Goal: Information Seeking & Learning: Learn about a topic

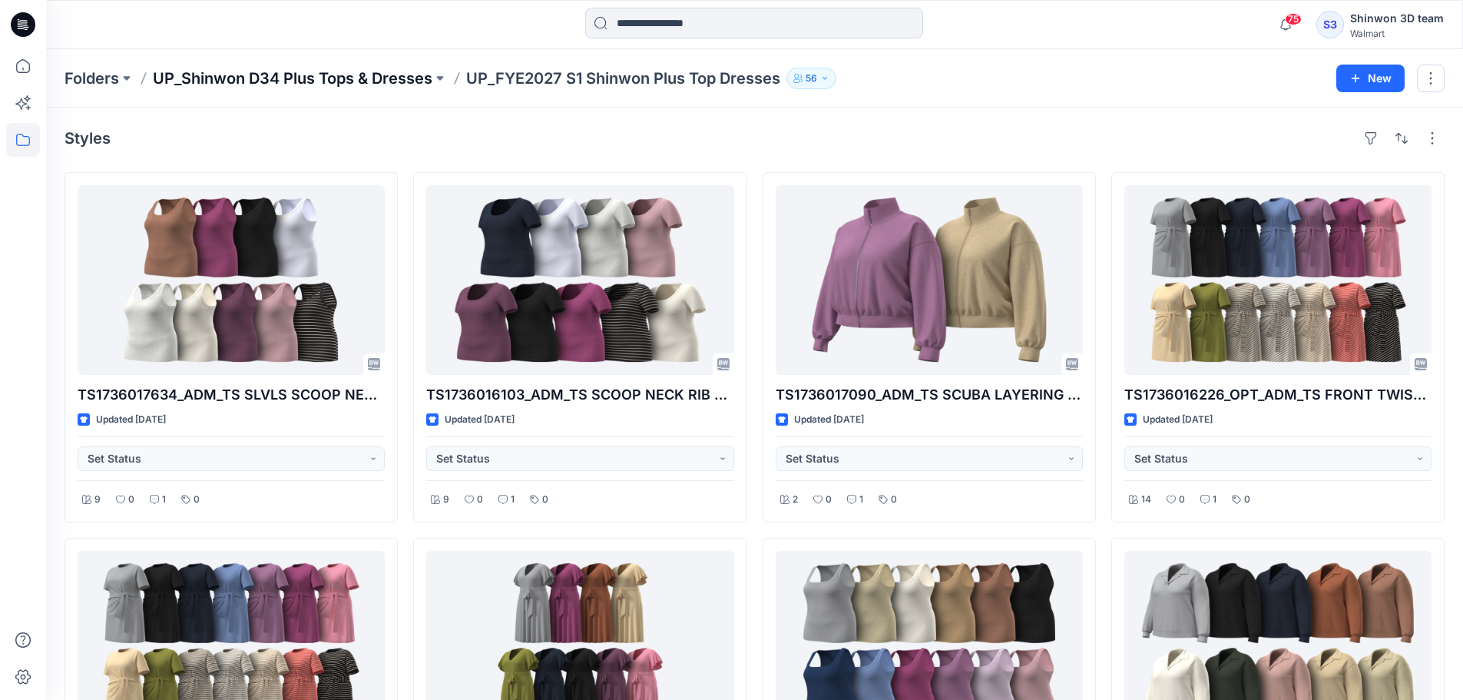
click at [364, 68] on p "UP_Shinwon D34 Plus Tops & Dresses" at bounding box center [293, 79] width 280 height 22
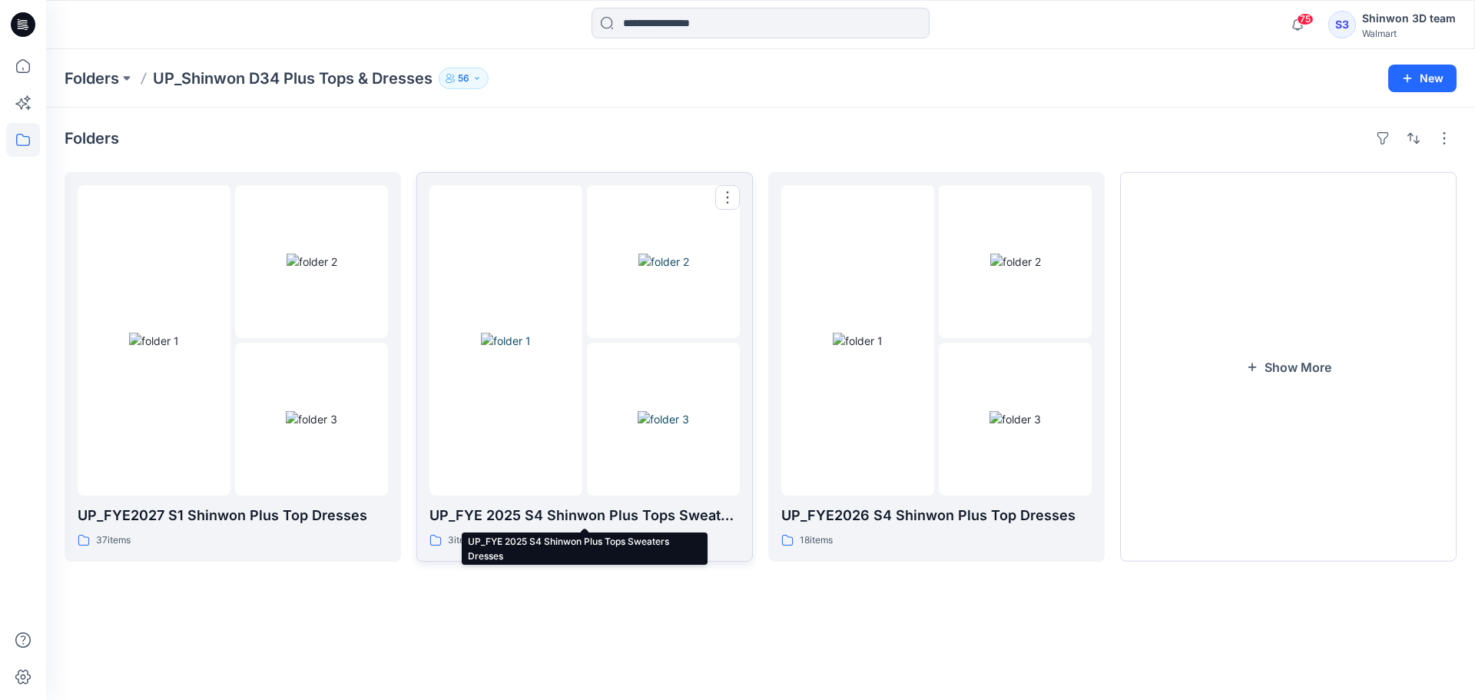
click at [689, 519] on p "UP_FYE 2025 S4 Shinwon Plus Tops Sweaters Dresses" at bounding box center [584, 516] width 310 height 22
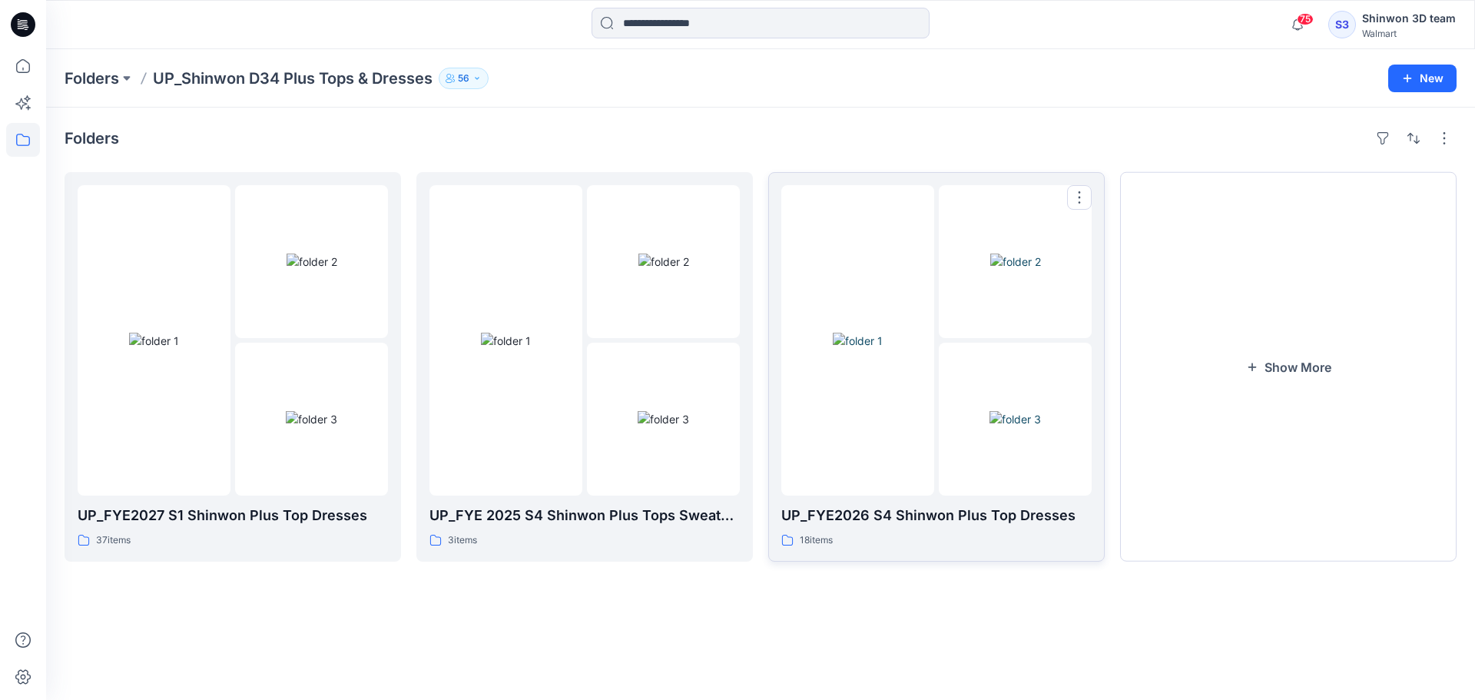
click at [973, 540] on div "18 items" at bounding box center [936, 540] width 310 height 16
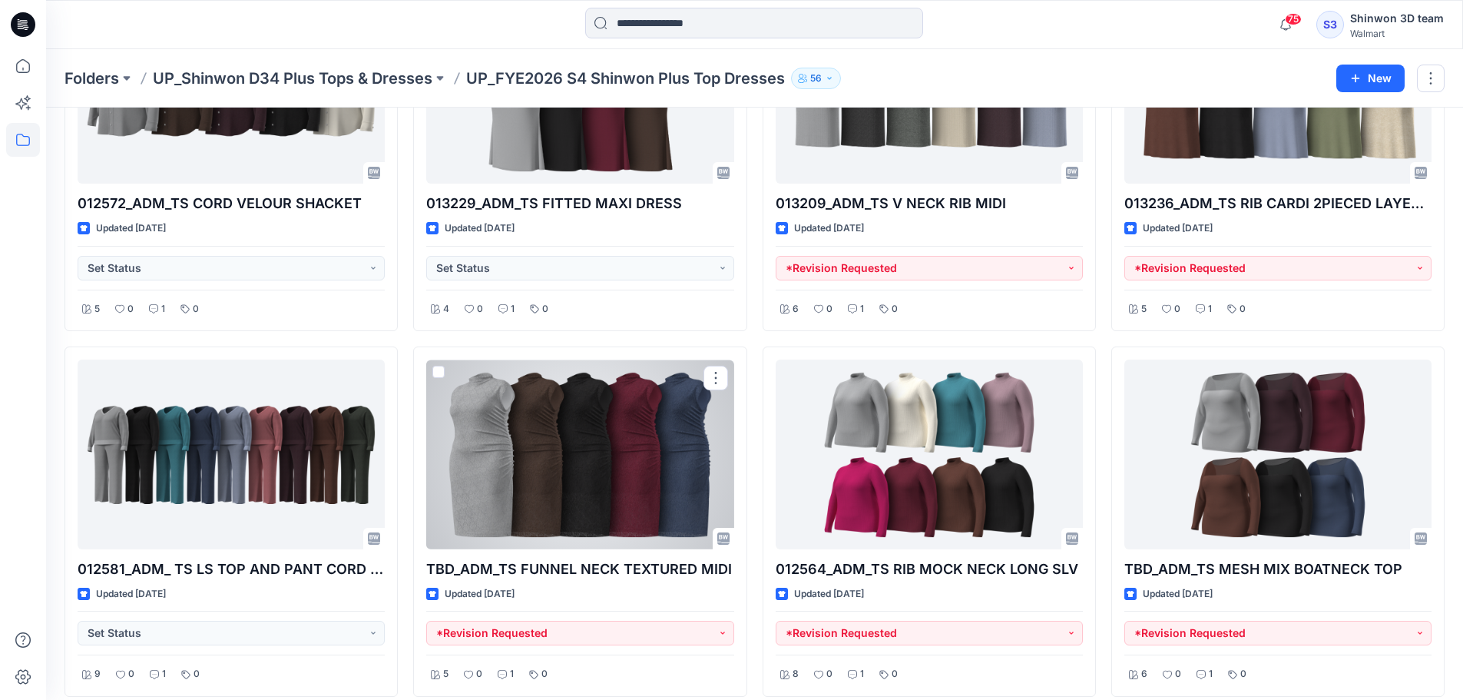
scroll to position [1303, 0]
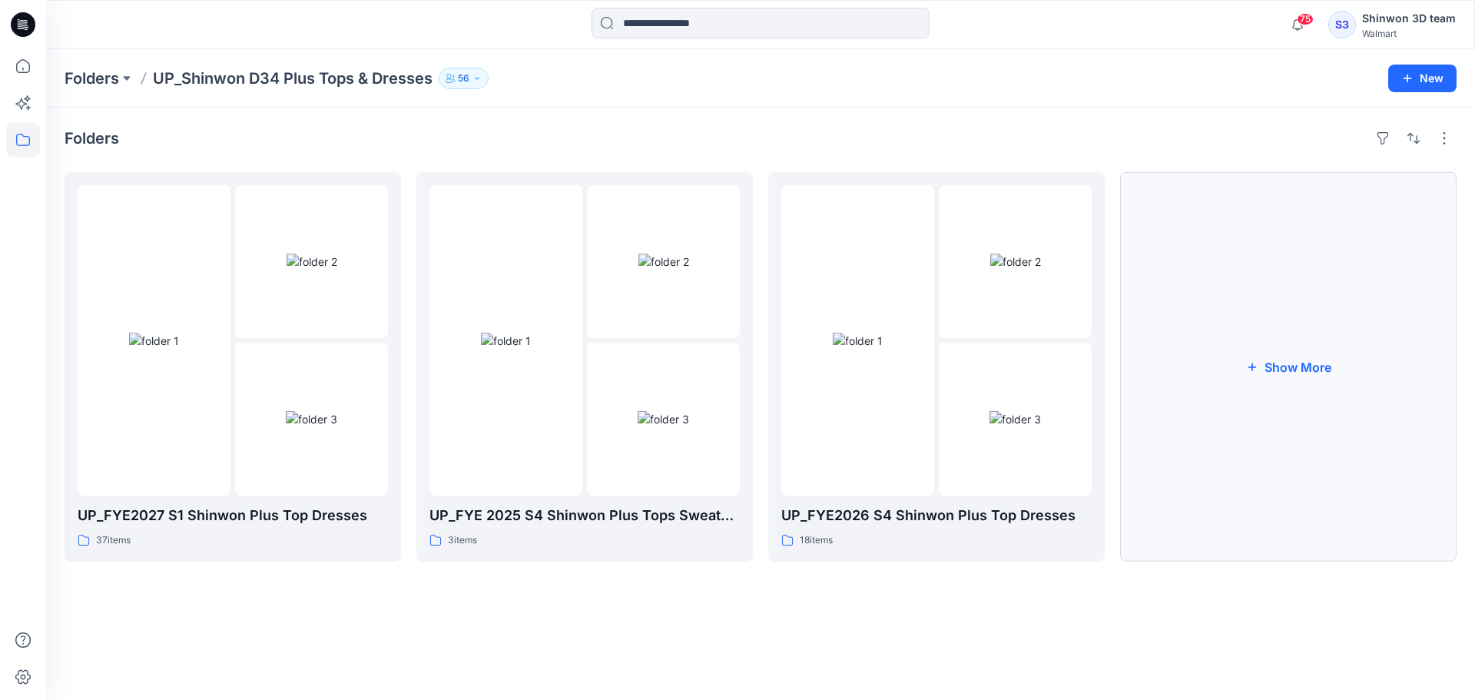
click at [1229, 533] on button "Show More" at bounding box center [1288, 366] width 336 height 389
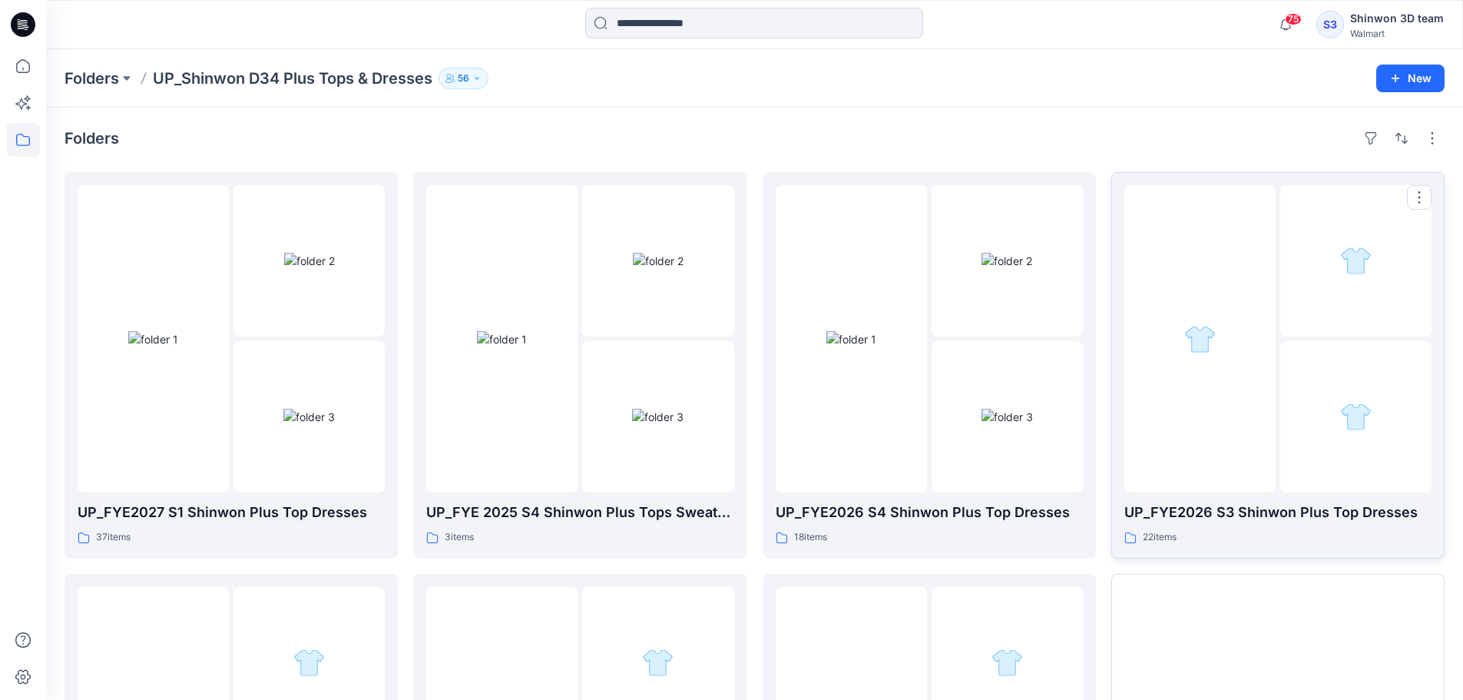
click at [1248, 537] on div "22 items" at bounding box center [1278, 537] width 307 height 16
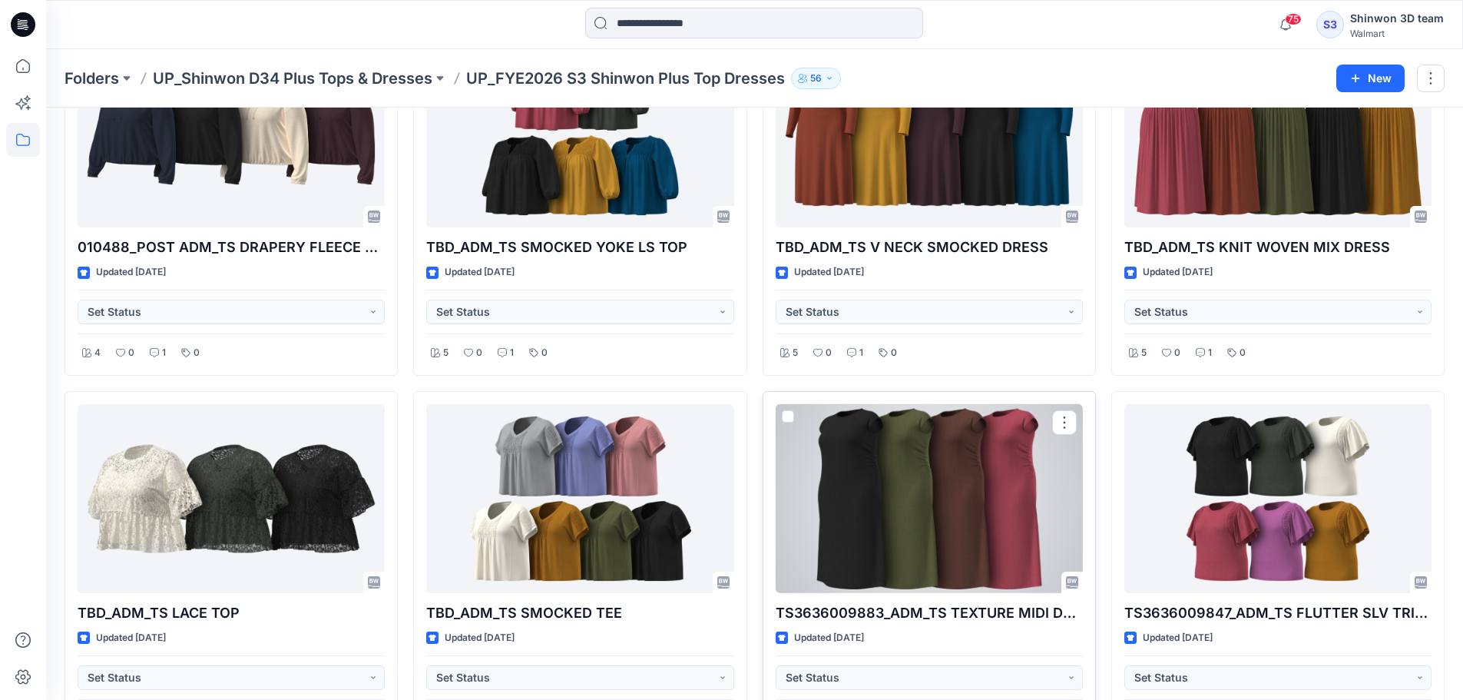
scroll to position [409, 0]
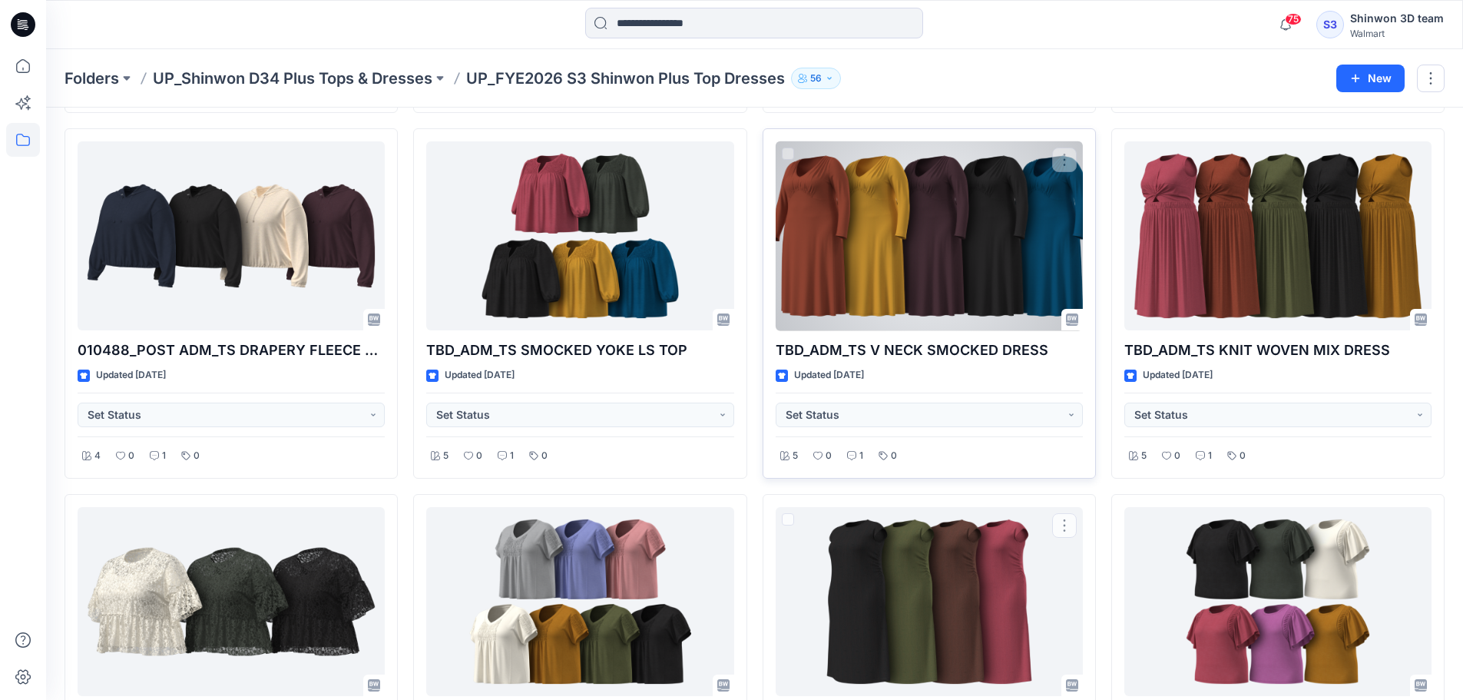
click at [950, 288] on div at bounding box center [929, 236] width 307 height 190
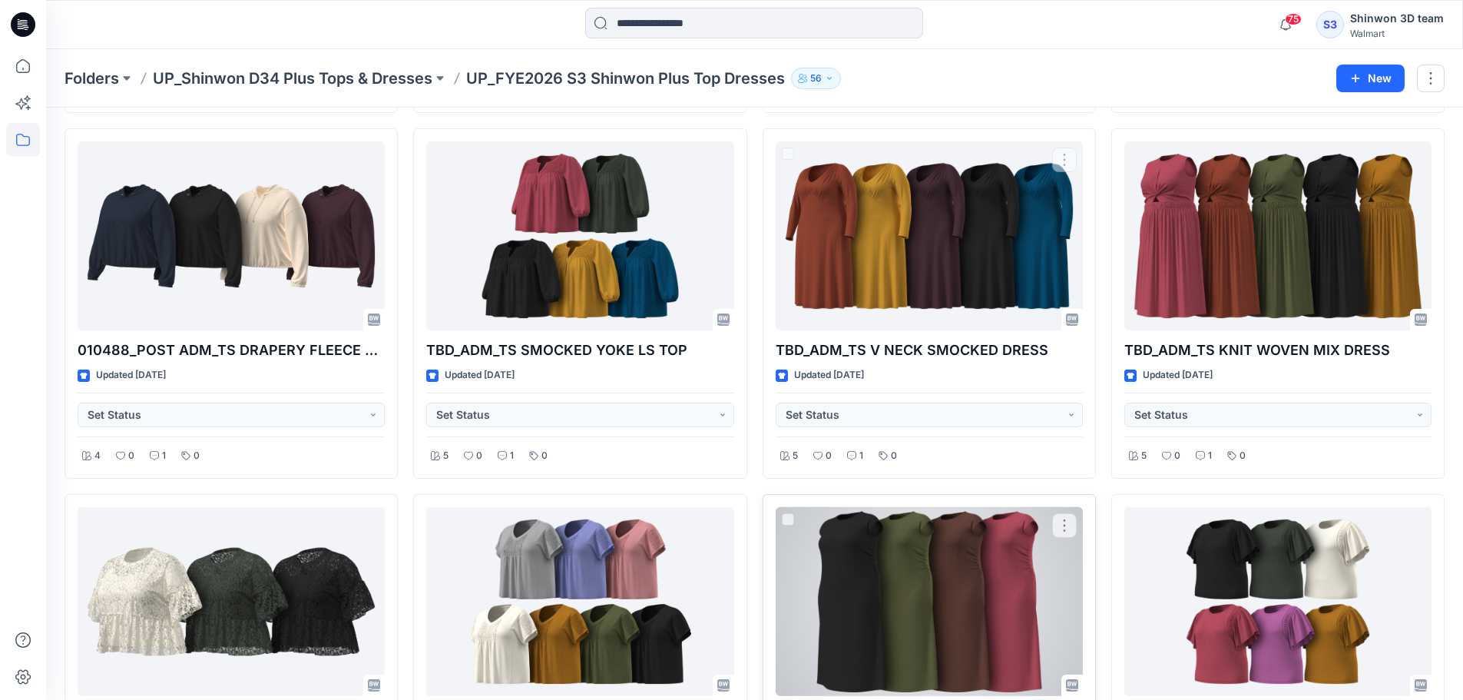
scroll to position [627, 0]
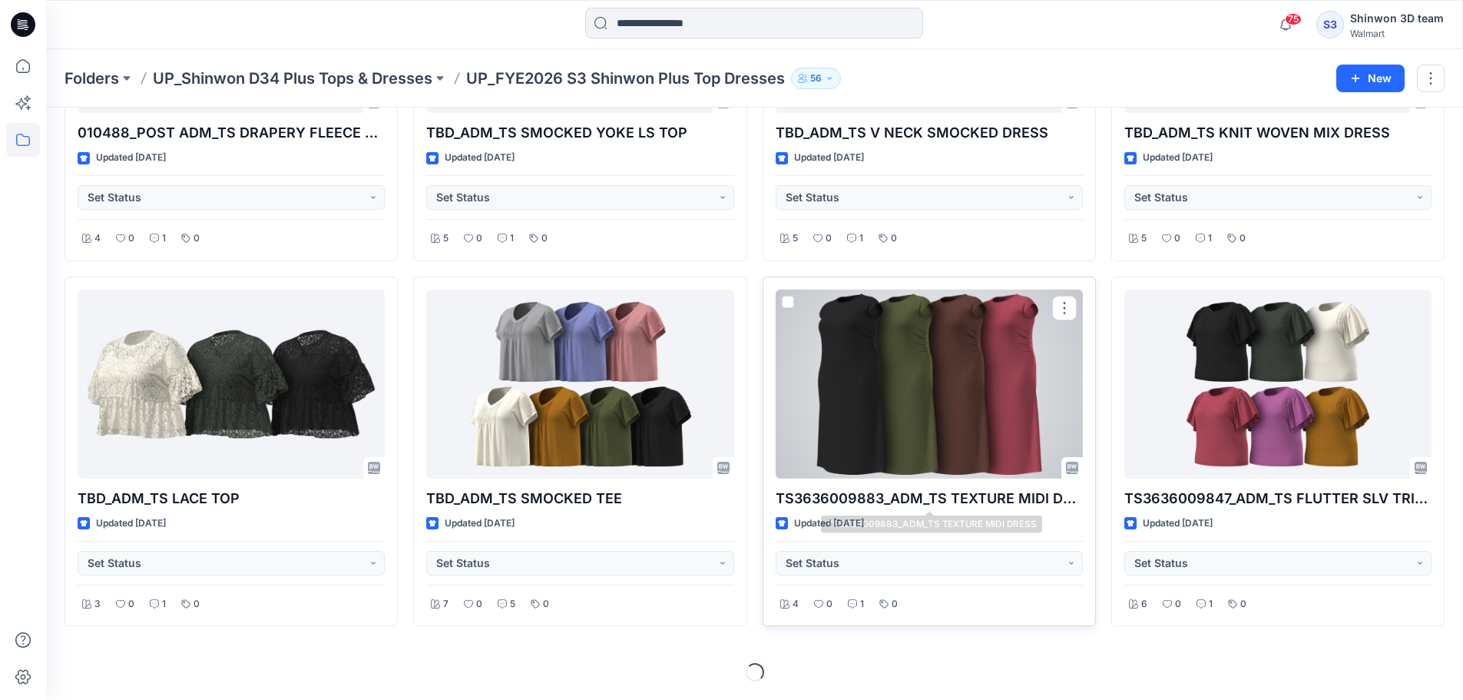
click at [922, 430] on div at bounding box center [929, 385] width 307 height 190
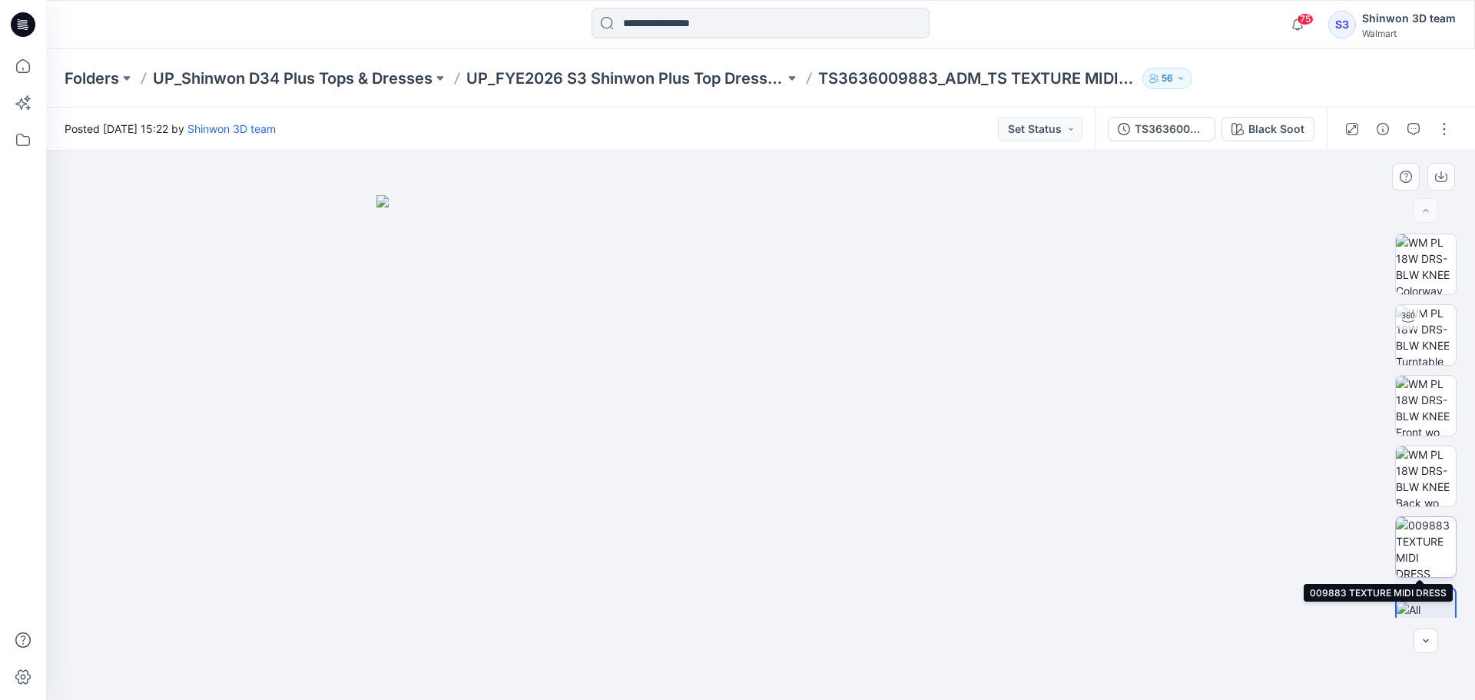
click at [1432, 540] on img at bounding box center [1426, 547] width 60 height 60
drag, startPoint x: 829, startPoint y: 281, endPoint x: 849, endPoint y: 476, distance: 196.1
click at [850, 476] on img at bounding box center [760, 396] width 1164 height 608
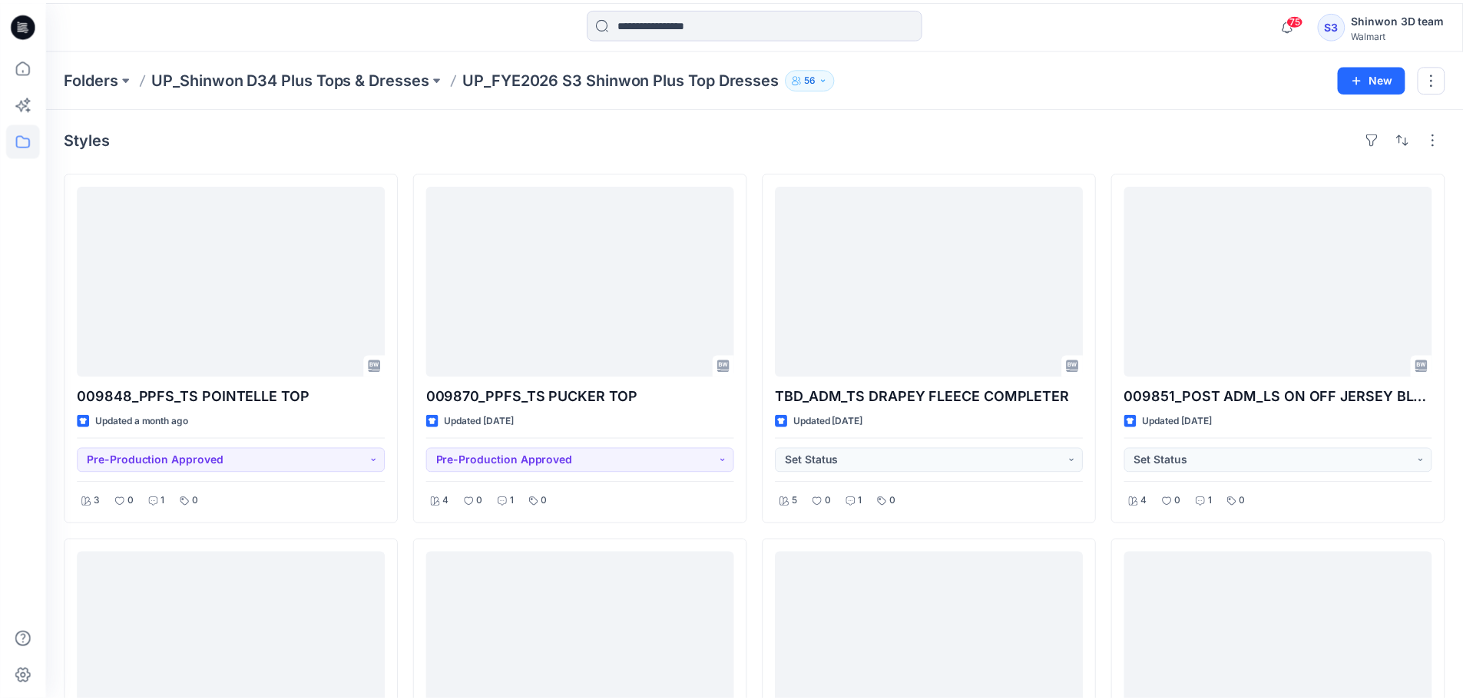
scroll to position [627, 0]
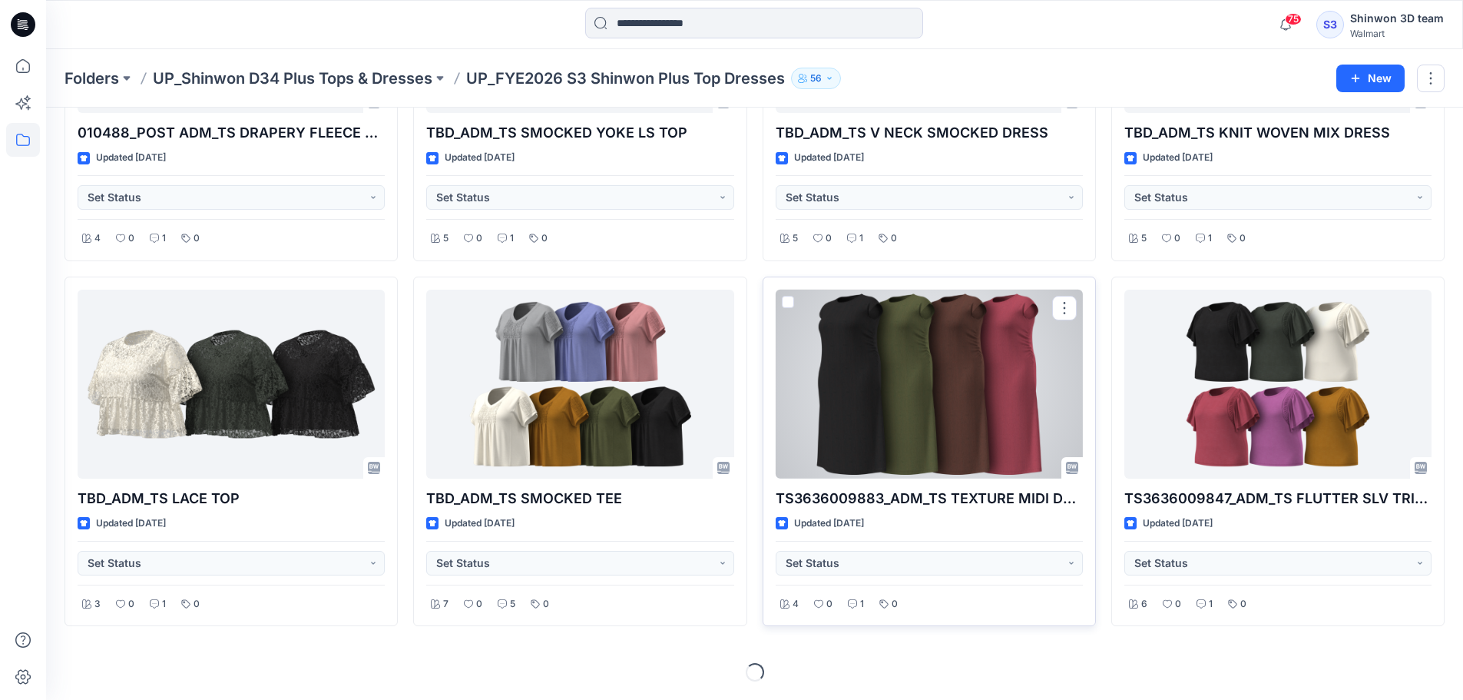
click at [896, 403] on div at bounding box center [929, 385] width 307 height 190
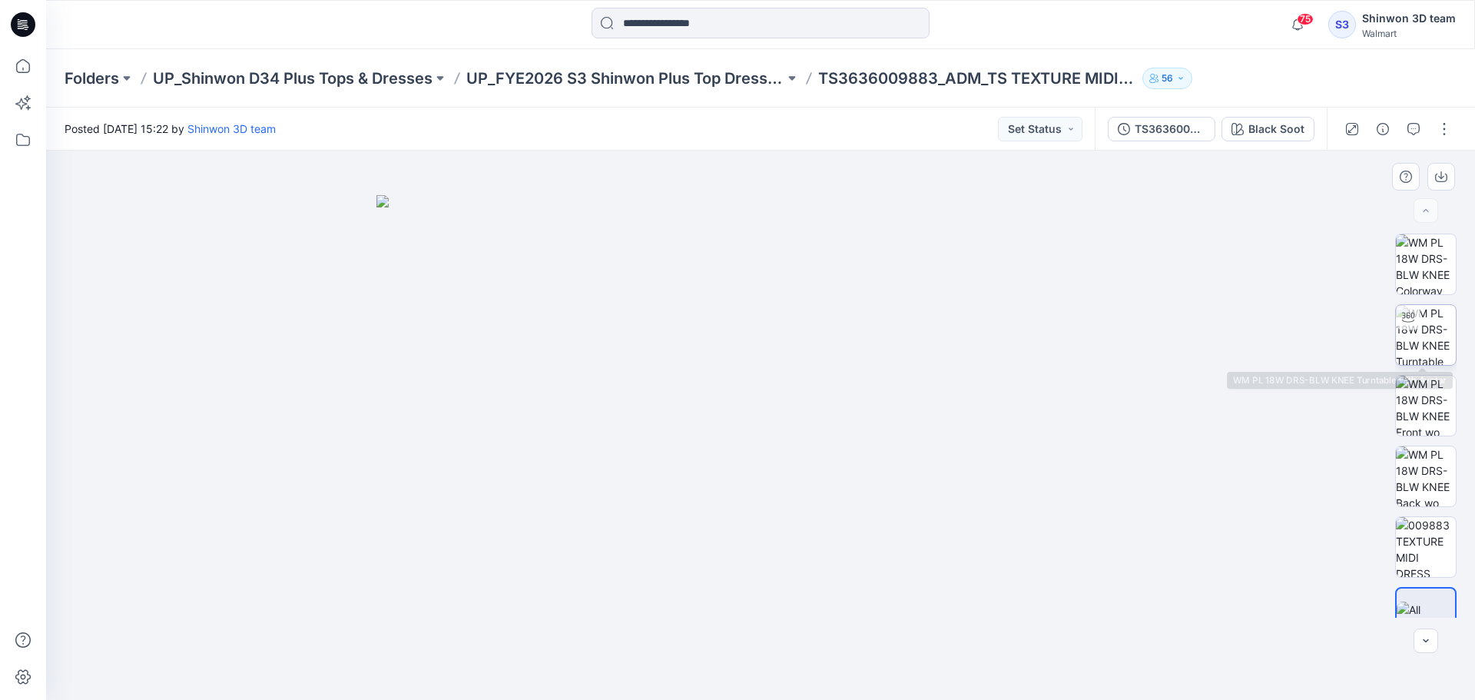
click at [1431, 330] on img at bounding box center [1426, 335] width 60 height 60
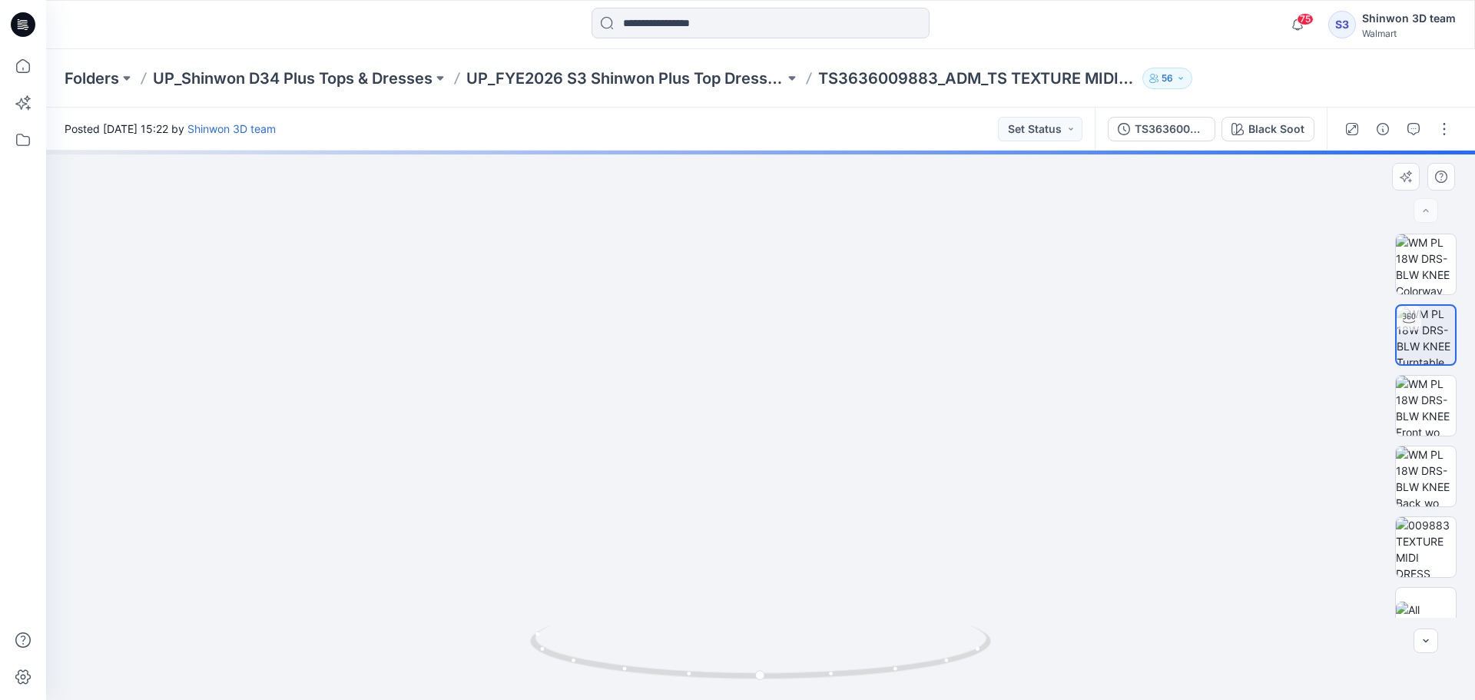
drag, startPoint x: 888, startPoint y: 308, endPoint x: 879, endPoint y: 441, distance: 133.2
click at [888, 535] on img at bounding box center [754, 254] width 1727 height 891
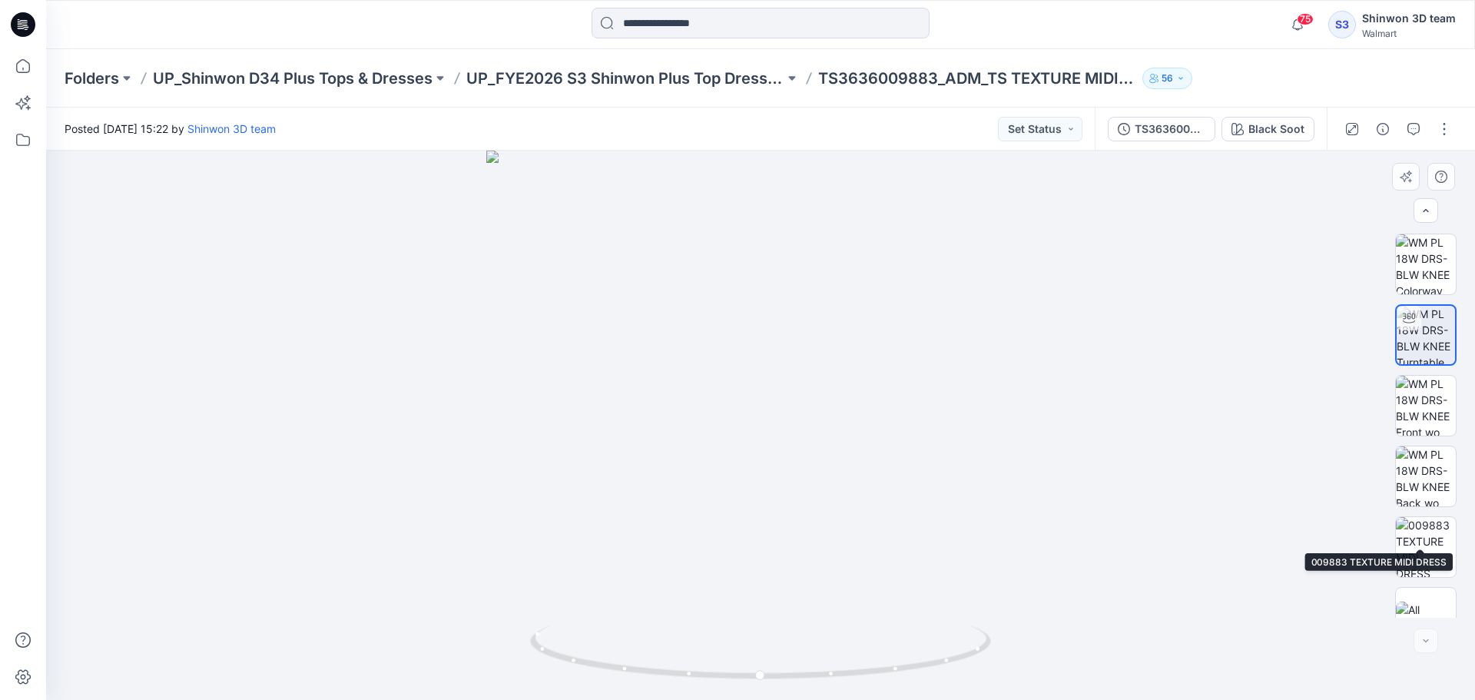
scroll to position [31, 0]
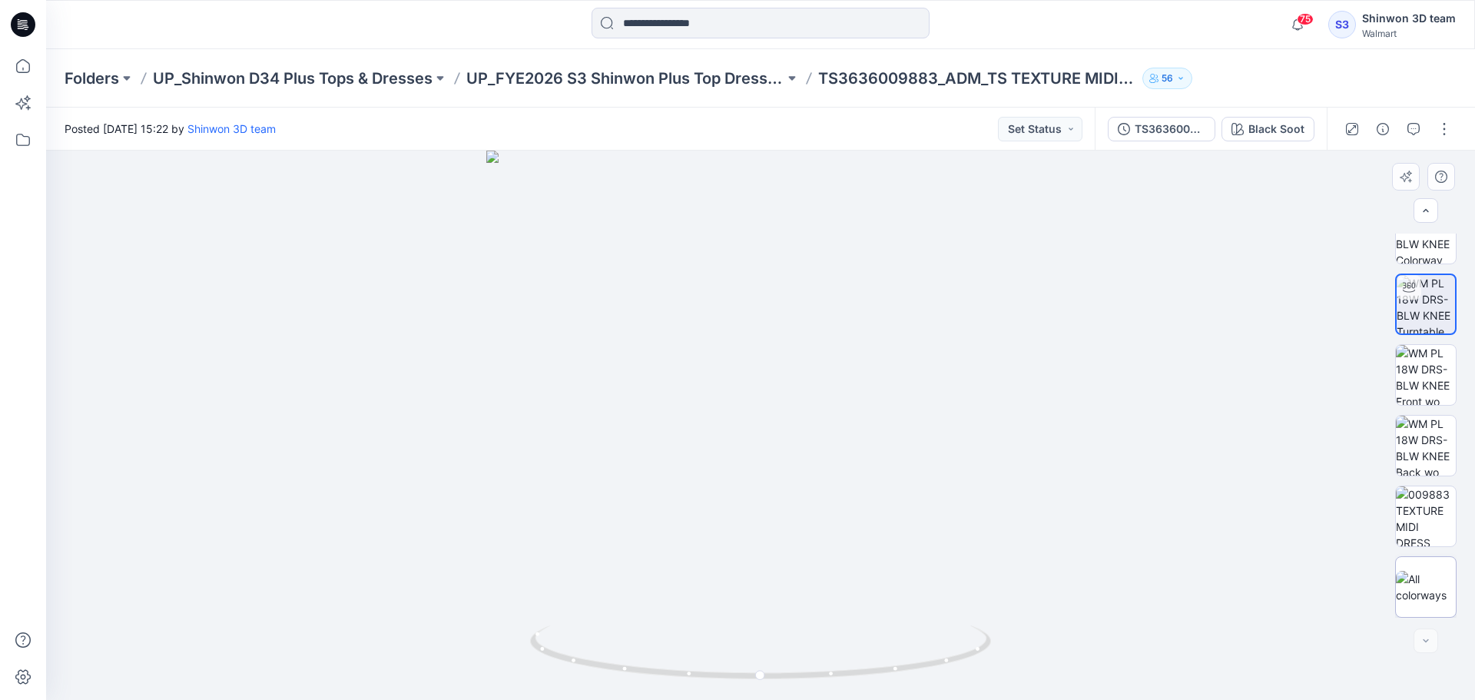
click at [1433, 566] on div at bounding box center [1425, 586] width 61 height 61
drag, startPoint x: 791, startPoint y: 352, endPoint x: 808, endPoint y: 380, distance: 33.1
click at [806, 383] on img at bounding box center [760, 447] width 768 height 505
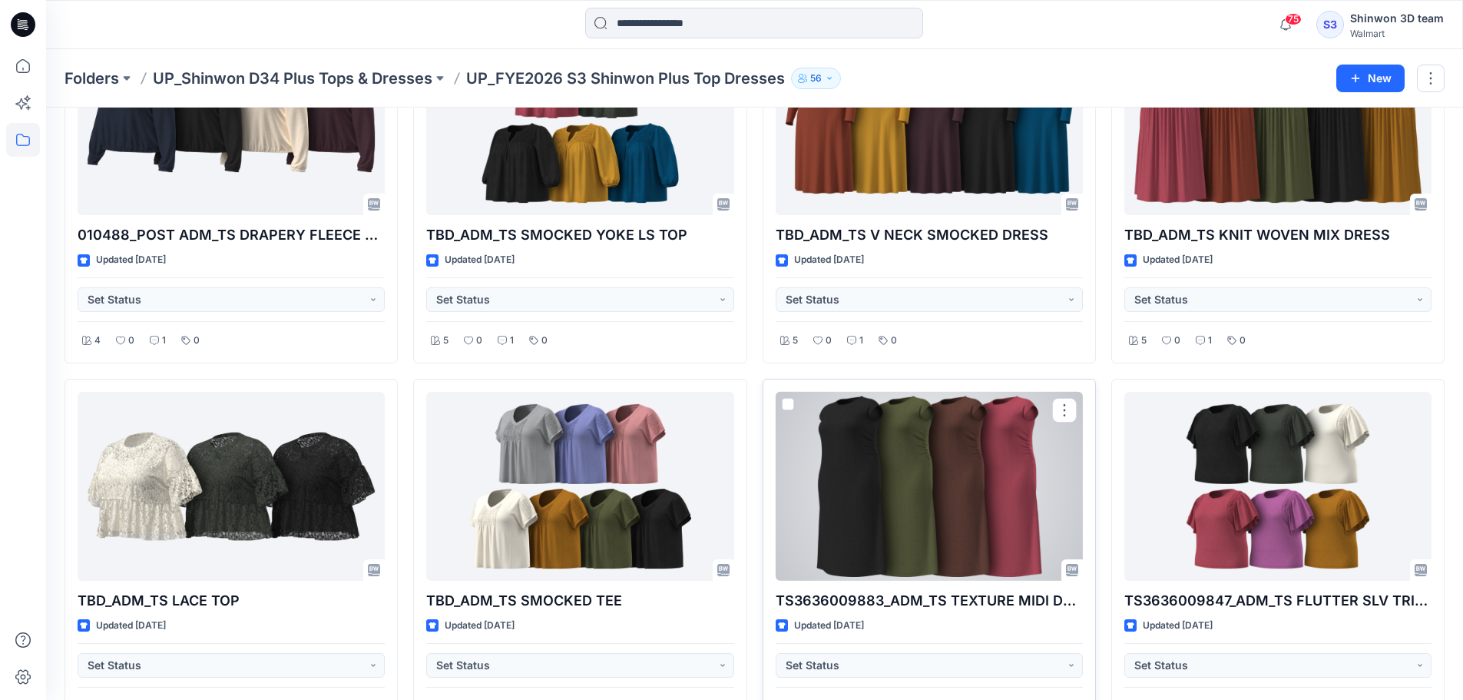
scroll to position [627, 0]
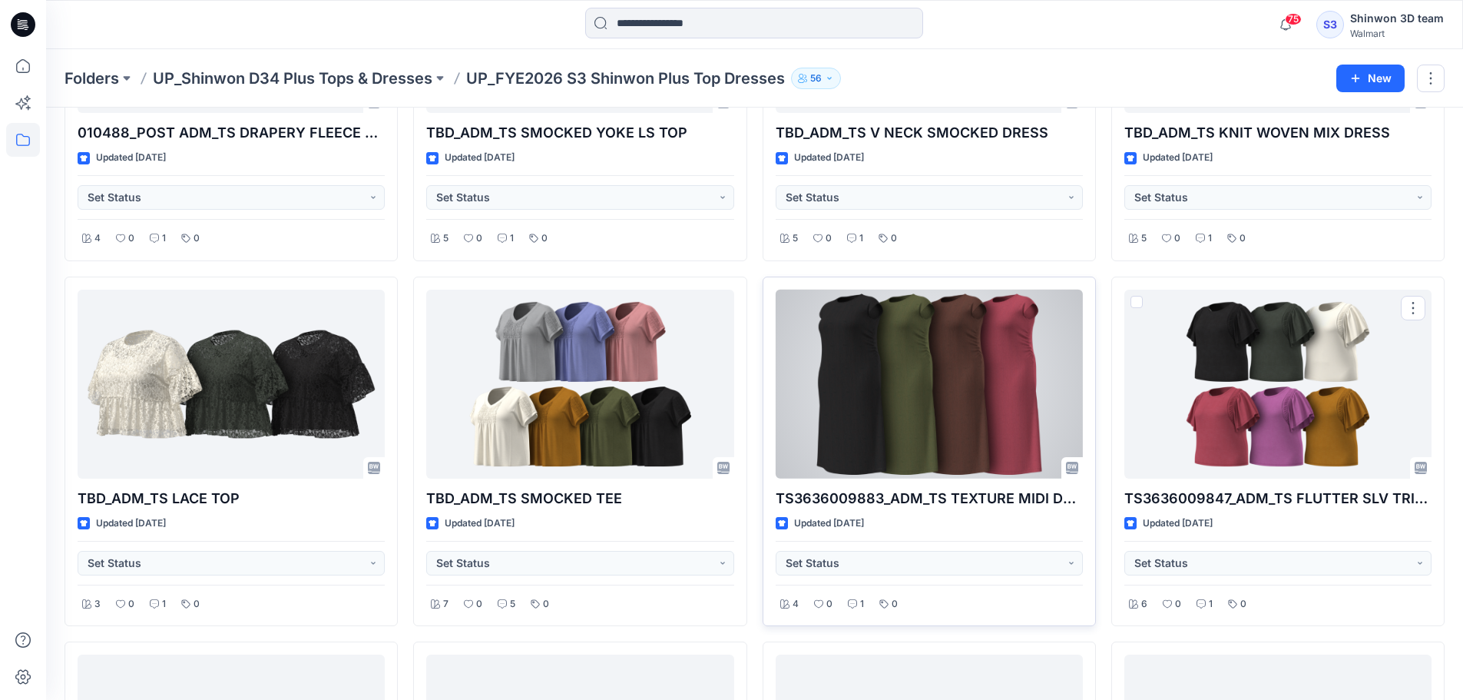
click at [997, 428] on div at bounding box center [929, 385] width 307 height 190
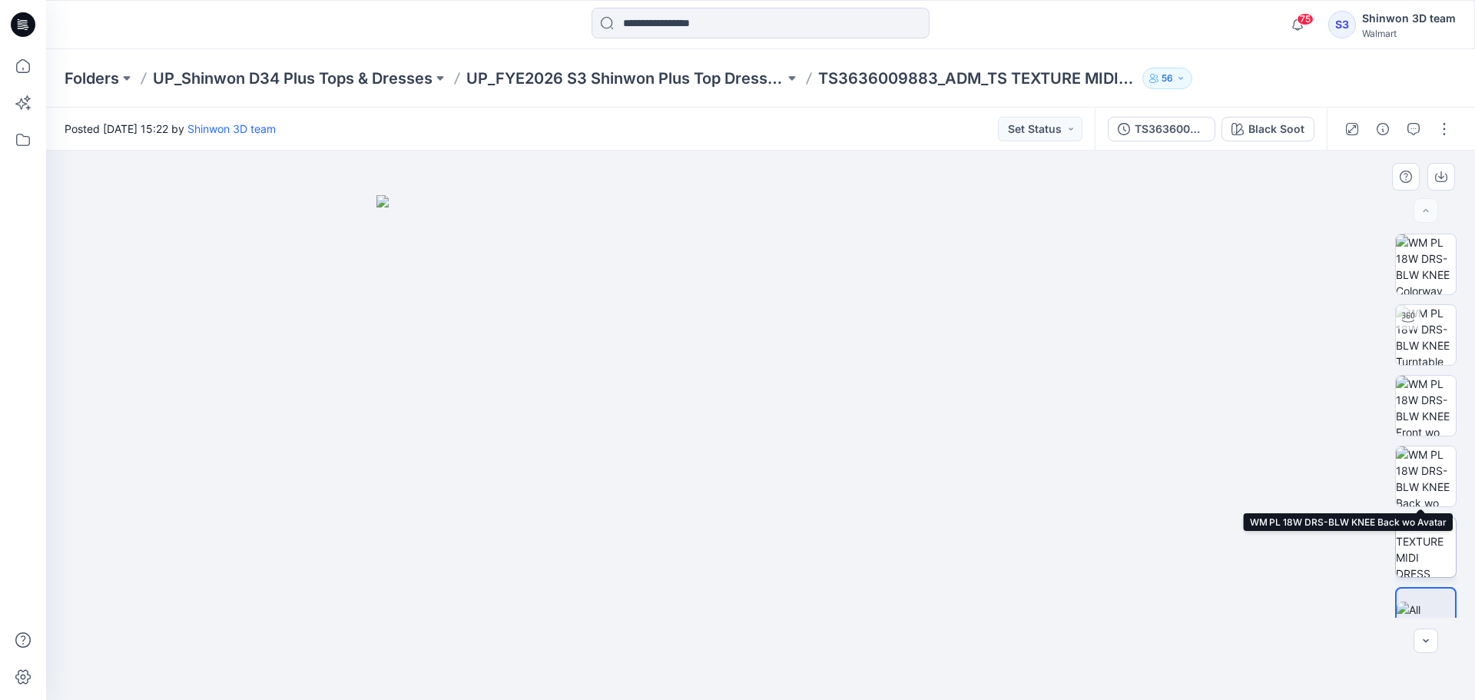
click at [1437, 528] on img at bounding box center [1426, 547] width 60 height 60
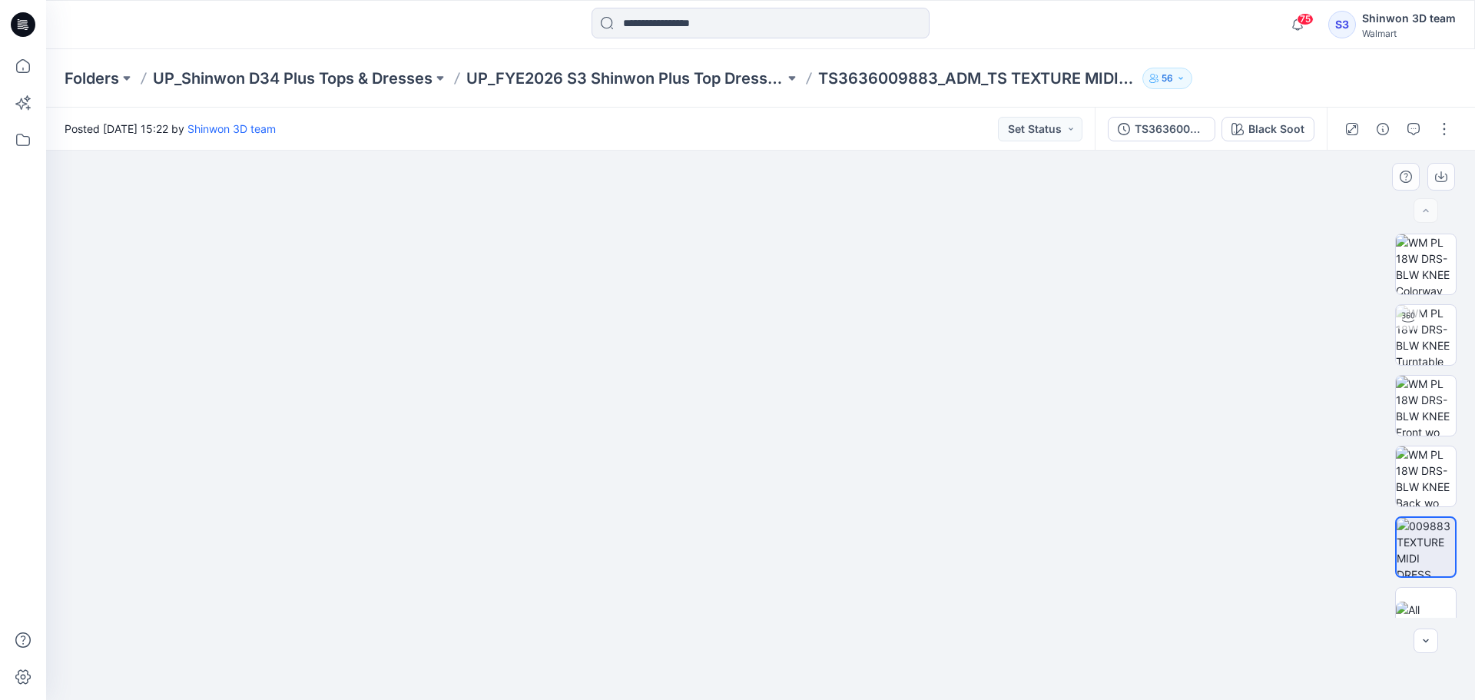
drag, startPoint x: 614, startPoint y: 271, endPoint x: 680, endPoint y: 497, distance: 235.3
click at [680, 497] on img at bounding box center [761, 382] width 1238 height 636
drag, startPoint x: 817, startPoint y: 326, endPoint x: 754, endPoint y: 374, distance: 80.0
click at [812, 328] on img at bounding box center [765, 409] width 1475 height 582
drag, startPoint x: 439, startPoint y: 558, endPoint x: 490, endPoint y: 431, distance: 136.8
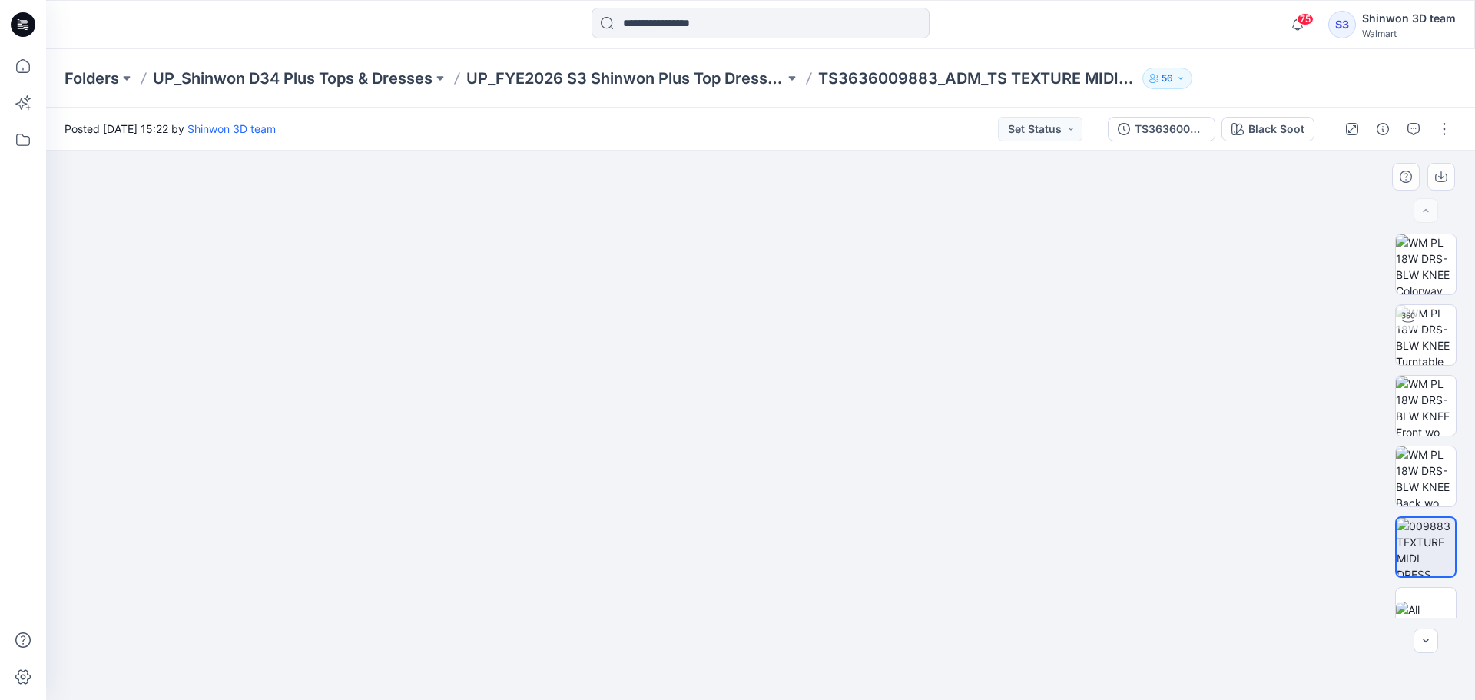
click at [446, 411] on img at bounding box center [771, 332] width 1475 height 735
click at [546, 426] on img at bounding box center [772, 340] width 1475 height 720
drag, startPoint x: 1079, startPoint y: 433, endPoint x: 1059, endPoint y: 556, distance: 125.2
click at [1060, 556] on img at bounding box center [757, 404] width 1475 height 592
drag, startPoint x: 483, startPoint y: 300, endPoint x: 485, endPoint y: 323, distance: 22.3
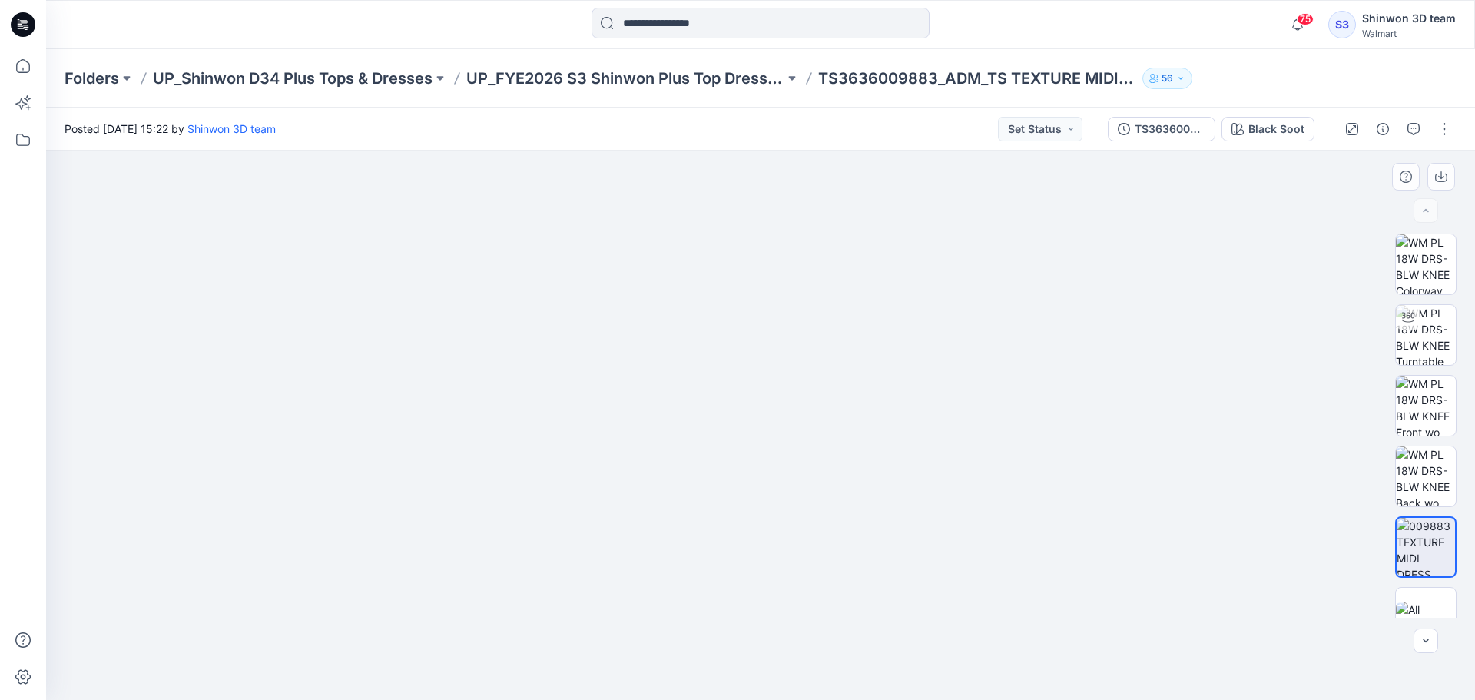
click at [482, 302] on img at bounding box center [760, 336] width 1329 height 727
drag, startPoint x: 576, startPoint y: 391, endPoint x: 576, endPoint y: 426, distance: 34.6
click at [576, 426] on img at bounding box center [761, 368] width 1402 height 663
drag, startPoint x: 996, startPoint y: 468, endPoint x: 1085, endPoint y: 474, distance: 89.3
click at [868, 477] on img at bounding box center [761, 343] width 1402 height 713
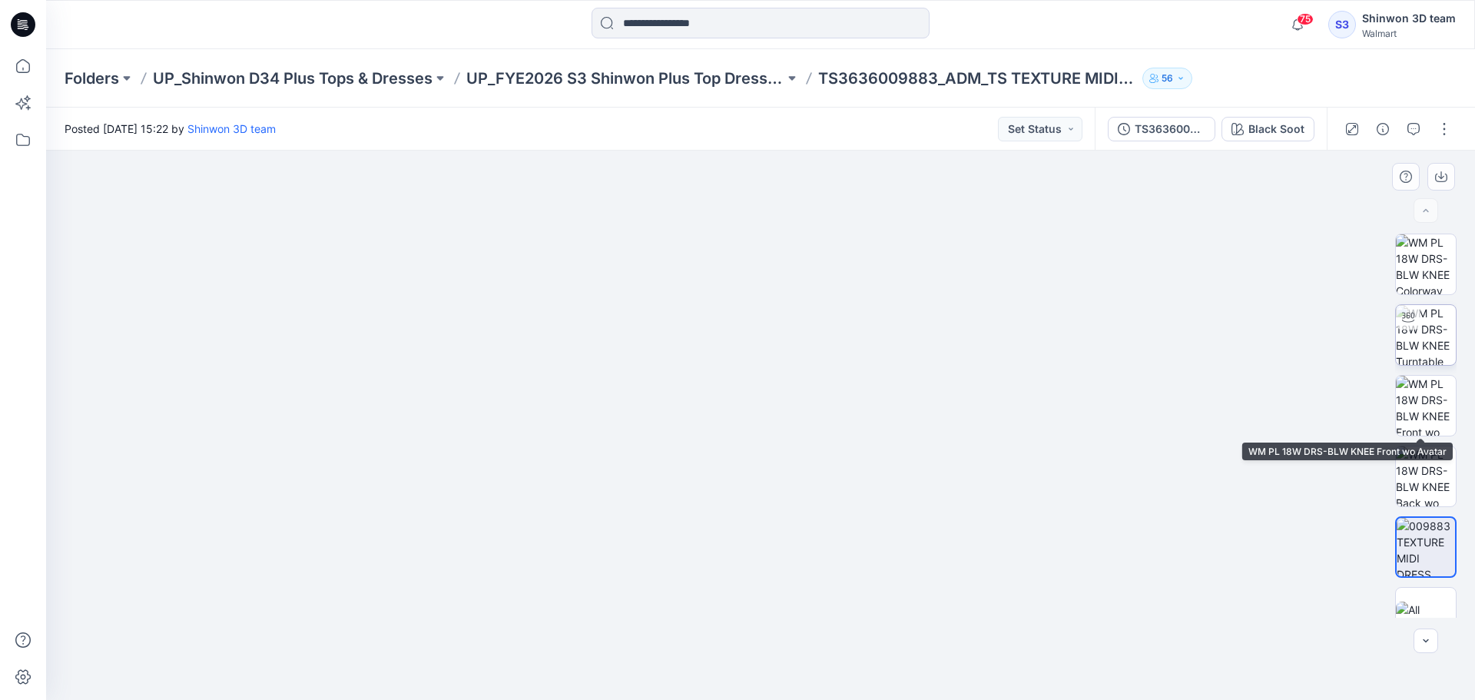
click at [1432, 338] on img at bounding box center [1426, 335] width 60 height 60
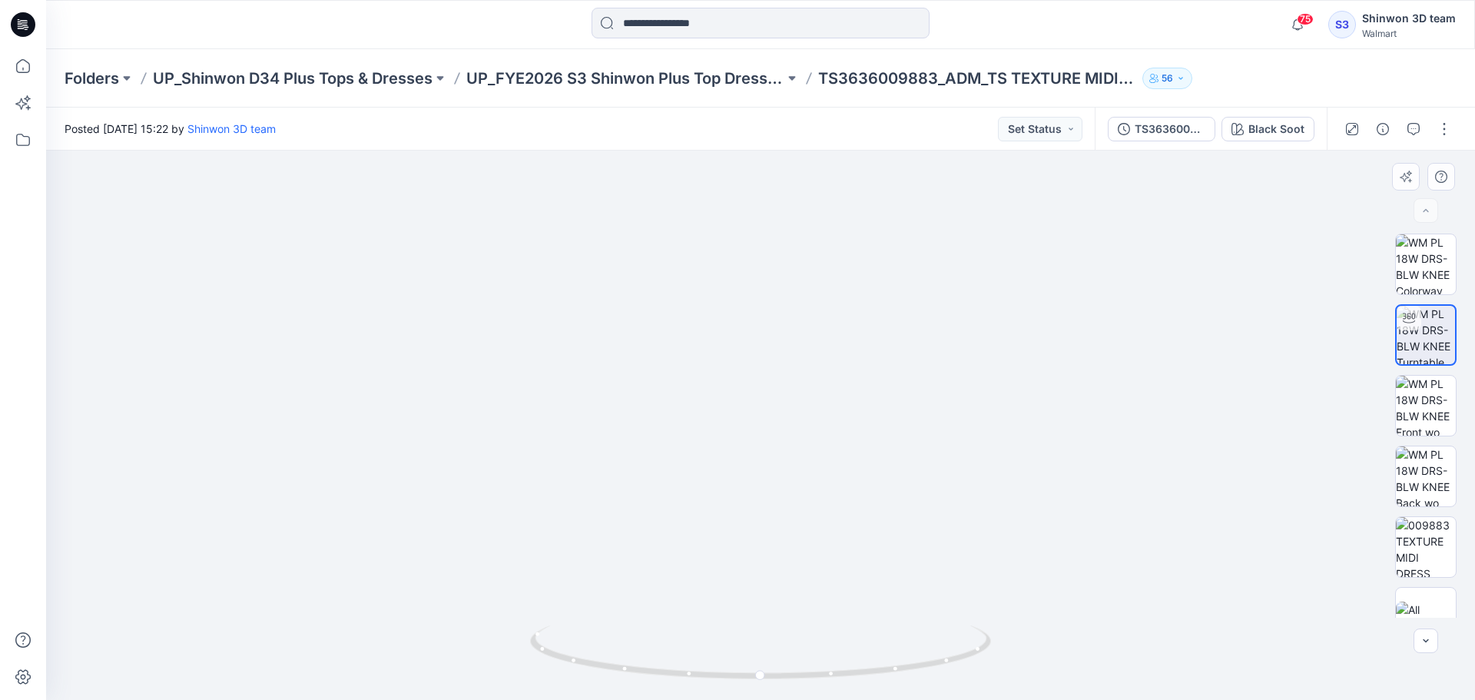
drag, startPoint x: 847, startPoint y: 414, endPoint x: 698, endPoint y: 505, distance: 174.8
click at [689, 479] on img at bounding box center [760, 276] width 1285 height 847
drag, startPoint x: 715, startPoint y: 684, endPoint x: 666, endPoint y: 607, distance: 91.2
click at [813, 690] on div at bounding box center [760, 661] width 461 height 77
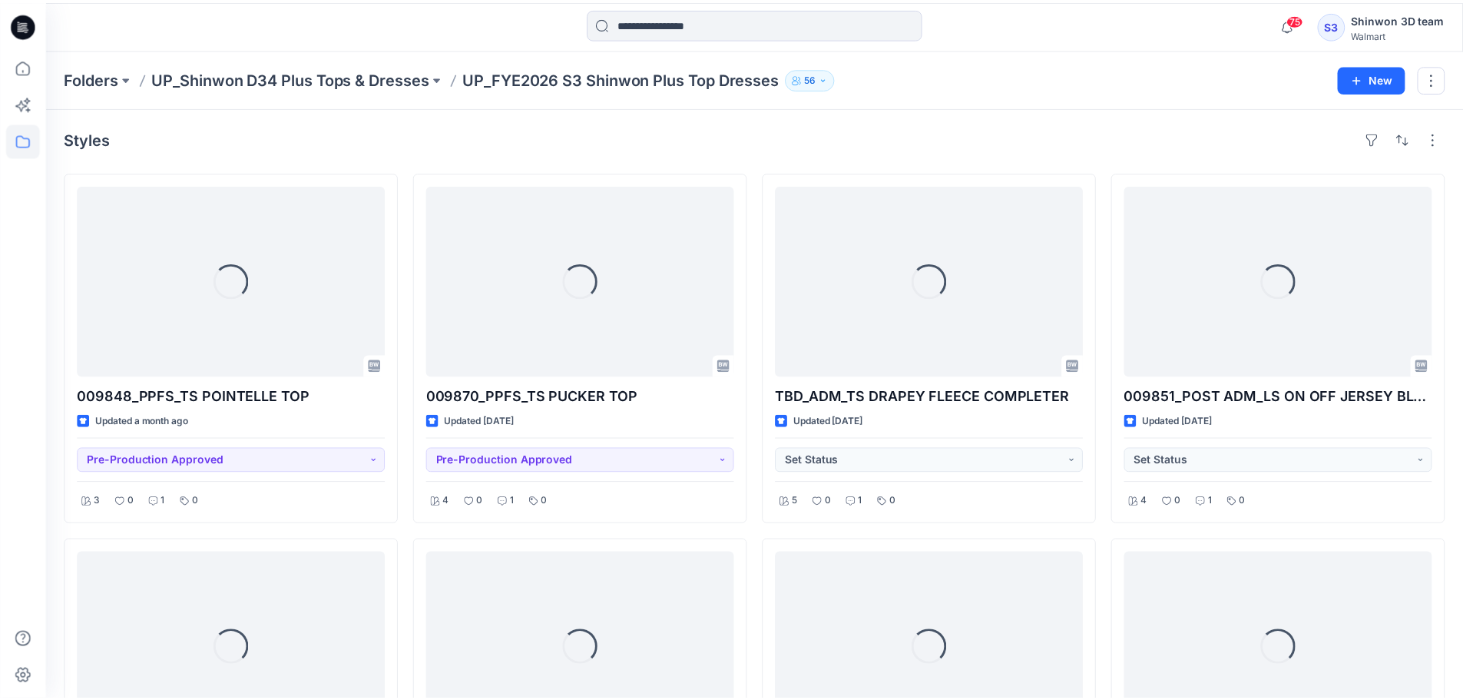
scroll to position [627, 0]
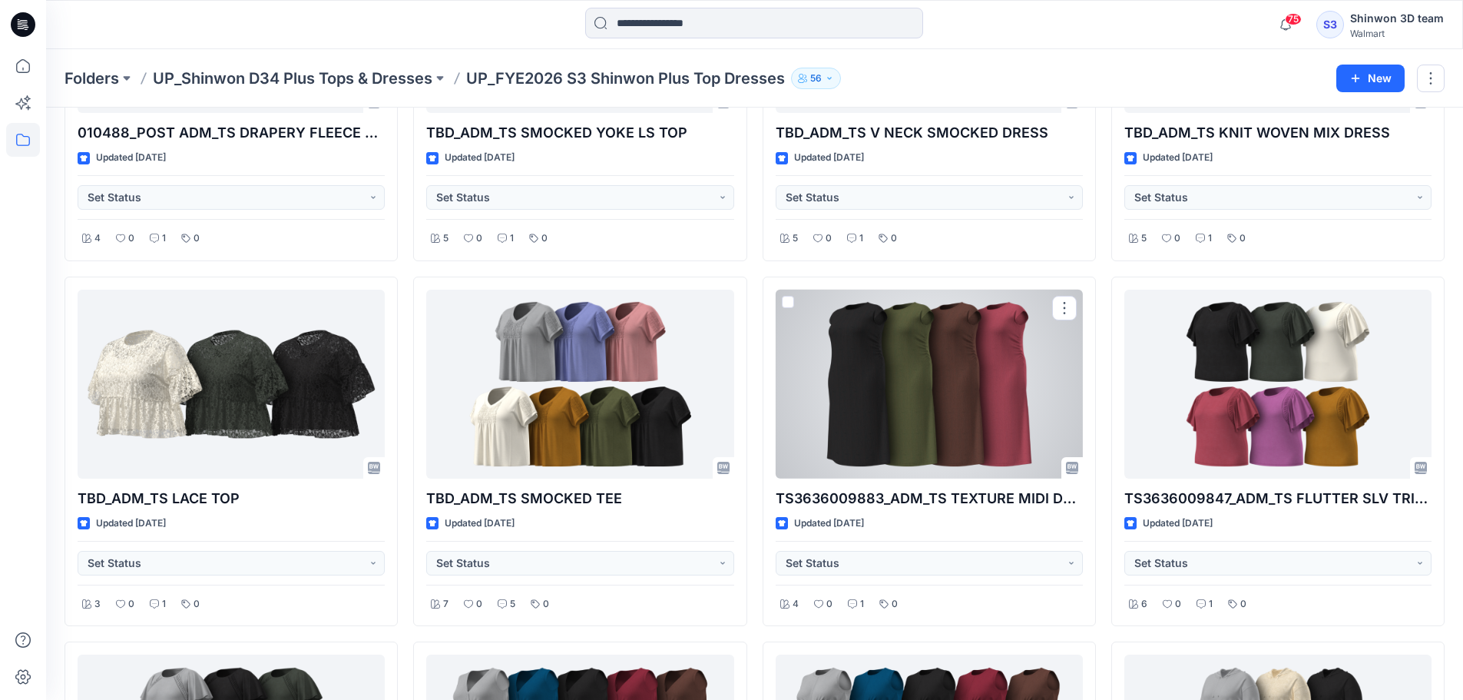
click at [961, 352] on div at bounding box center [929, 385] width 307 height 190
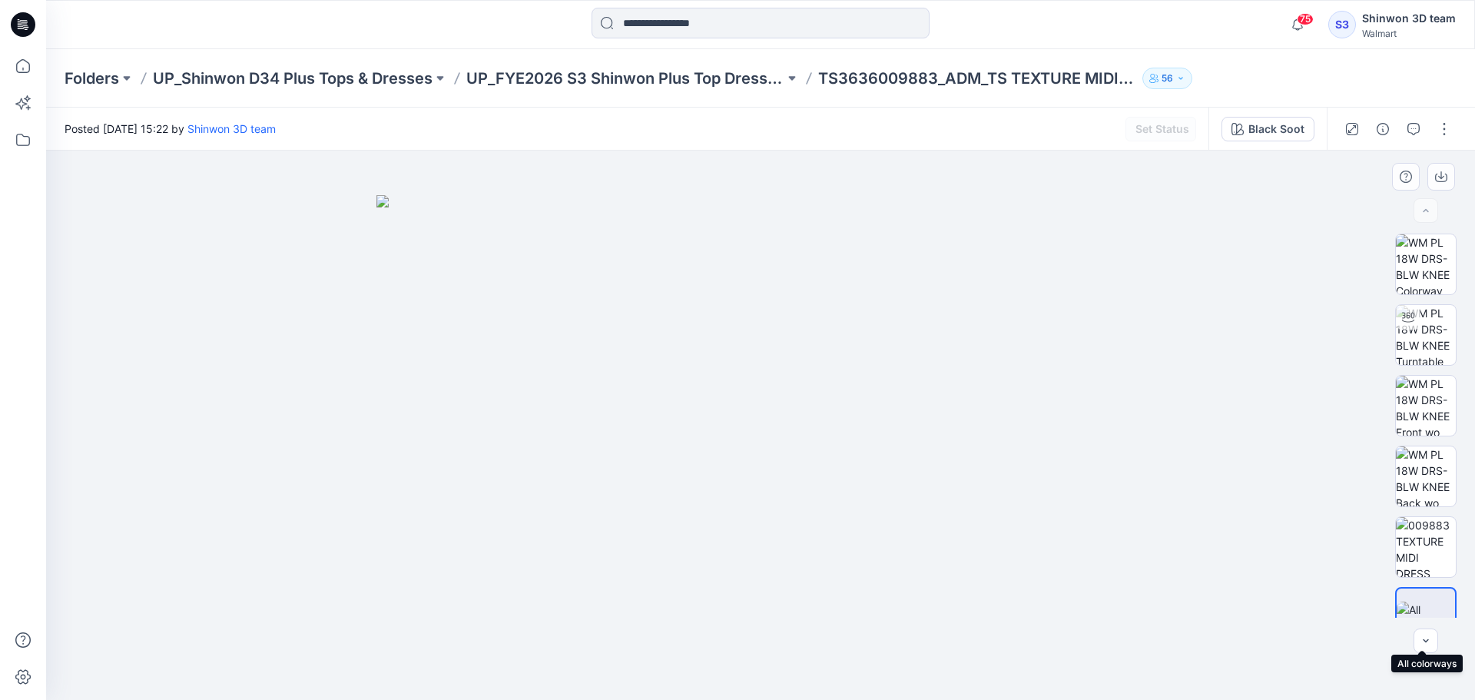
click at [1429, 615] on img at bounding box center [1426, 618] width 58 height 32
click at [1430, 597] on div at bounding box center [1425, 617] width 61 height 61
drag, startPoint x: 772, startPoint y: 363, endPoint x: 757, endPoint y: 355, distance: 17.5
click at [769, 366] on img at bounding box center [760, 447] width 768 height 505
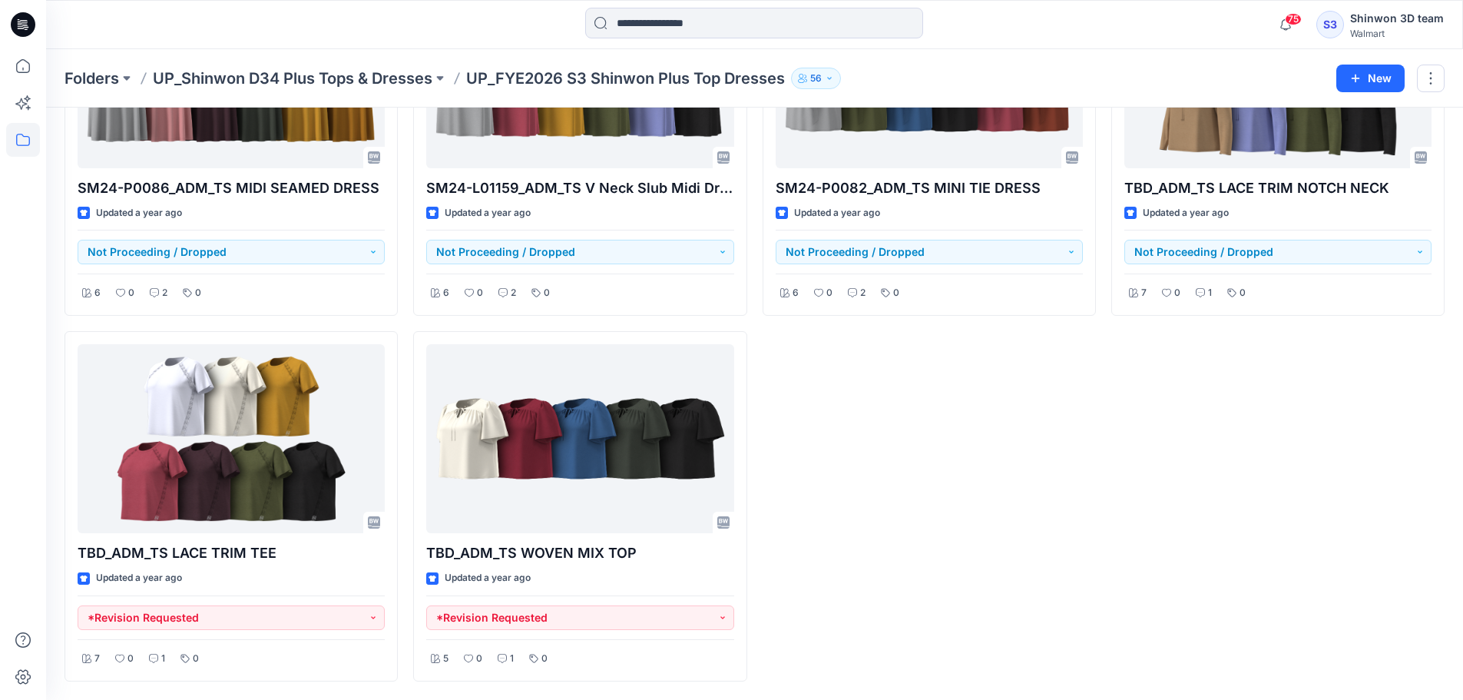
scroll to position [1054, 0]
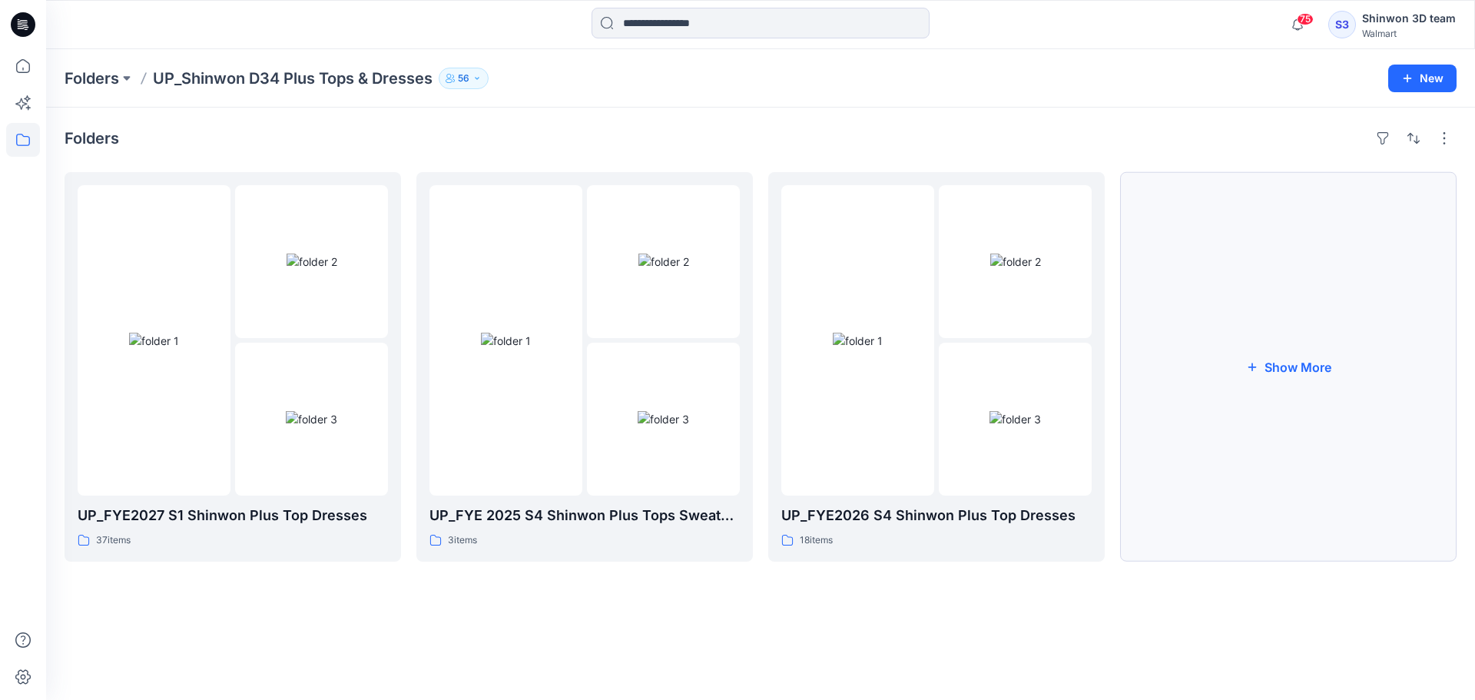
click at [1342, 525] on button "Show More" at bounding box center [1288, 366] width 336 height 389
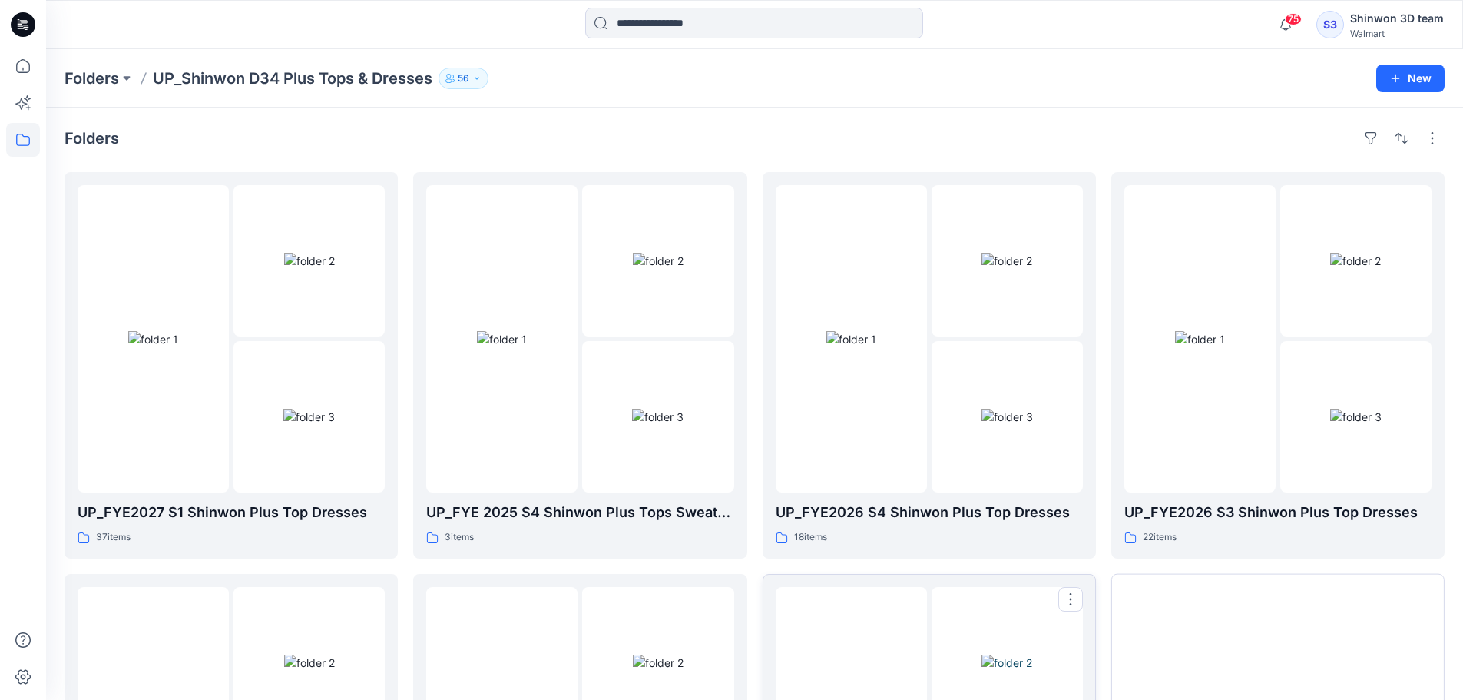
scroll to position [303, 0]
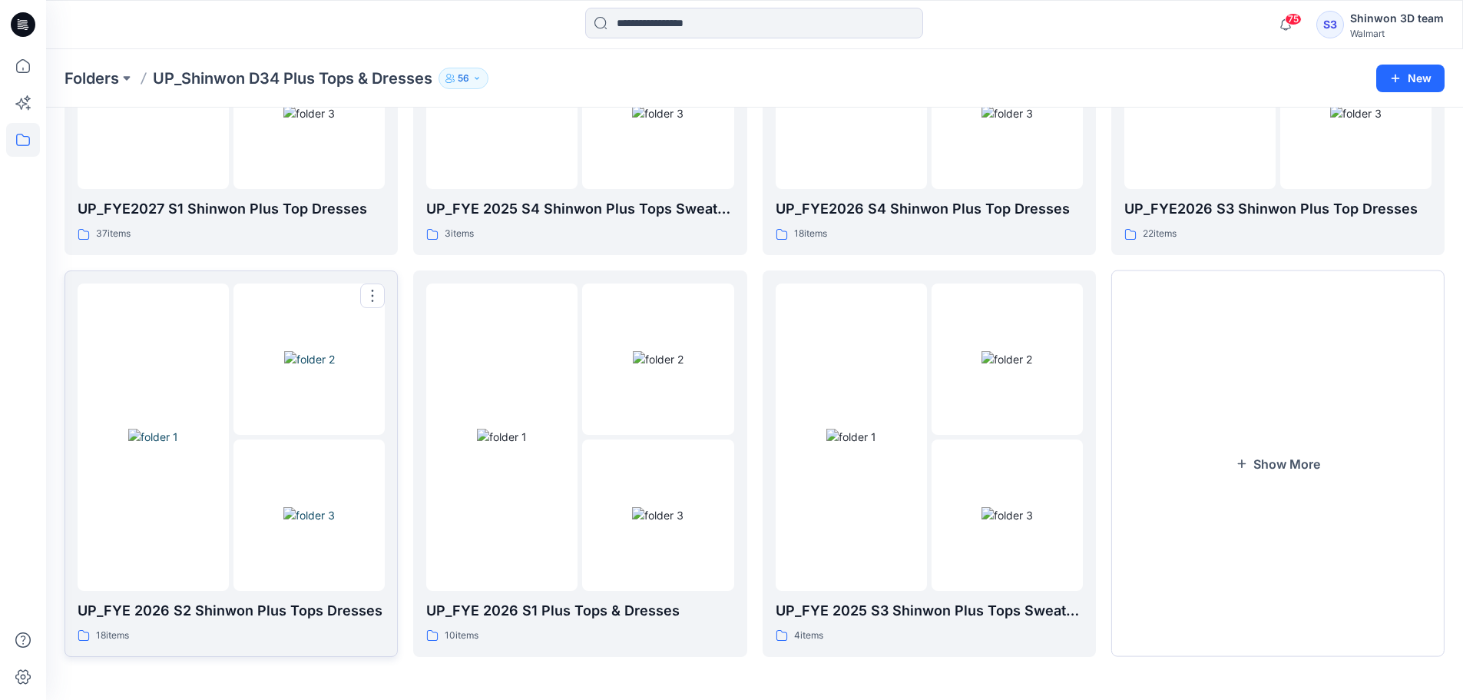
click at [283, 523] on img at bounding box center [308, 515] width 51 height 16
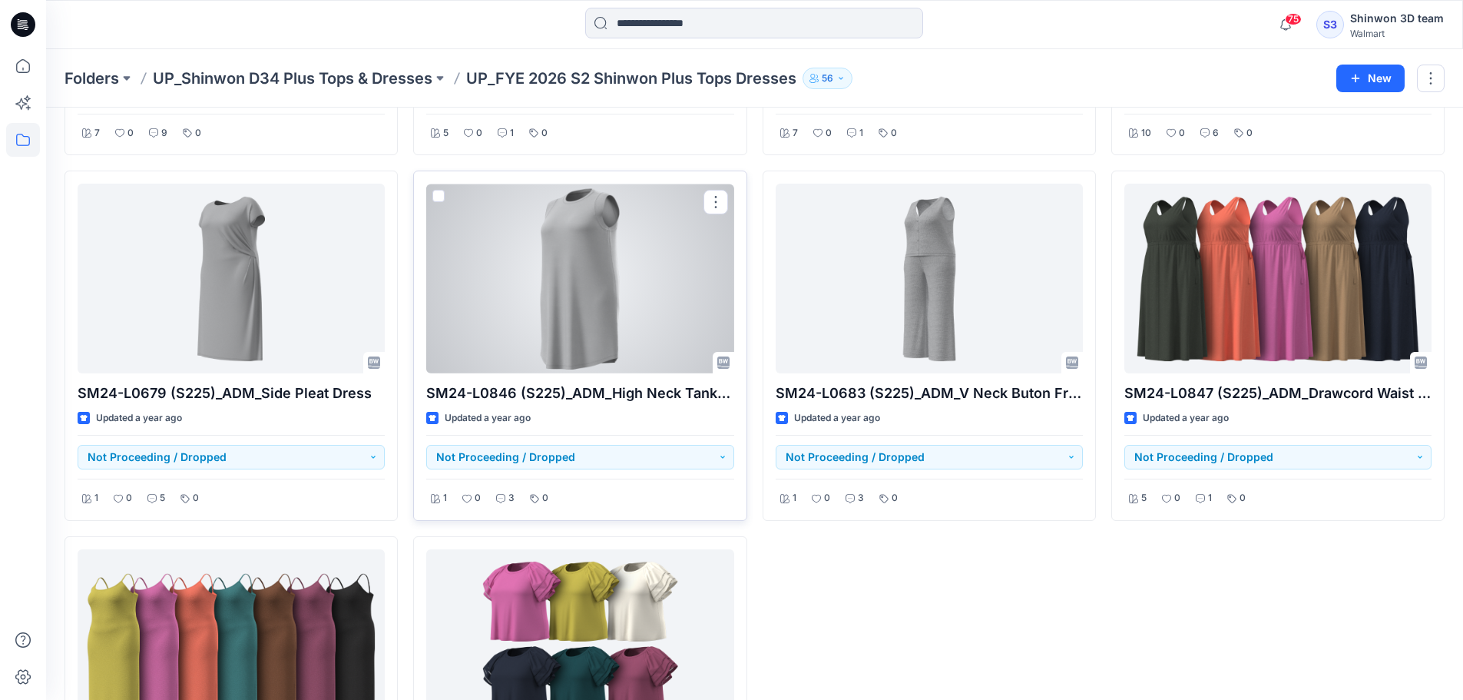
scroll to position [1303, 0]
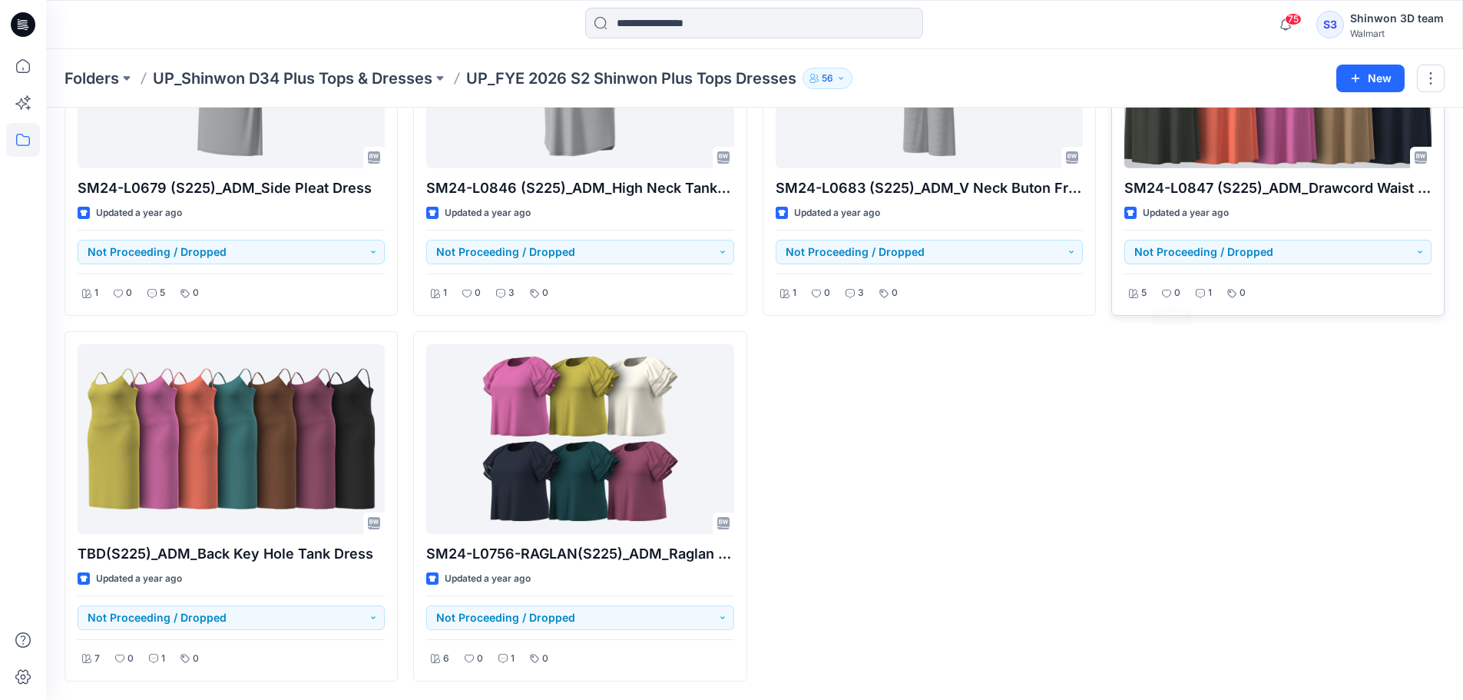
click at [1278, 229] on div "SM24-L0847 (S225)_ADM_Drawcord Waist Dress Updated a year ago Not Proceeding / …" at bounding box center [1278, 140] width 333 height 350
click at [1266, 171] on div "SM24-L0847 (S225)_ADM_Drawcord Waist Dress Updated a year ago Not Proceeding / …" at bounding box center [1278, 140] width 333 height 350
click at [1274, 155] on div at bounding box center [1278, 73] width 307 height 190
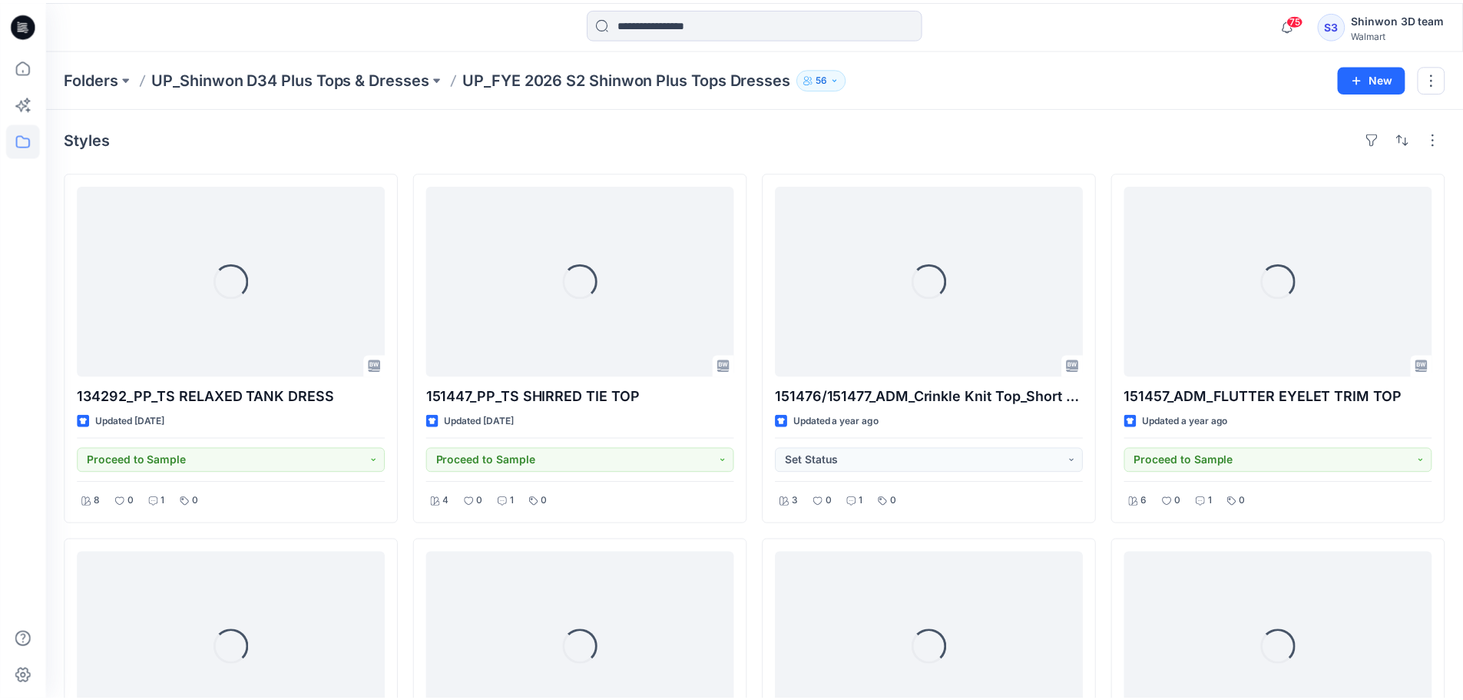
scroll to position [1303, 0]
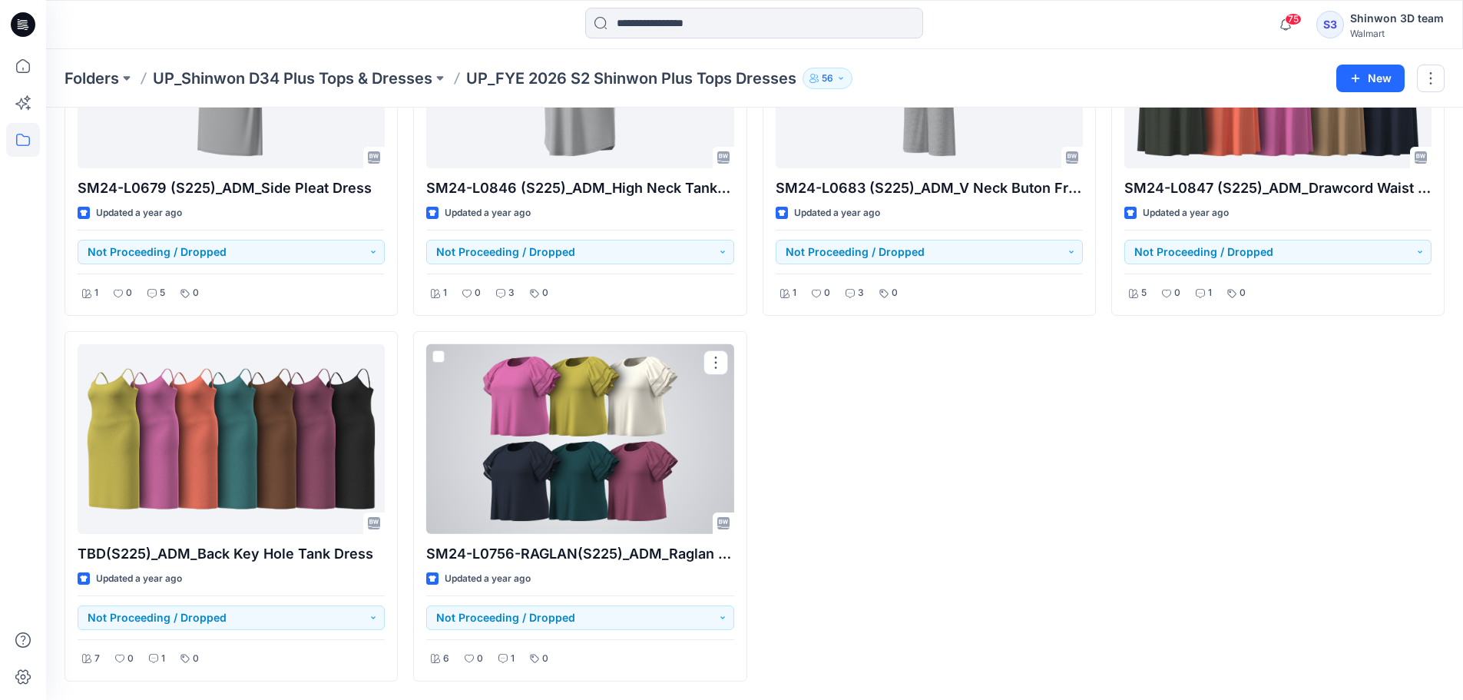
drag, startPoint x: 754, startPoint y: 392, endPoint x: 767, endPoint y: 392, distance: 13.1
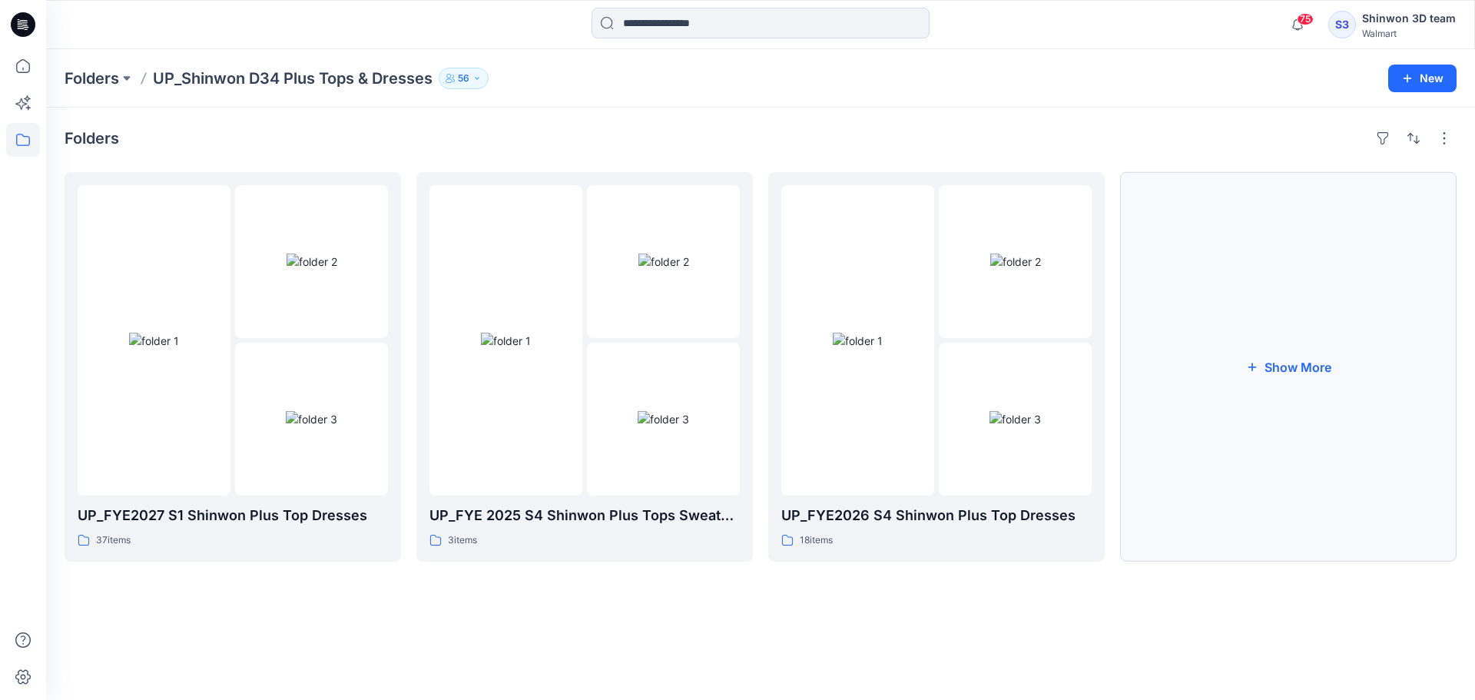
click at [1257, 488] on button "Show More" at bounding box center [1288, 366] width 336 height 389
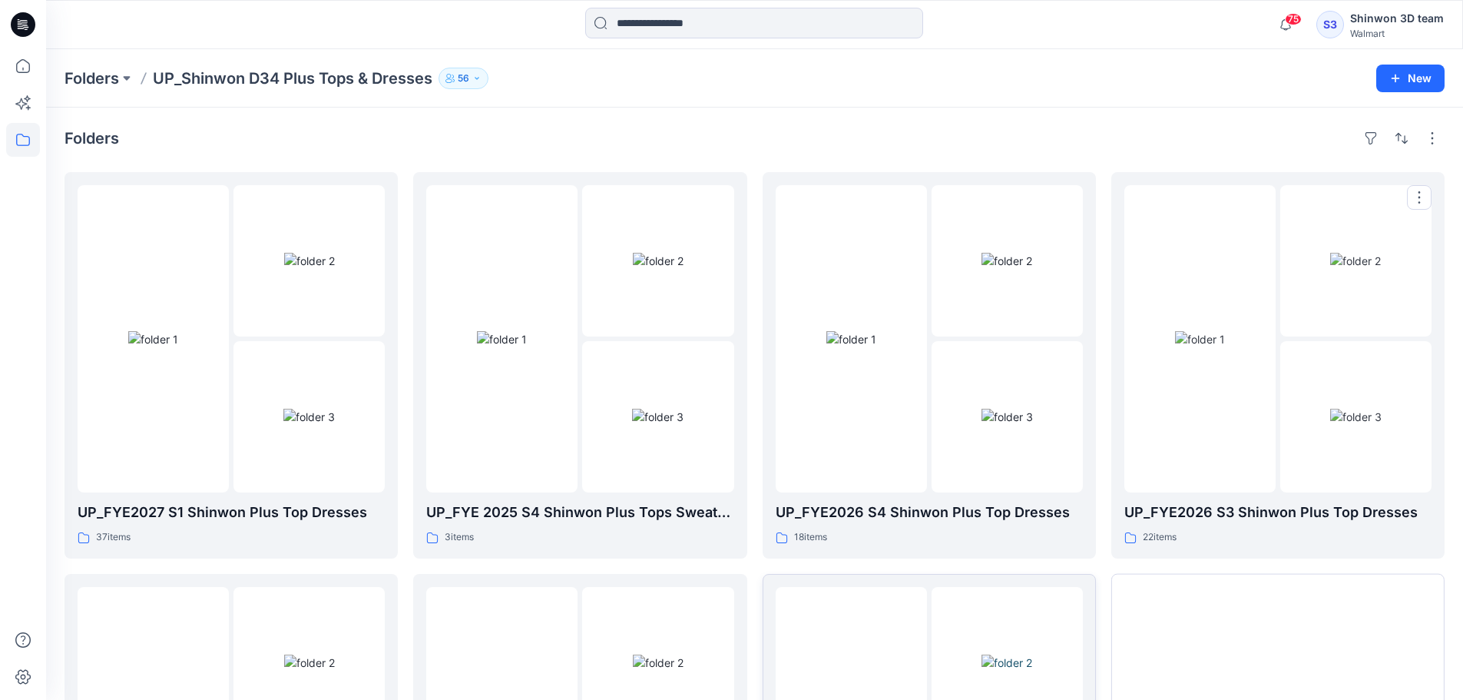
scroll to position [303, 0]
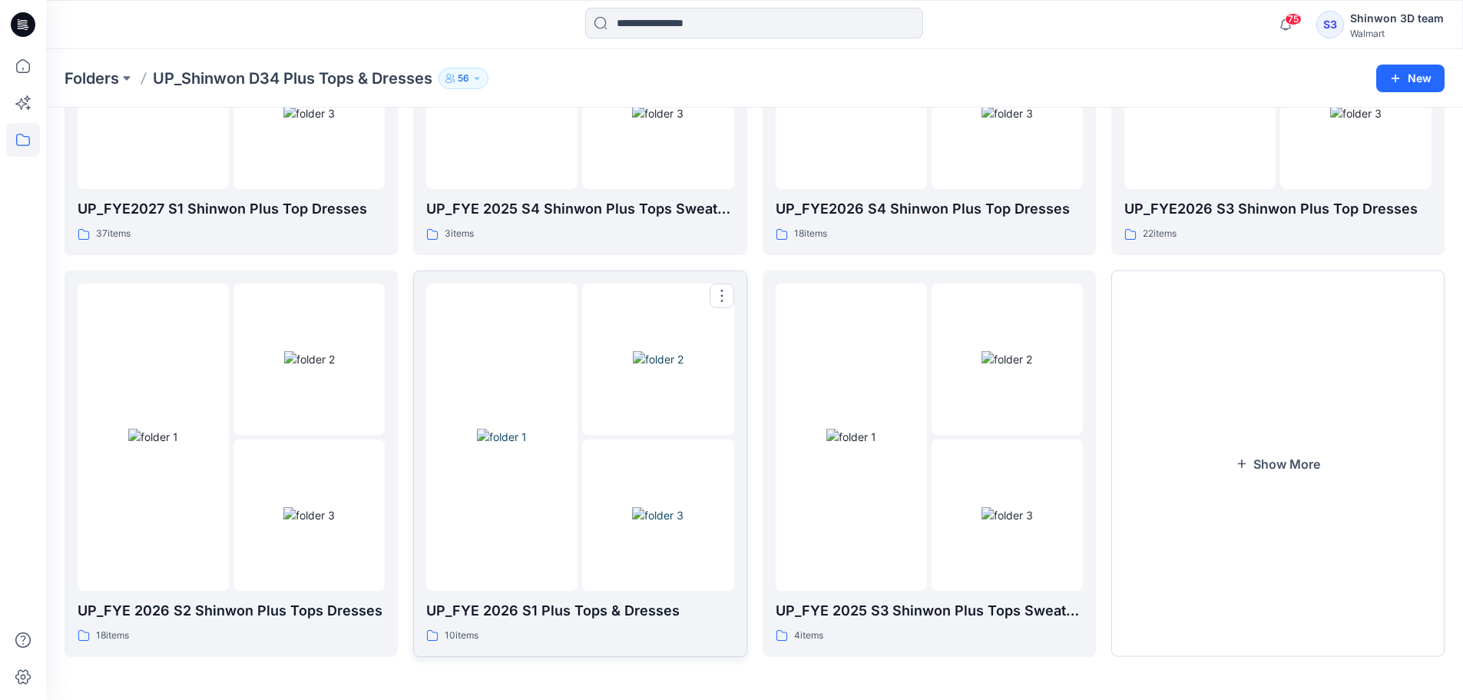
click at [650, 507] on img at bounding box center [657, 515] width 51 height 16
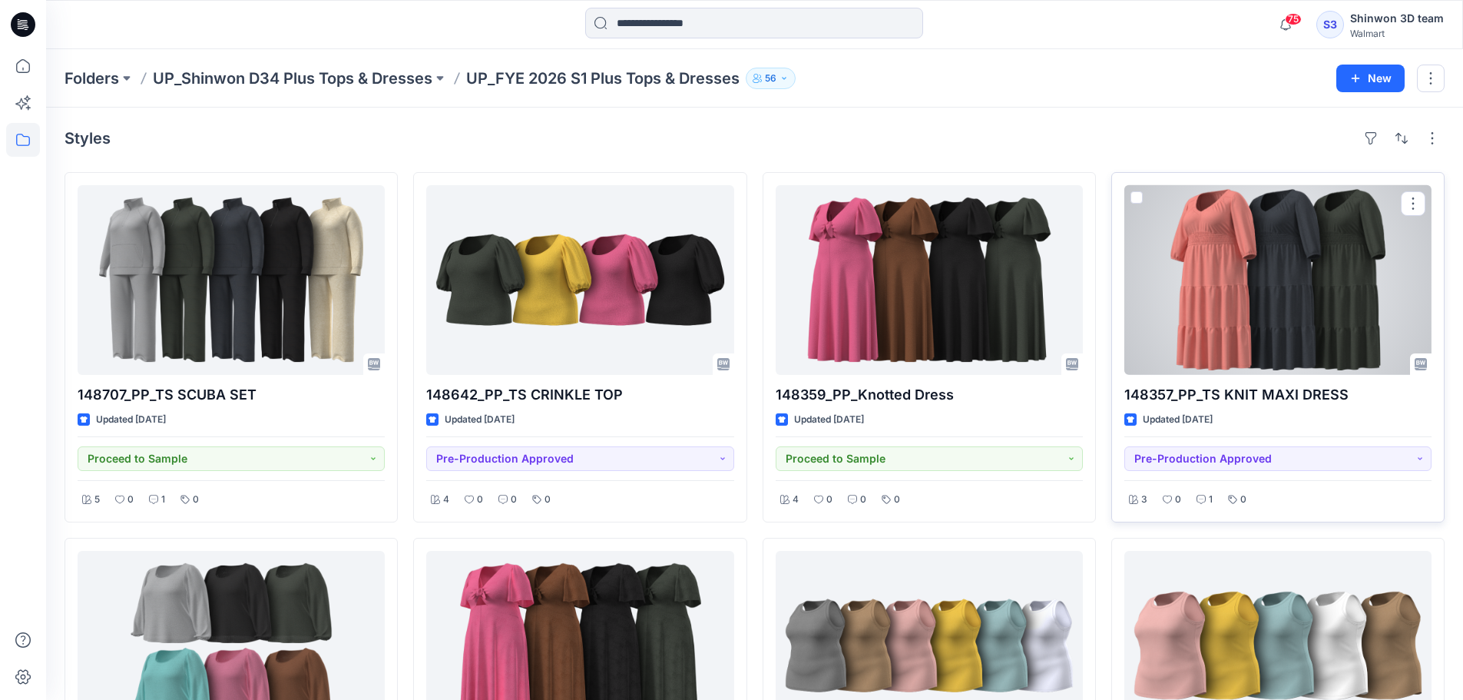
click at [1318, 305] on div at bounding box center [1278, 280] width 307 height 190
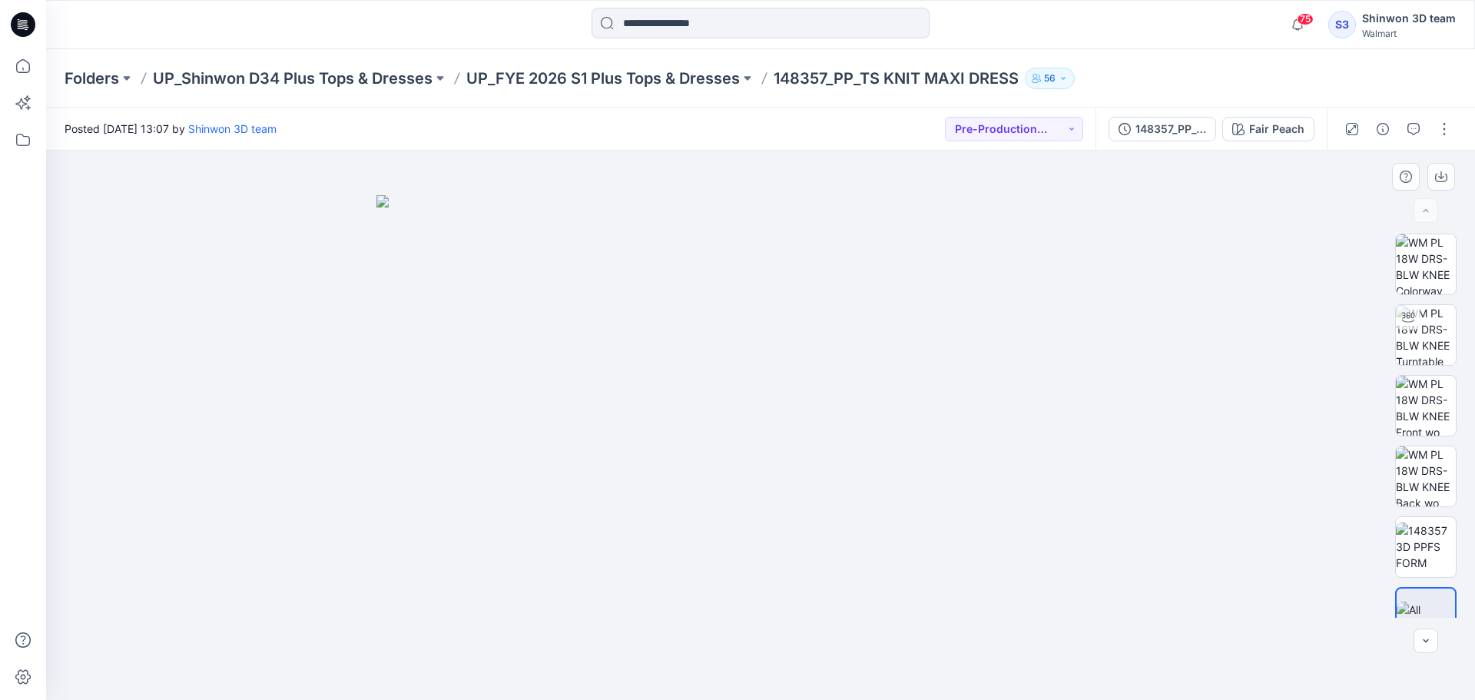
drag, startPoint x: 652, startPoint y: 353, endPoint x: 847, endPoint y: 406, distance: 201.5
click at [653, 353] on img at bounding box center [760, 447] width 768 height 505
drag, startPoint x: 913, startPoint y: 440, endPoint x: 799, endPoint y: 429, distance: 114.2
click at [785, 429] on img at bounding box center [760, 447] width 768 height 505
click at [1446, 546] on img at bounding box center [1426, 546] width 60 height 48
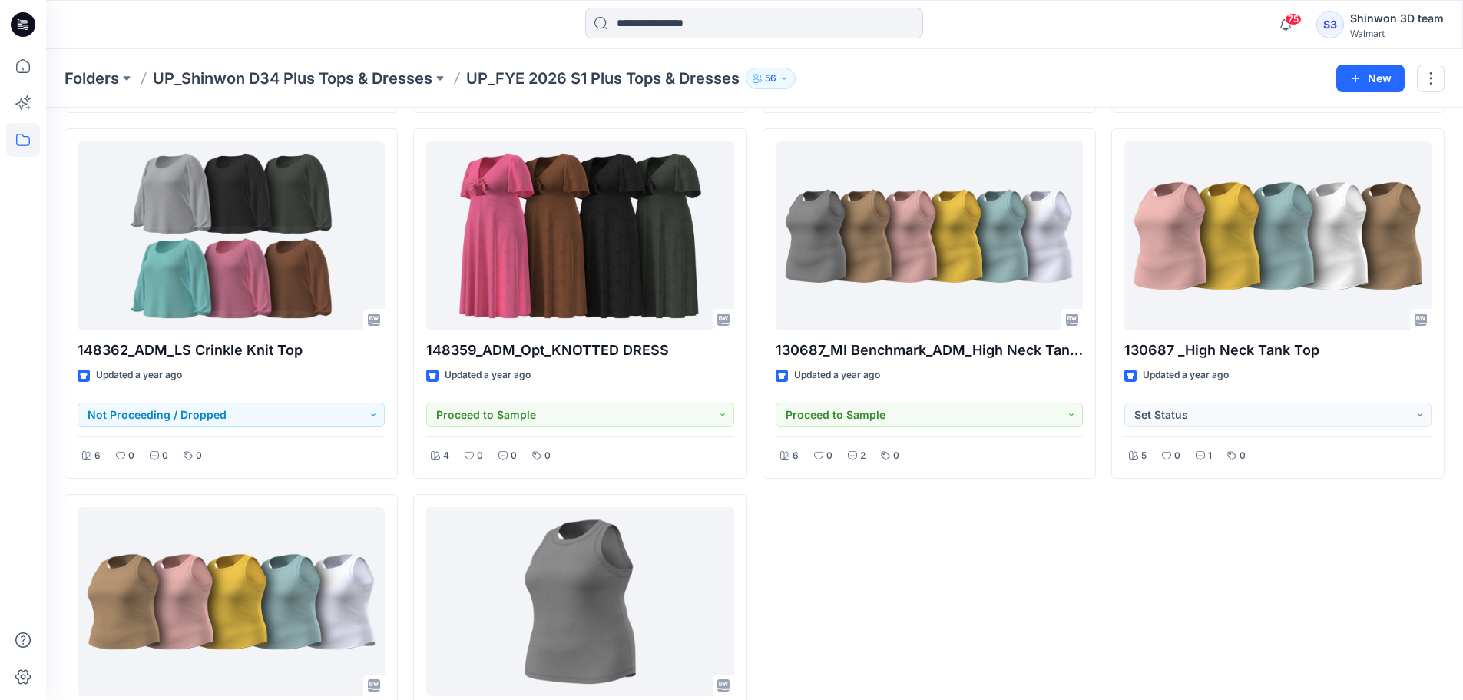
scroll to position [572, 0]
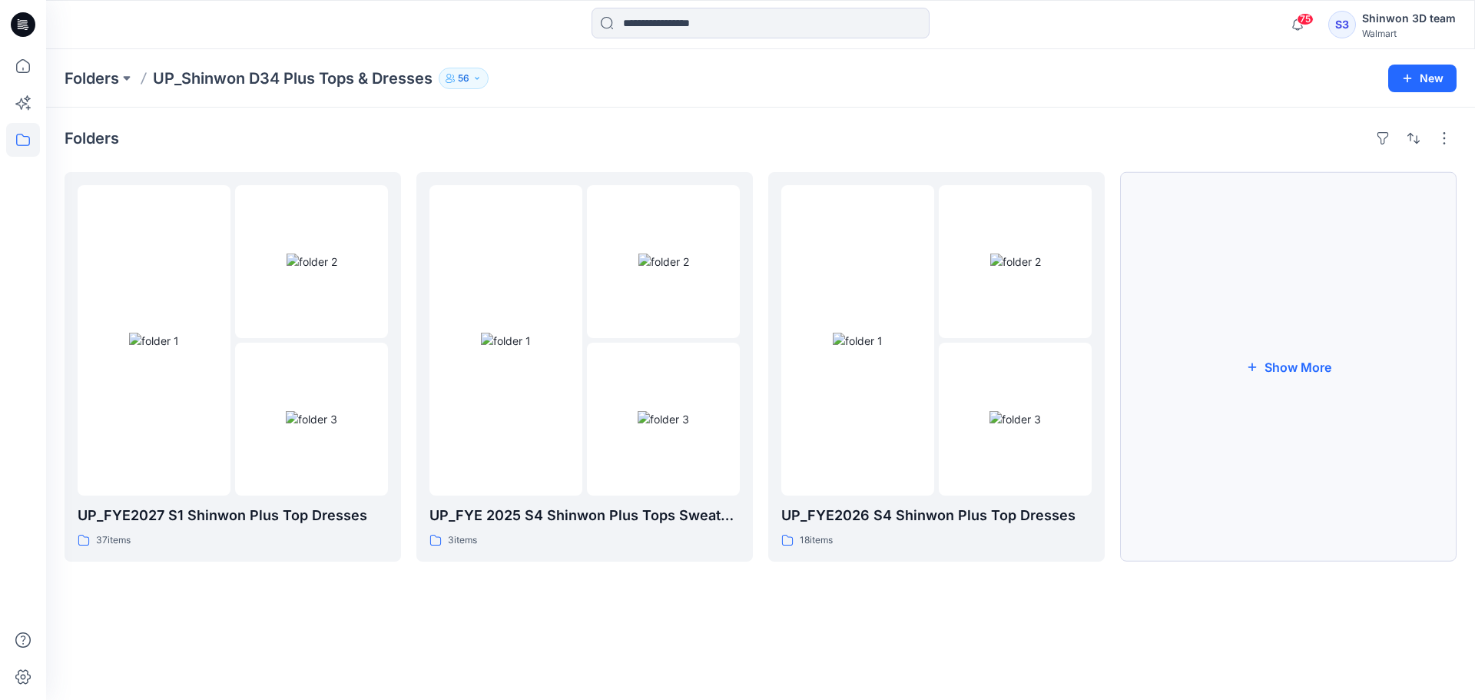
click at [1225, 437] on button "Show More" at bounding box center [1288, 366] width 336 height 389
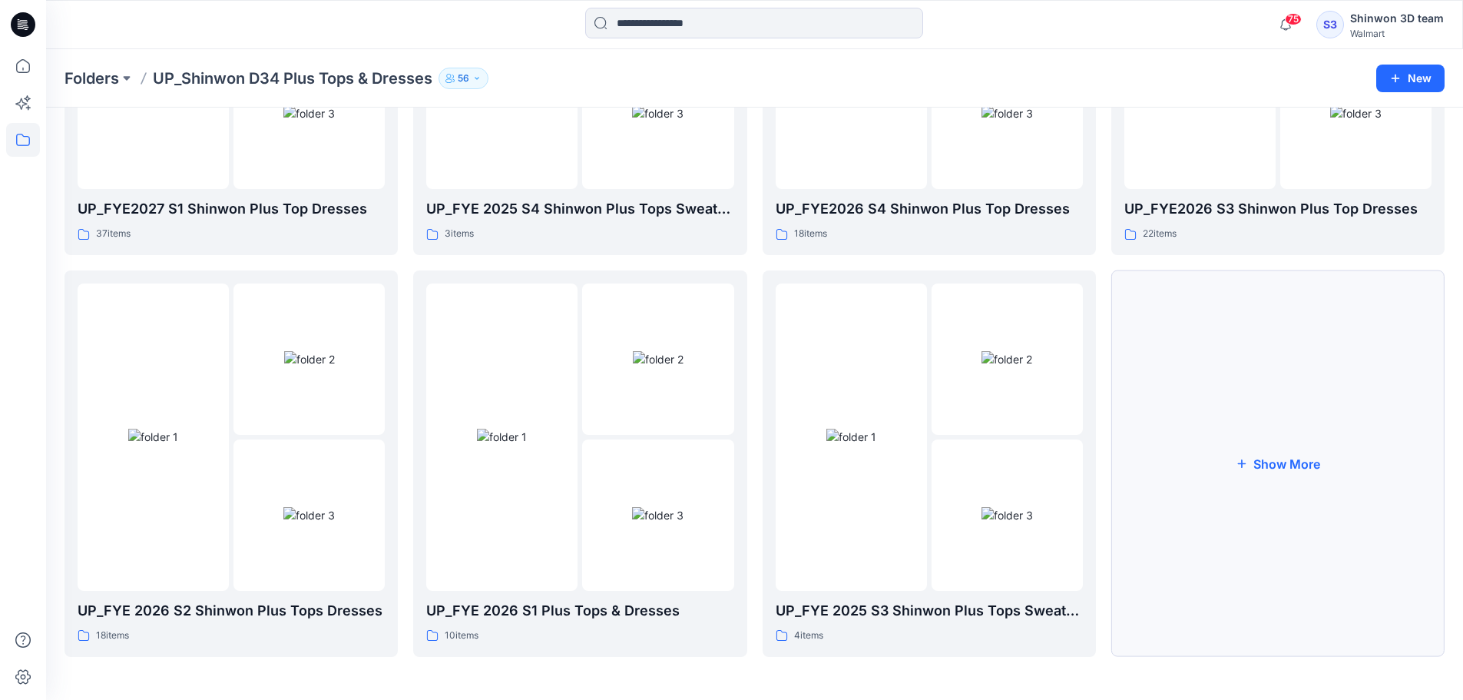
click at [1232, 464] on button "Show More" at bounding box center [1278, 463] width 333 height 386
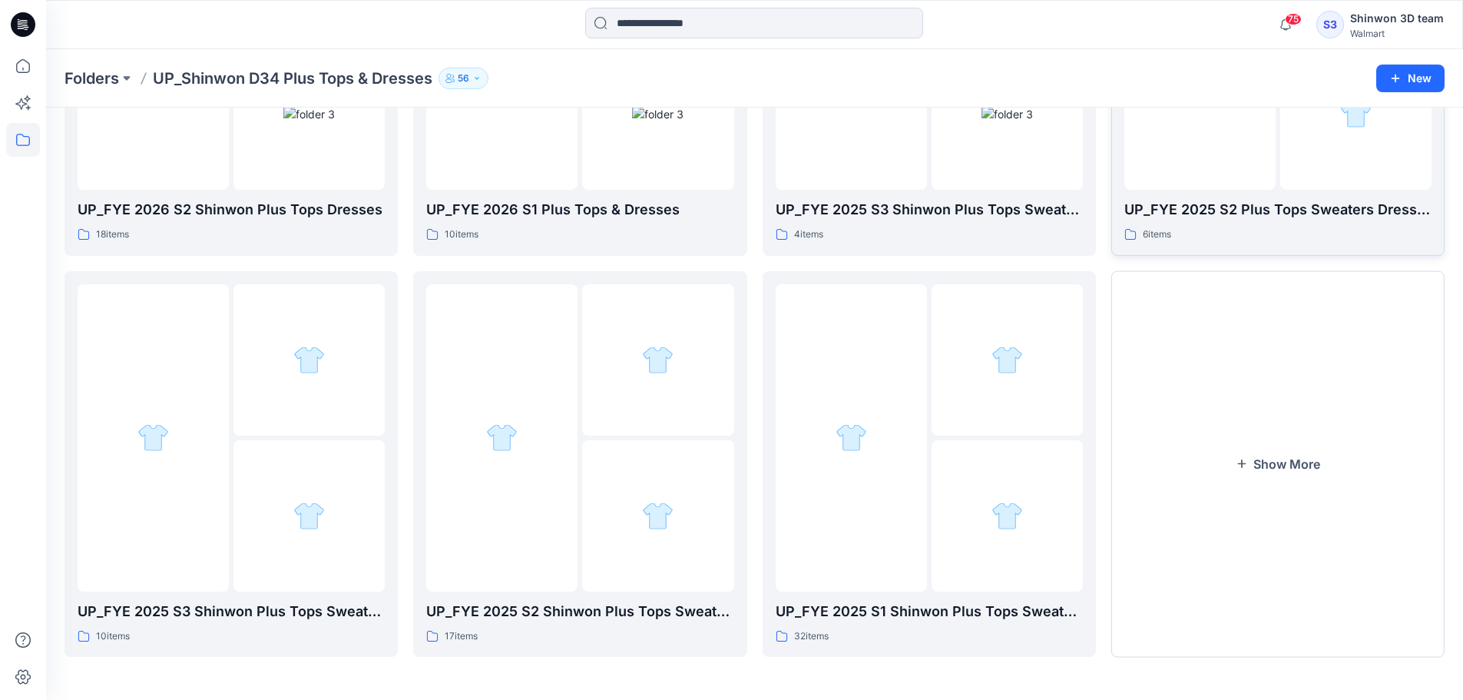
scroll to position [397, 0]
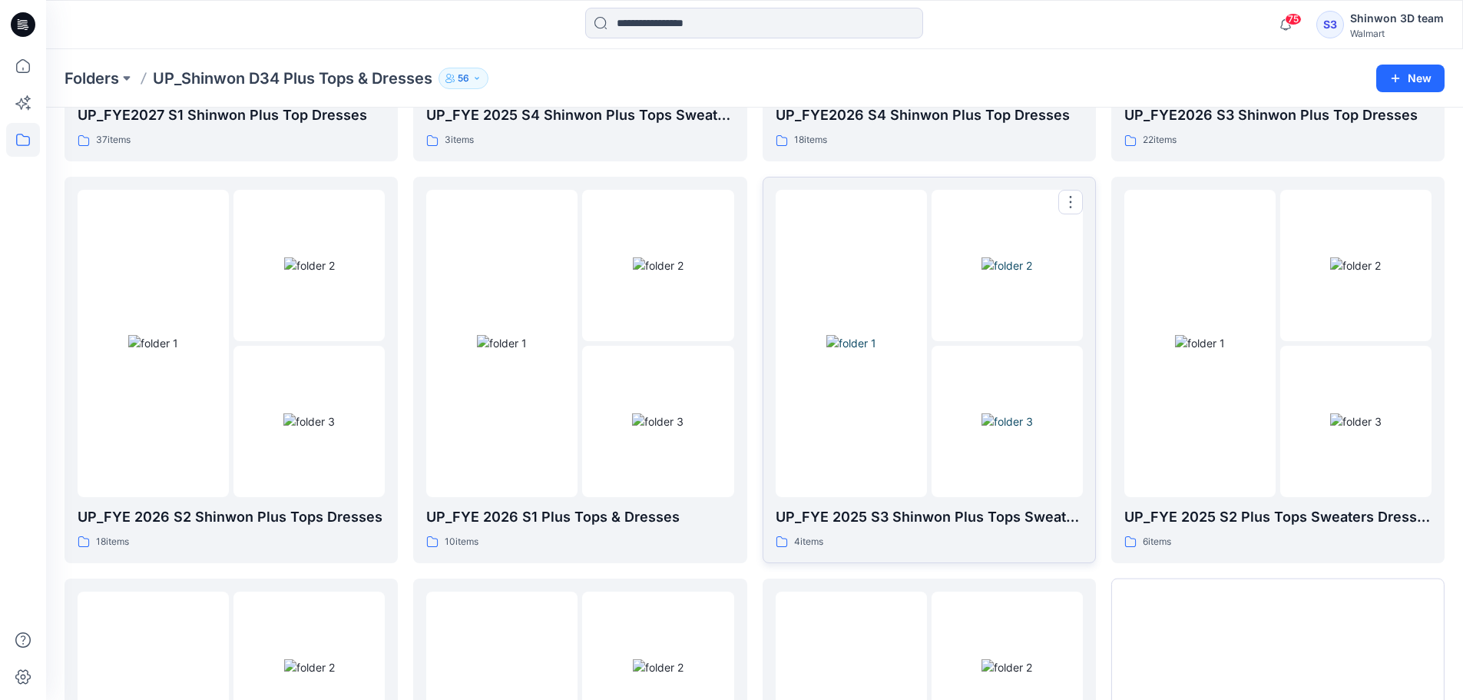
click at [1032, 535] on div "4 items" at bounding box center [929, 542] width 307 height 16
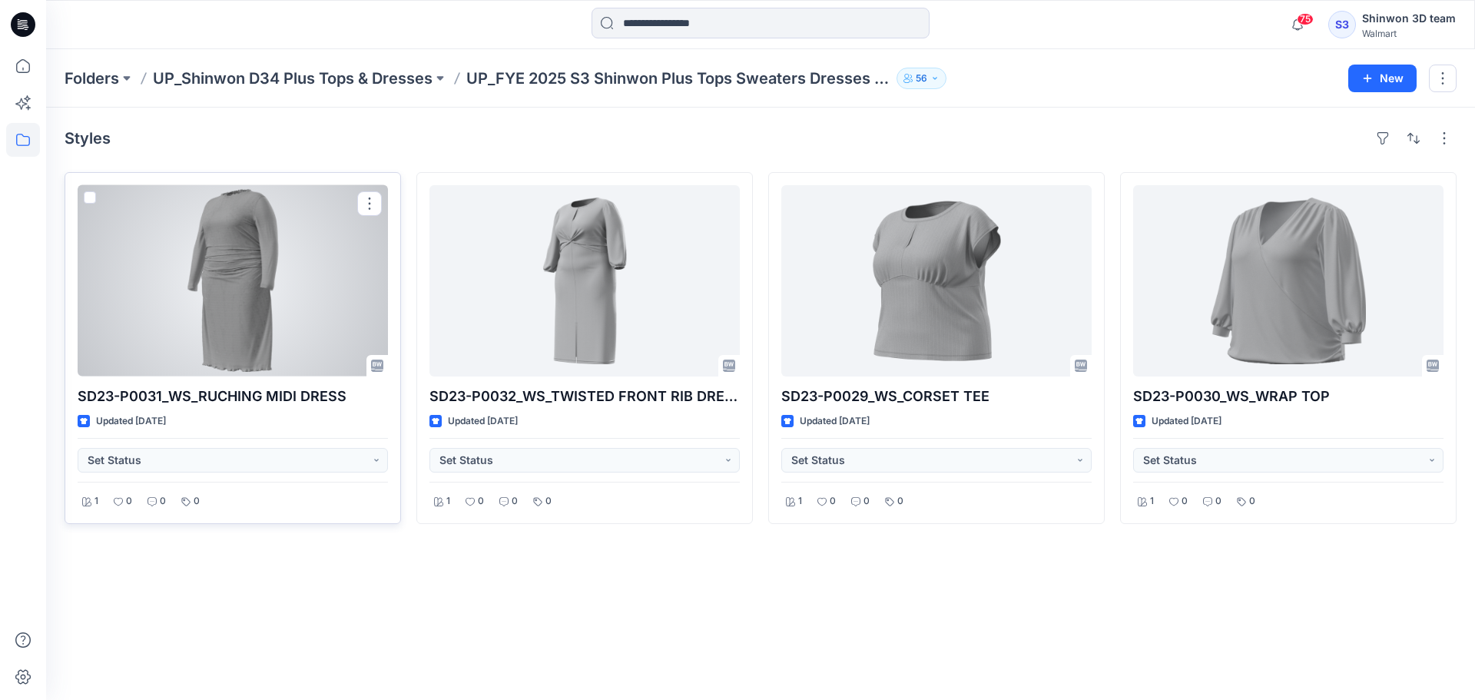
click at [305, 319] on div at bounding box center [233, 280] width 310 height 191
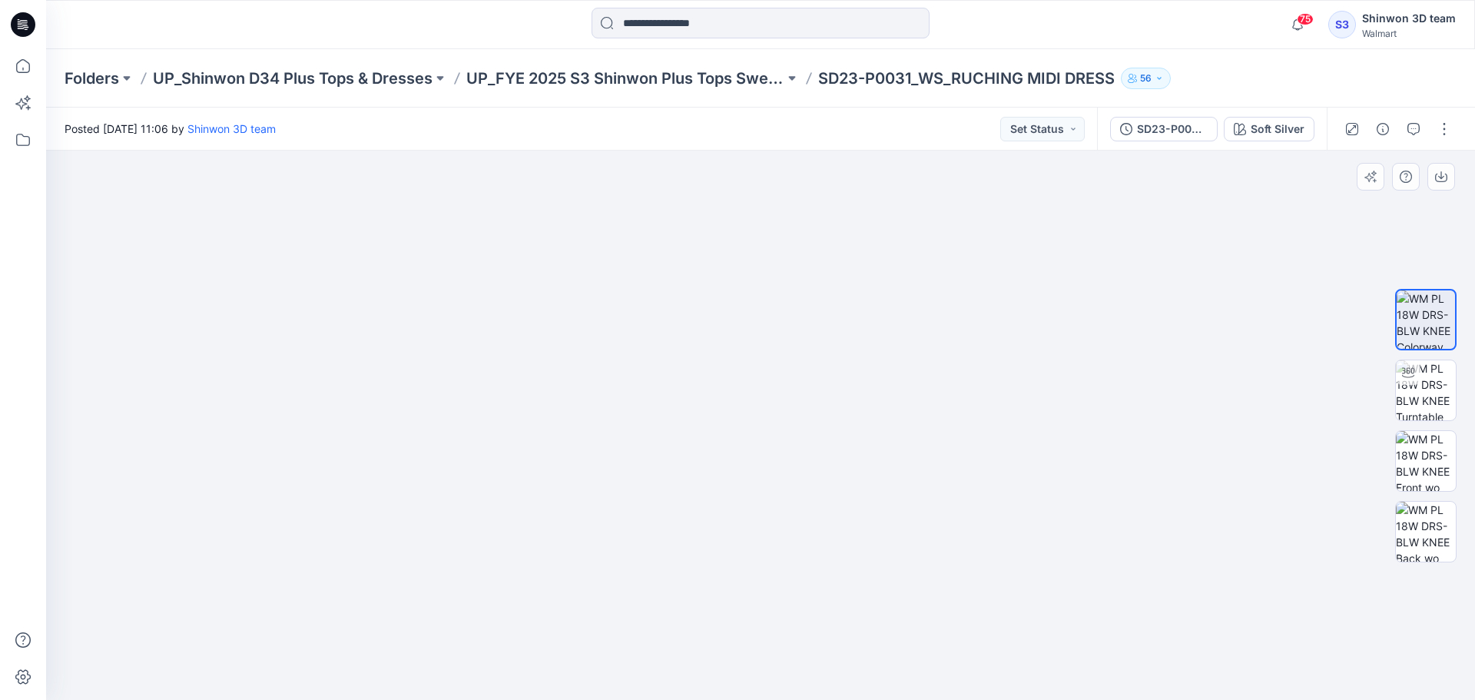
drag, startPoint x: 820, startPoint y: 370, endPoint x: 824, endPoint y: 400, distance: 30.3
click at [824, 400] on img at bounding box center [760, 390] width 692 height 619
click at [1447, 396] on img at bounding box center [1426, 390] width 60 height 60
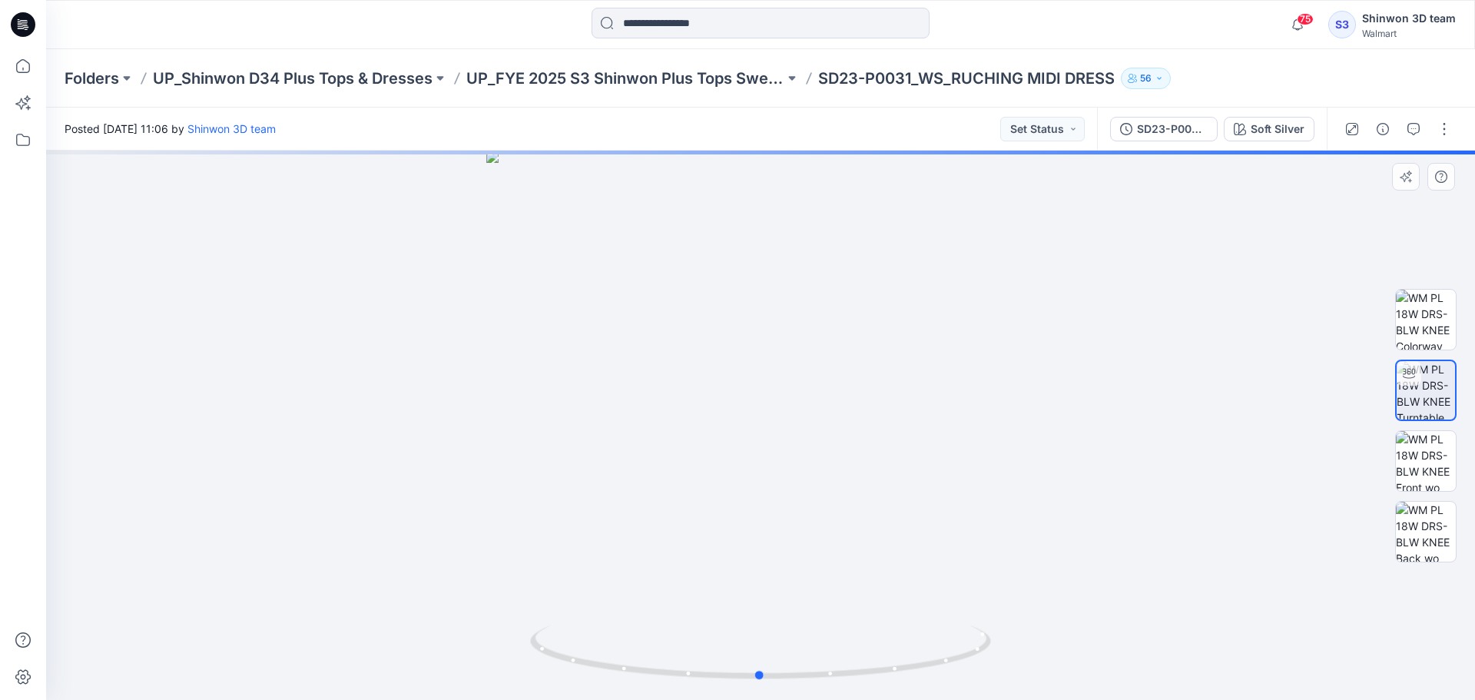
drag, startPoint x: 819, startPoint y: 459, endPoint x: 820, endPoint y: 446, distance: 12.3
click at [820, 446] on div at bounding box center [760, 425] width 1429 height 549
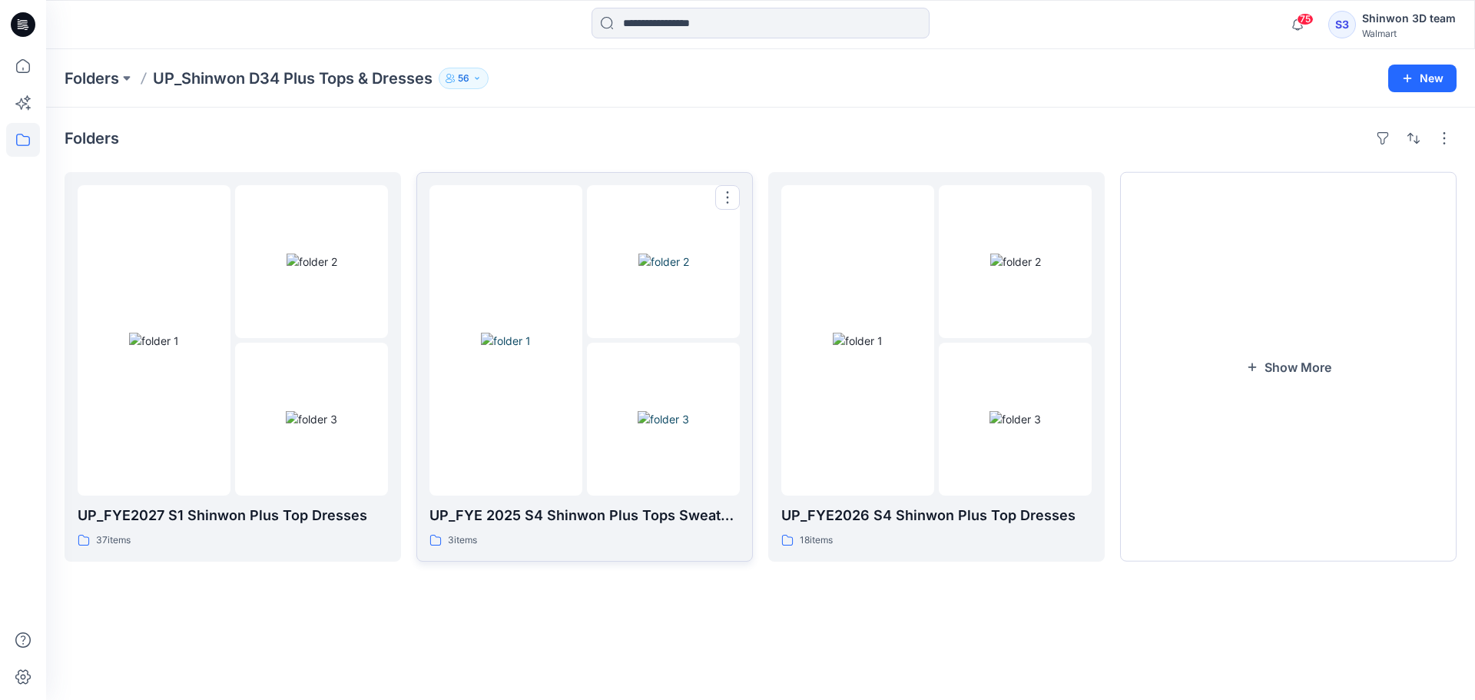
click at [684, 539] on div "3 items" at bounding box center [584, 540] width 310 height 16
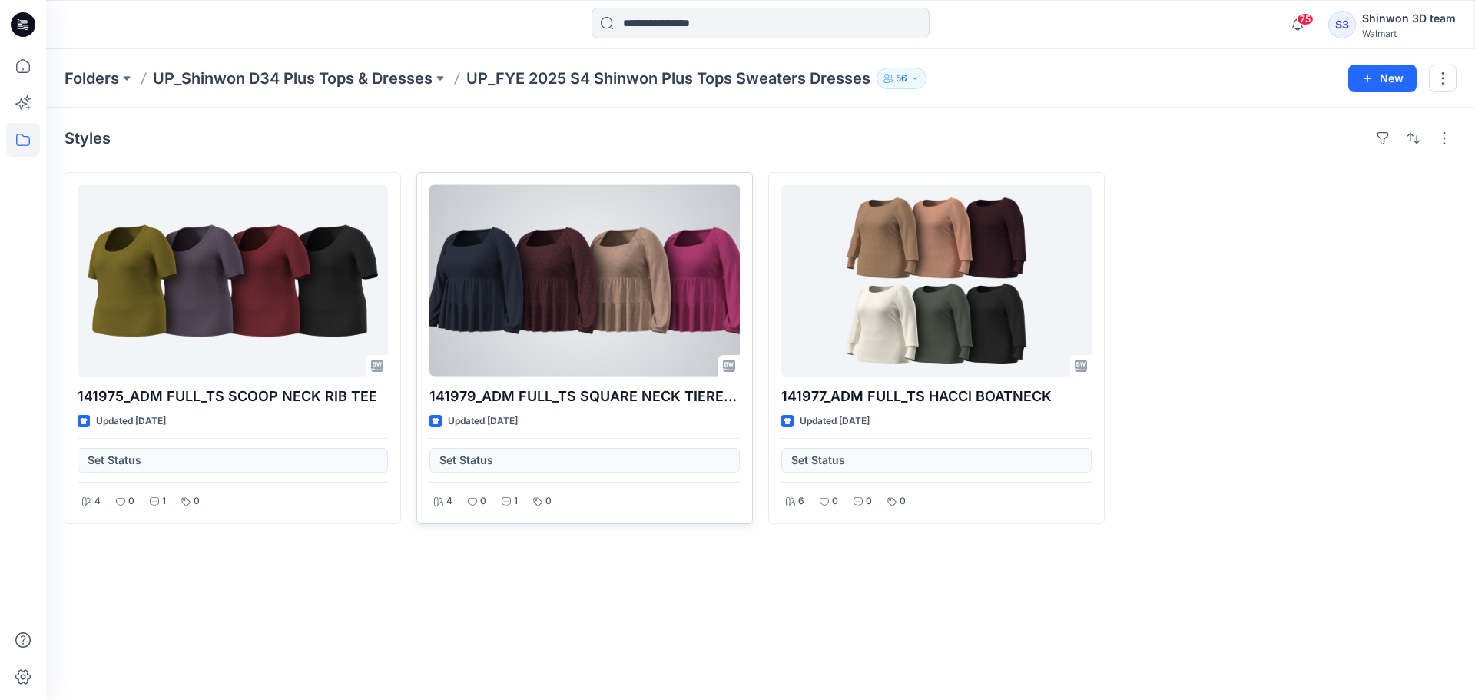
drag, startPoint x: 647, startPoint y: 499, endPoint x: 652, endPoint y: 493, distance: 8.2
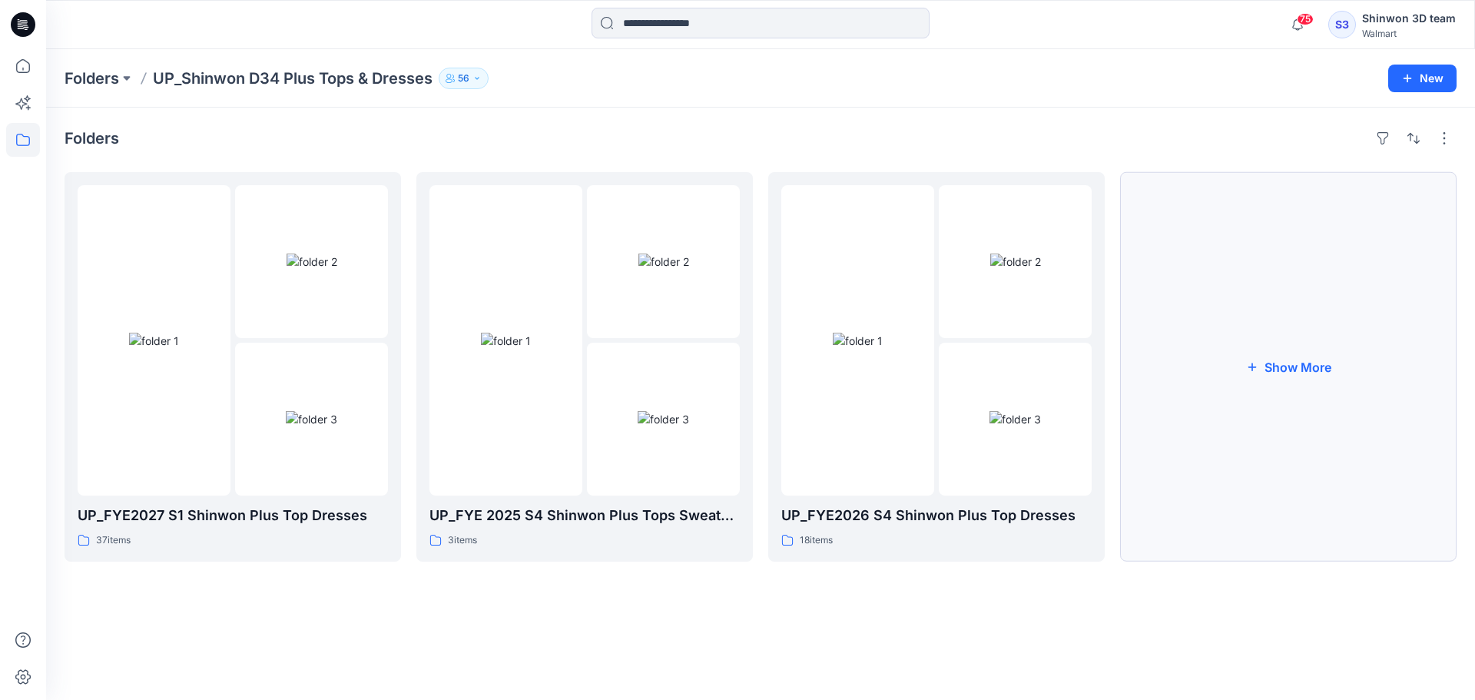
click at [1321, 493] on button "Show More" at bounding box center [1288, 366] width 336 height 389
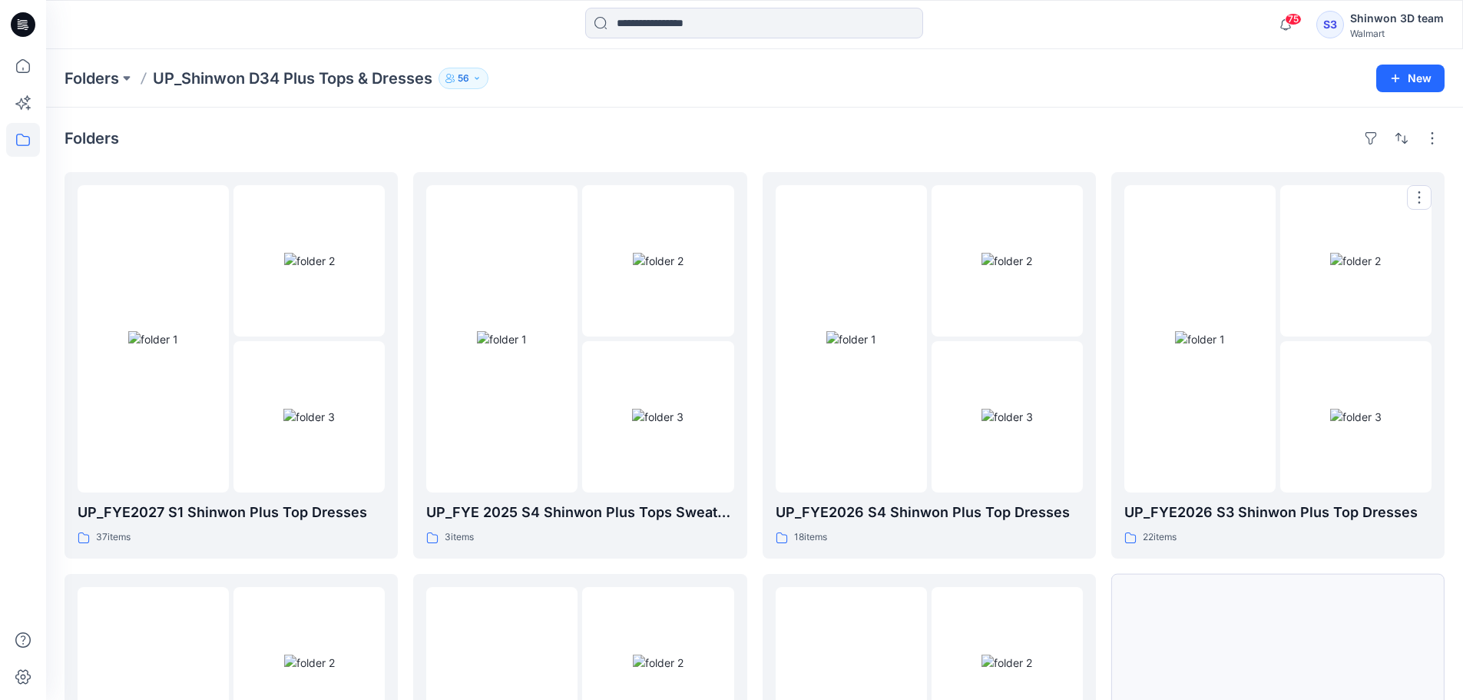
scroll to position [303, 0]
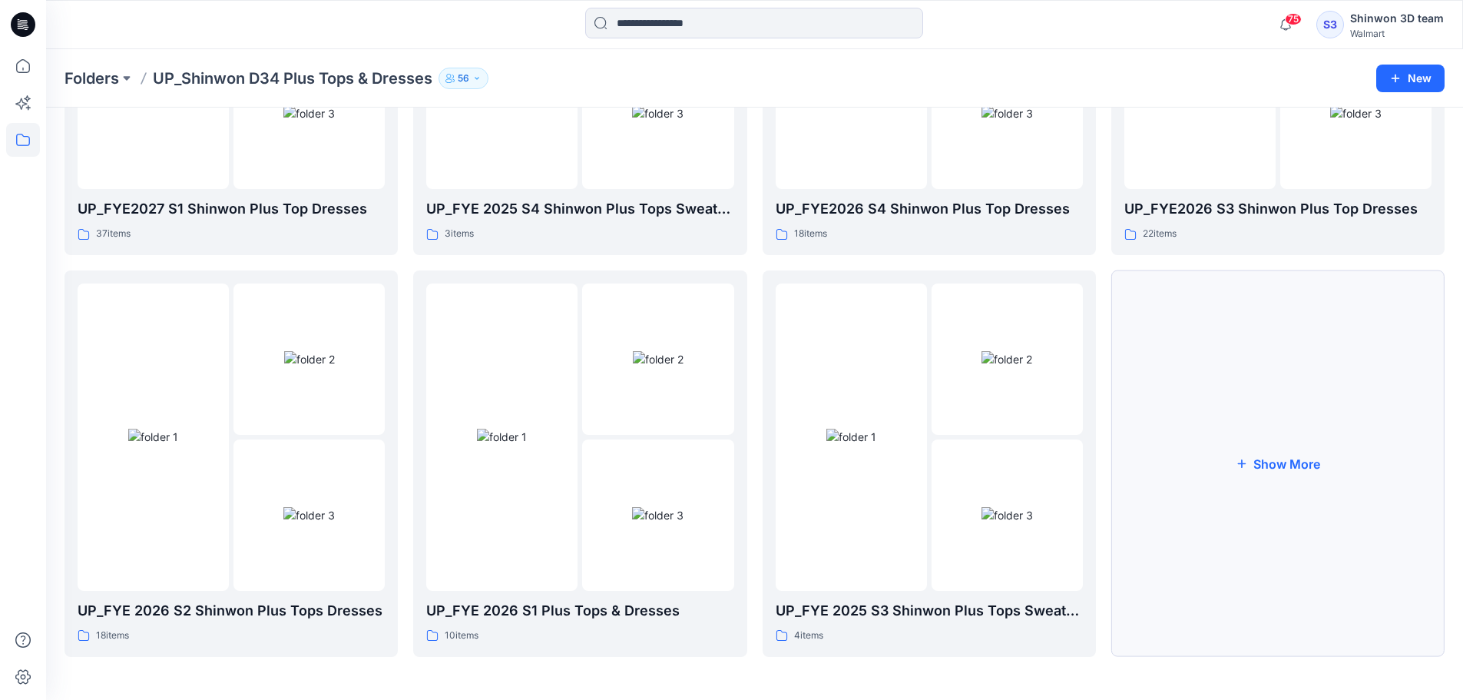
click at [1418, 525] on button "Show More" at bounding box center [1278, 463] width 333 height 386
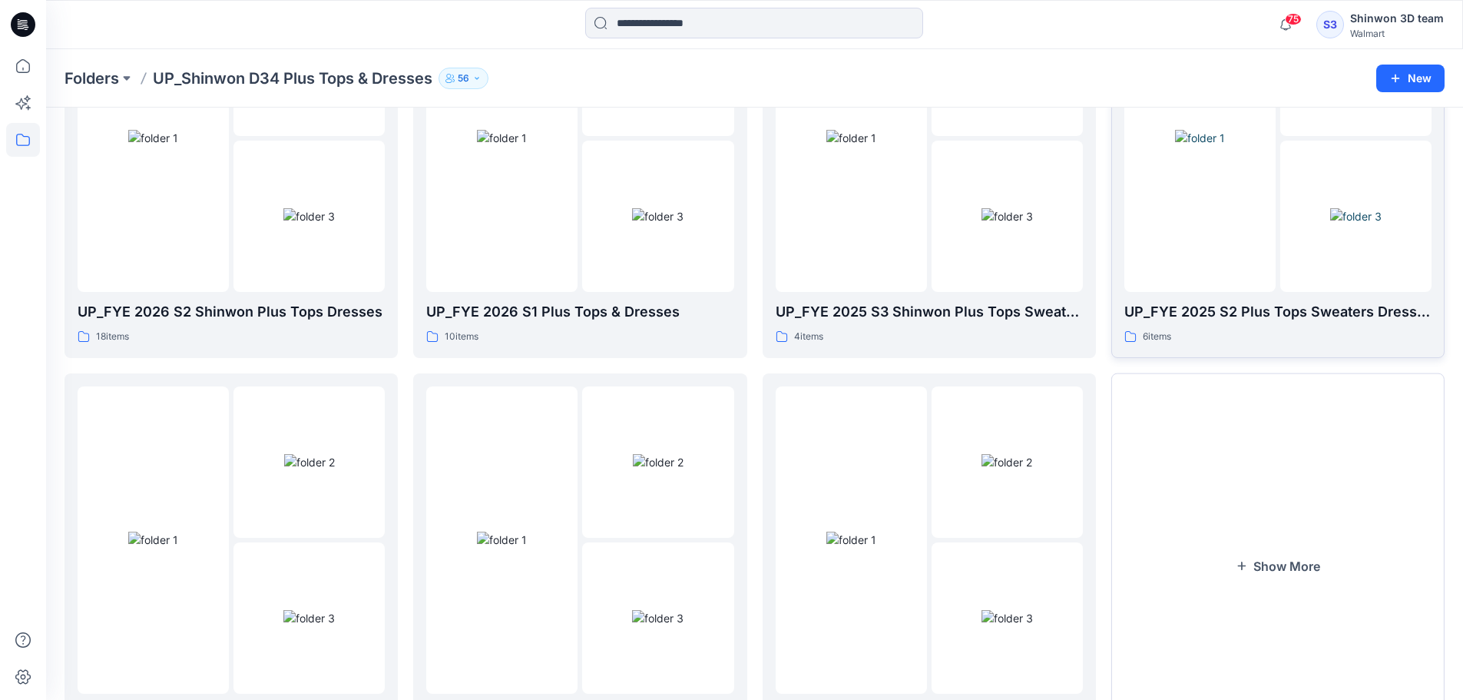
scroll to position [499, 0]
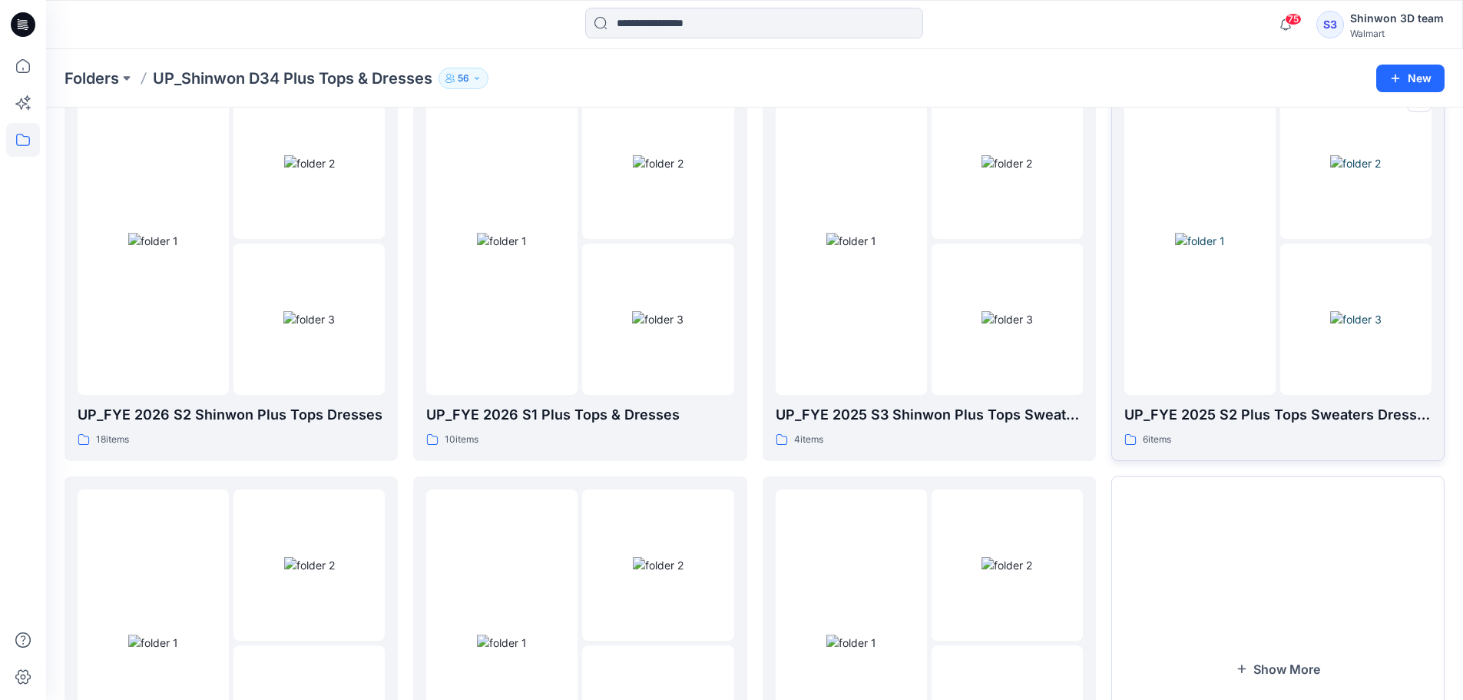
click at [1271, 447] on div "6 items" at bounding box center [1278, 440] width 307 height 16
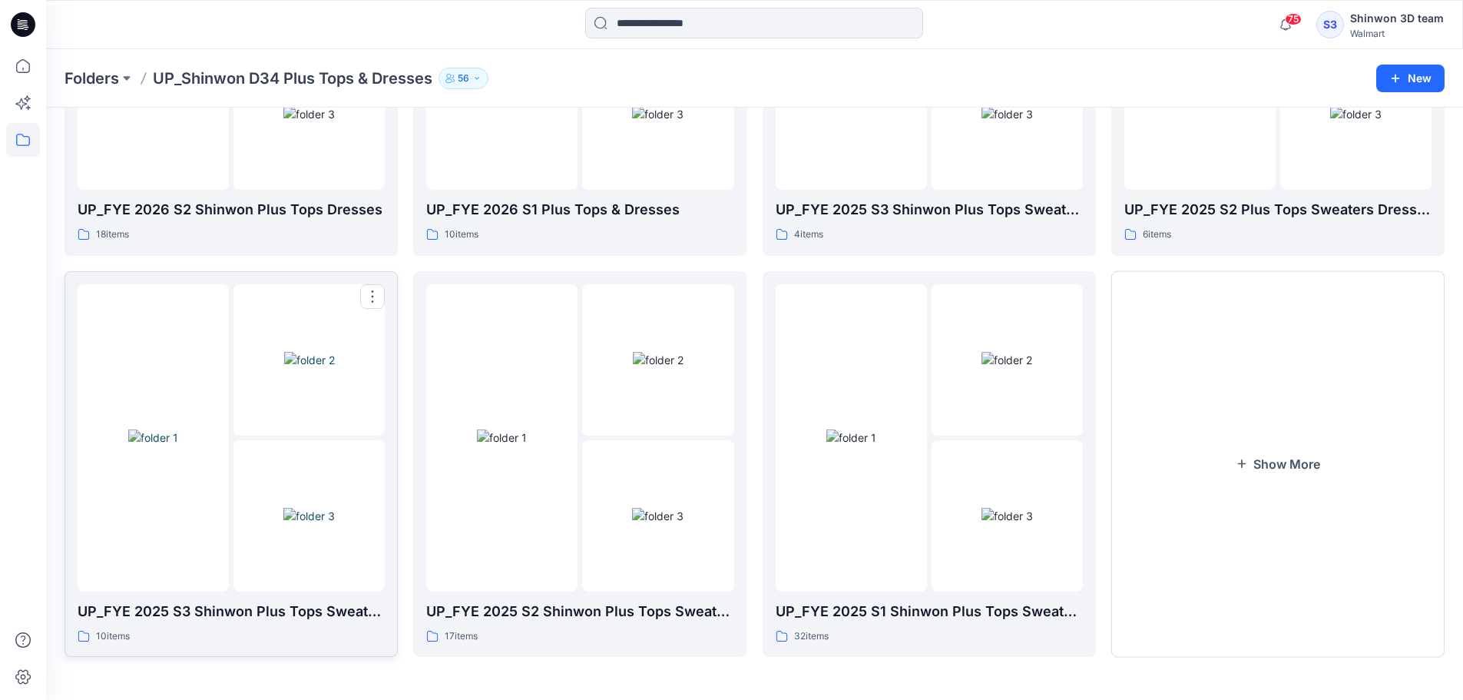
click at [345, 632] on div "10 items" at bounding box center [231, 636] width 307 height 16
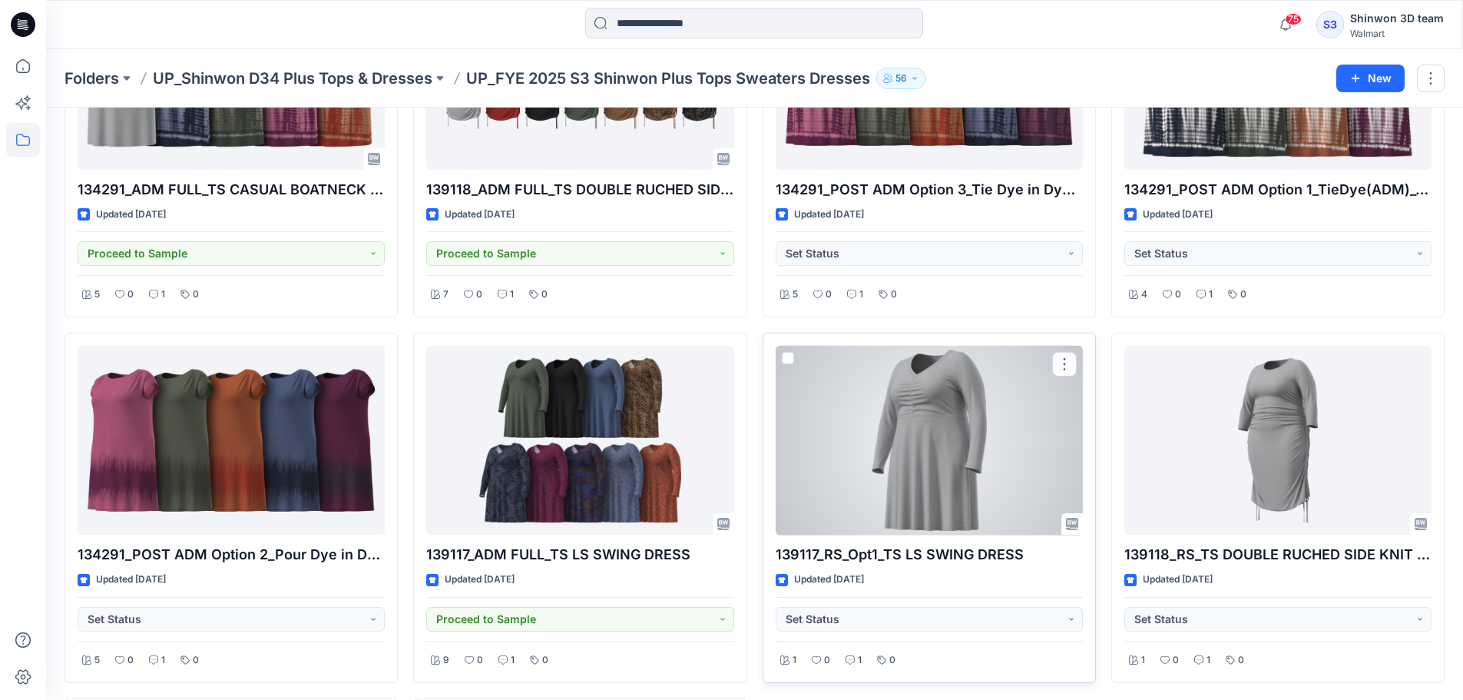
scroll to position [307, 0]
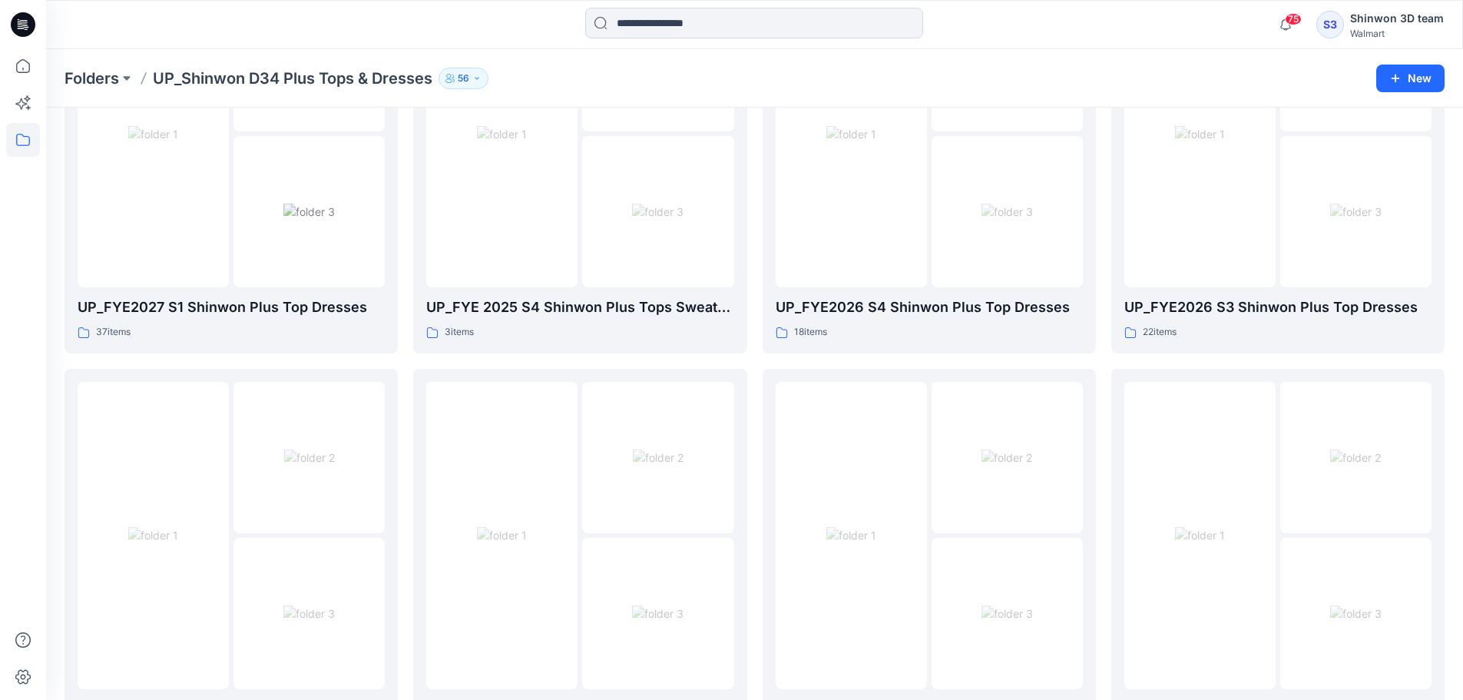
scroll to position [704, 0]
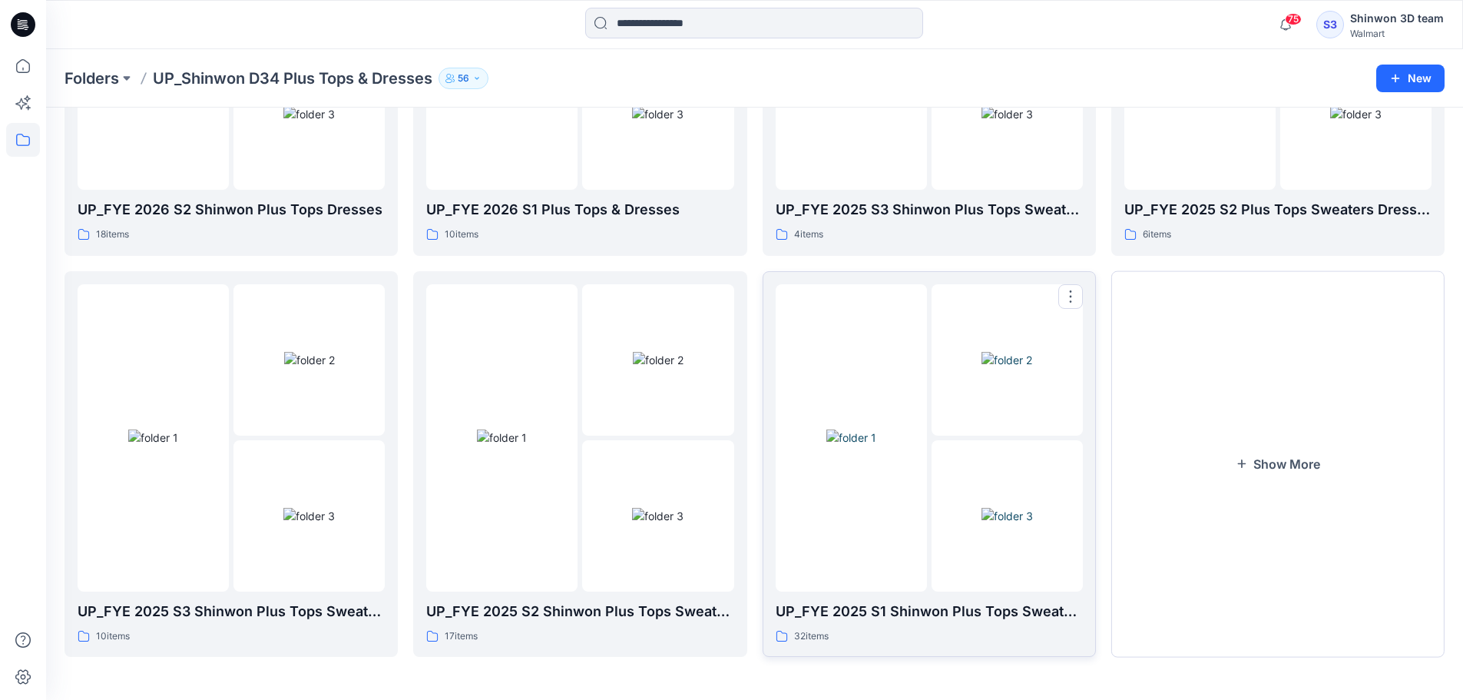
click at [939, 628] on div "32 items" at bounding box center [929, 636] width 307 height 16
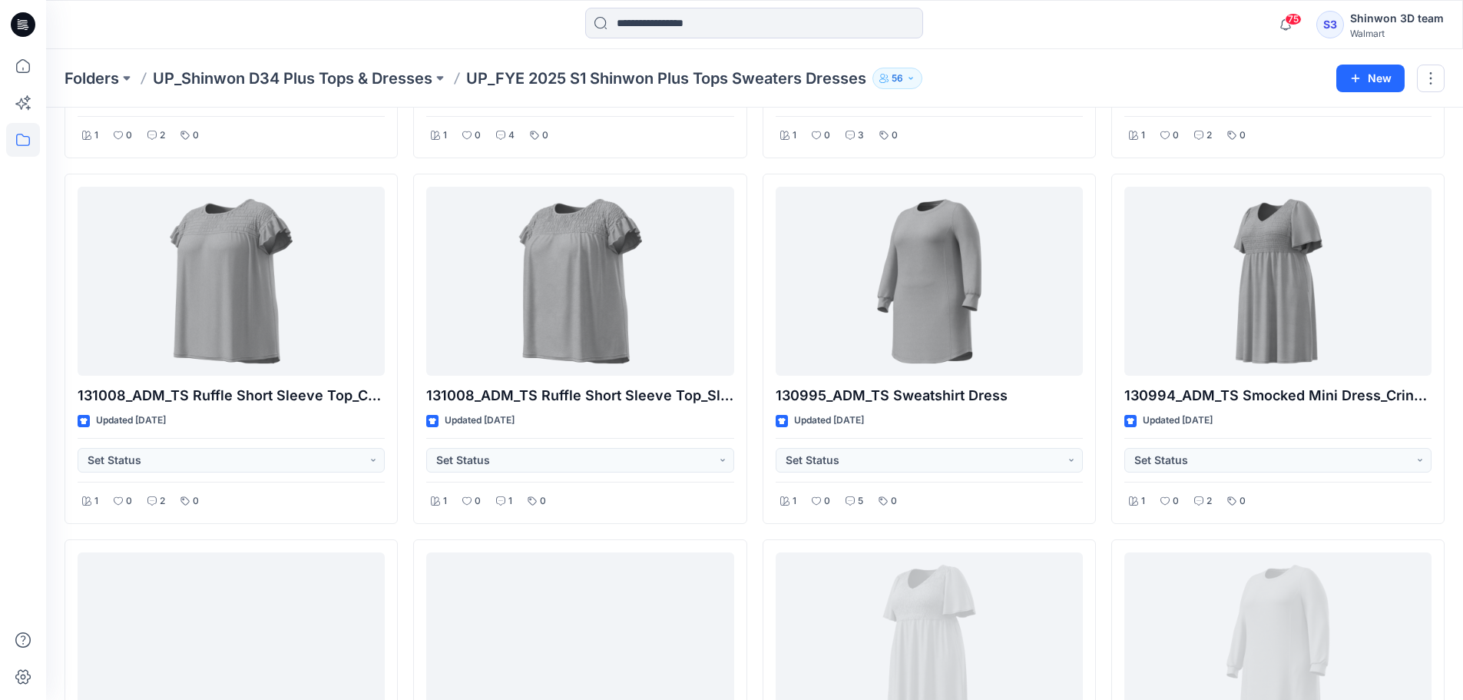
scroll to position [1929, 0]
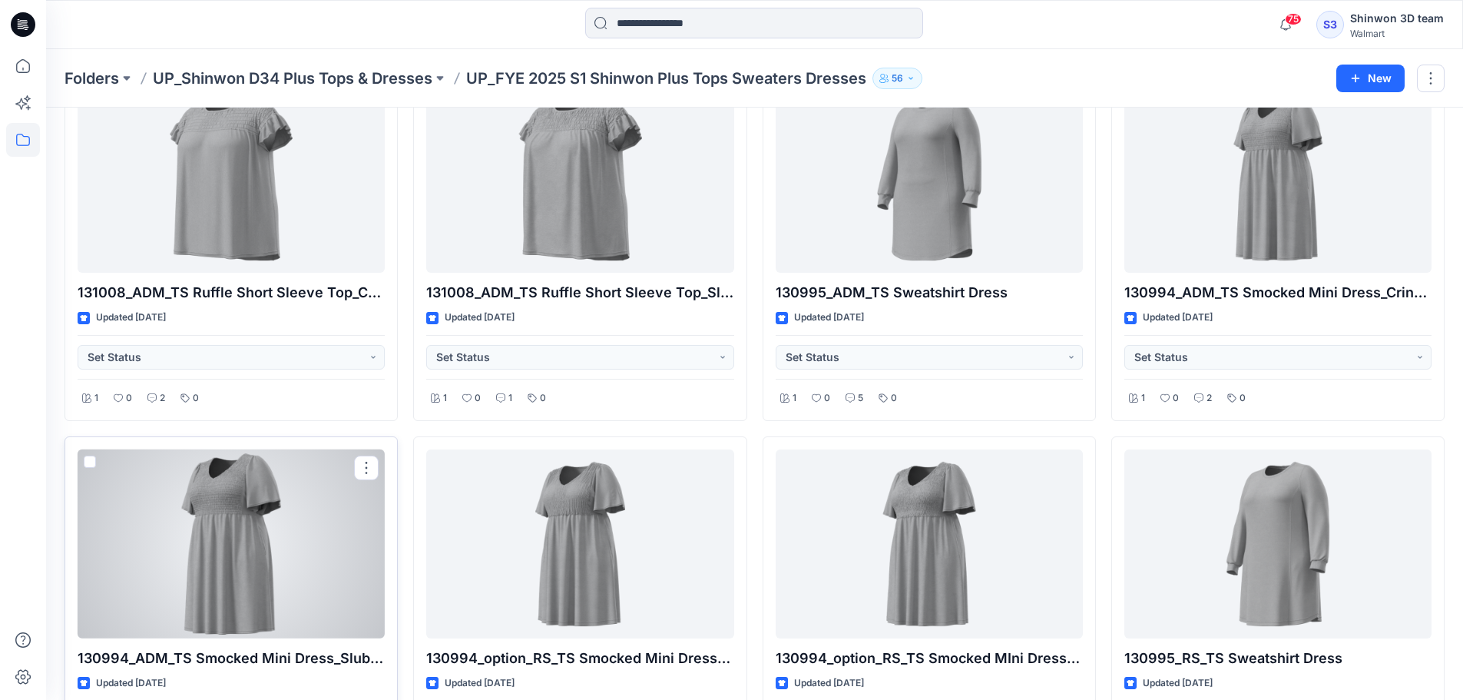
click at [276, 541] on div at bounding box center [231, 544] width 307 height 190
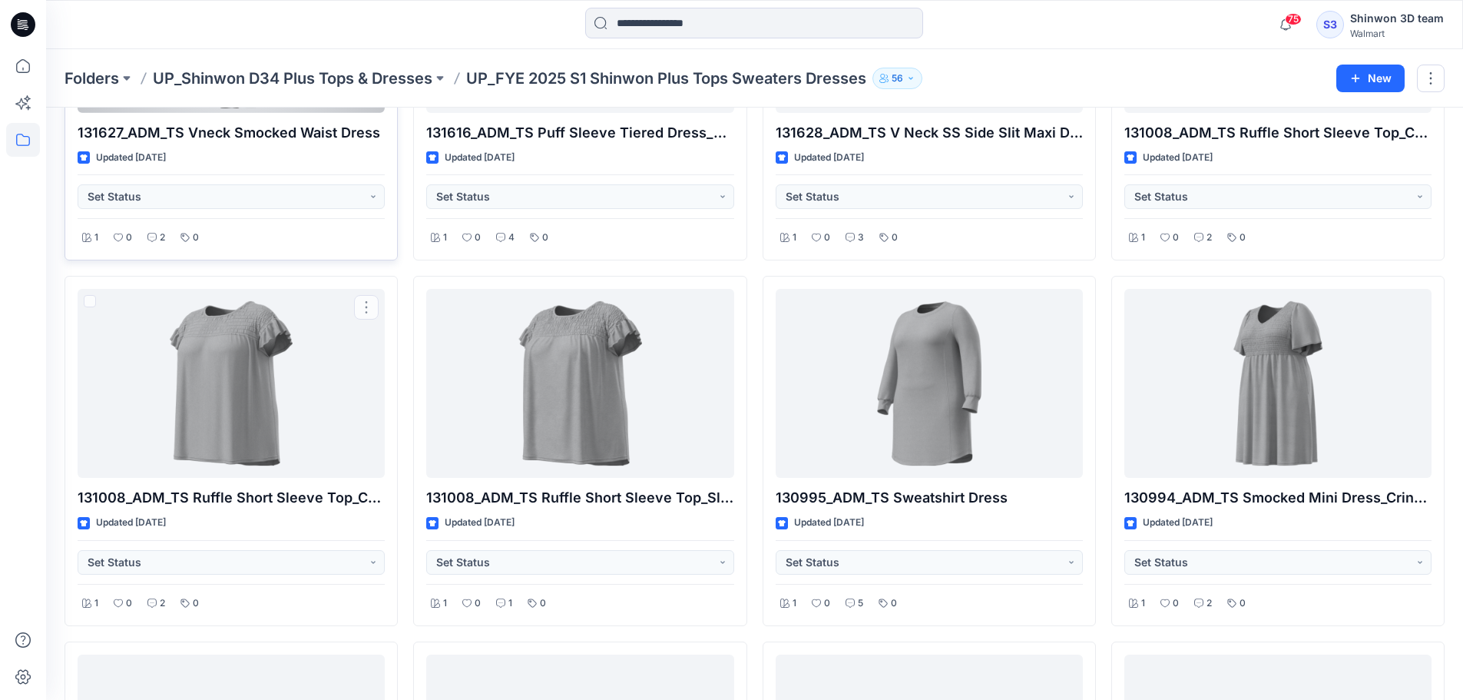
scroll to position [1520, 0]
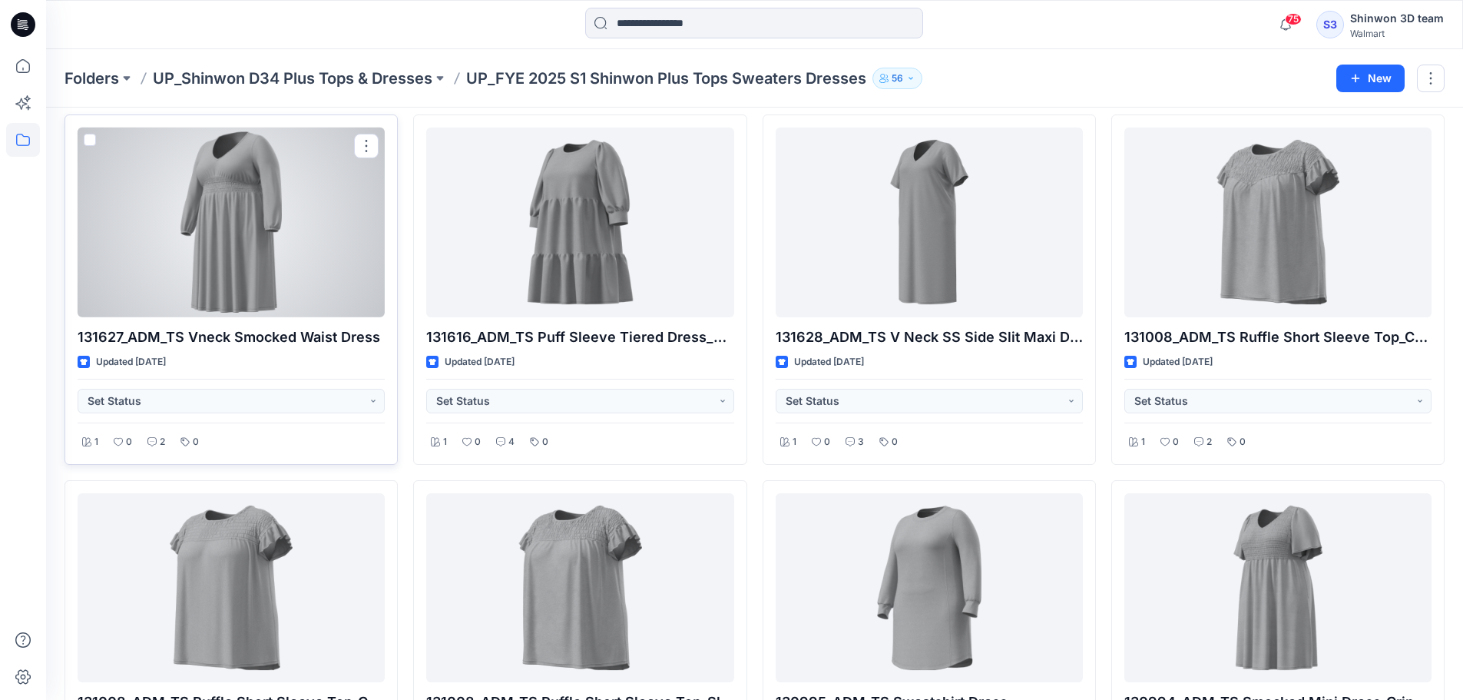
click at [277, 257] on div at bounding box center [231, 223] width 307 height 190
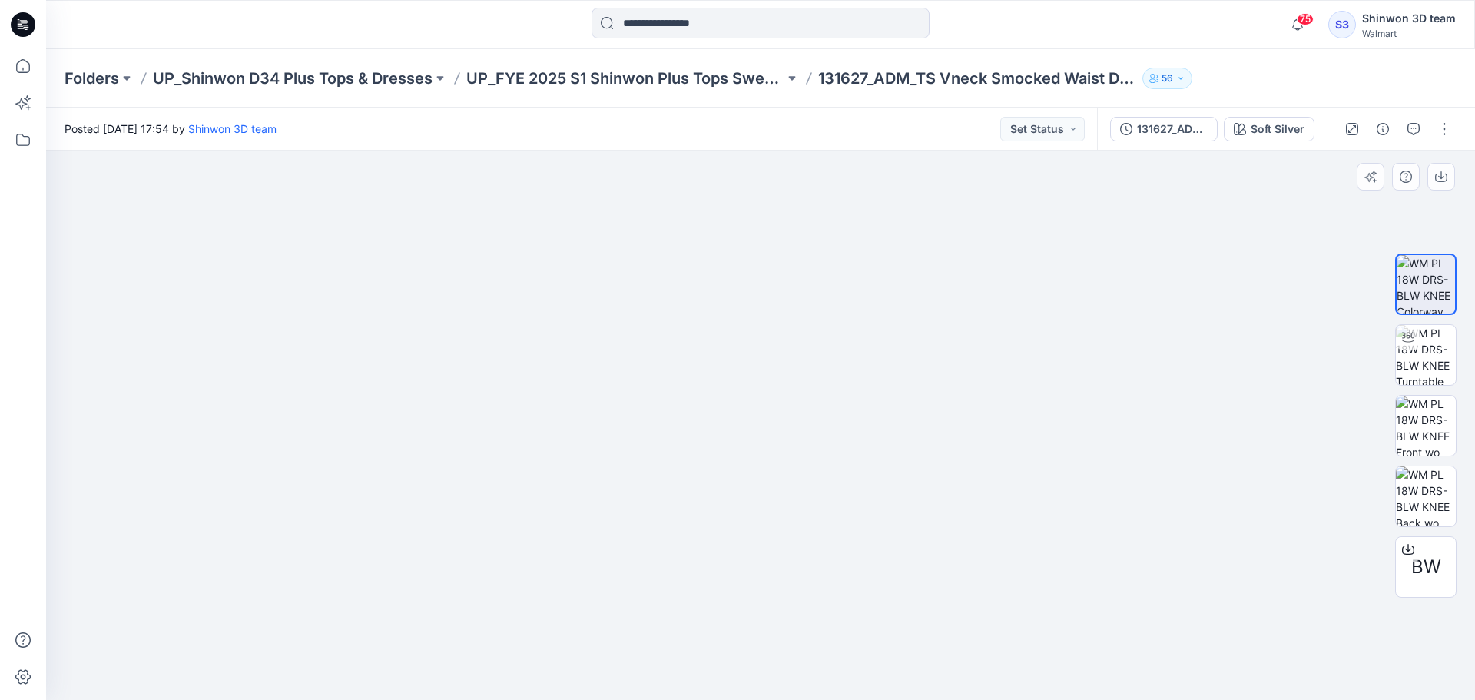
drag, startPoint x: 777, startPoint y: 339, endPoint x: 774, endPoint y: 417, distance: 78.5
click at [769, 423] on img at bounding box center [761, 404] width 657 height 592
click at [795, 618] on img at bounding box center [761, 425] width 764 height 549
click at [1409, 361] on img at bounding box center [1426, 355] width 60 height 60
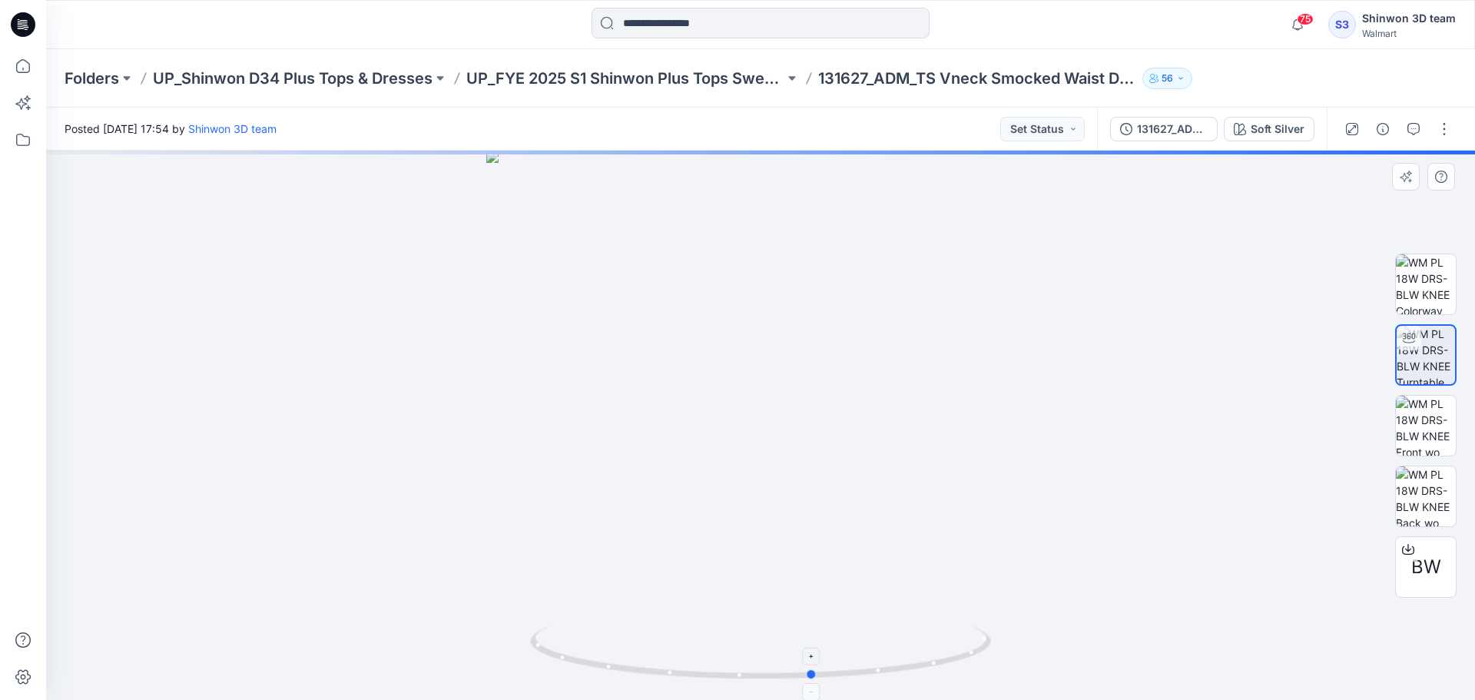
drag, startPoint x: 761, startPoint y: 685, endPoint x: 842, endPoint y: 673, distance: 81.6
click at [842, 673] on div at bounding box center [760, 425] width 1429 height 549
drag, startPoint x: 788, startPoint y: 316, endPoint x: 767, endPoint y: 582, distance: 266.7
click at [767, 582] on img at bounding box center [739, 158] width 2169 height 1083
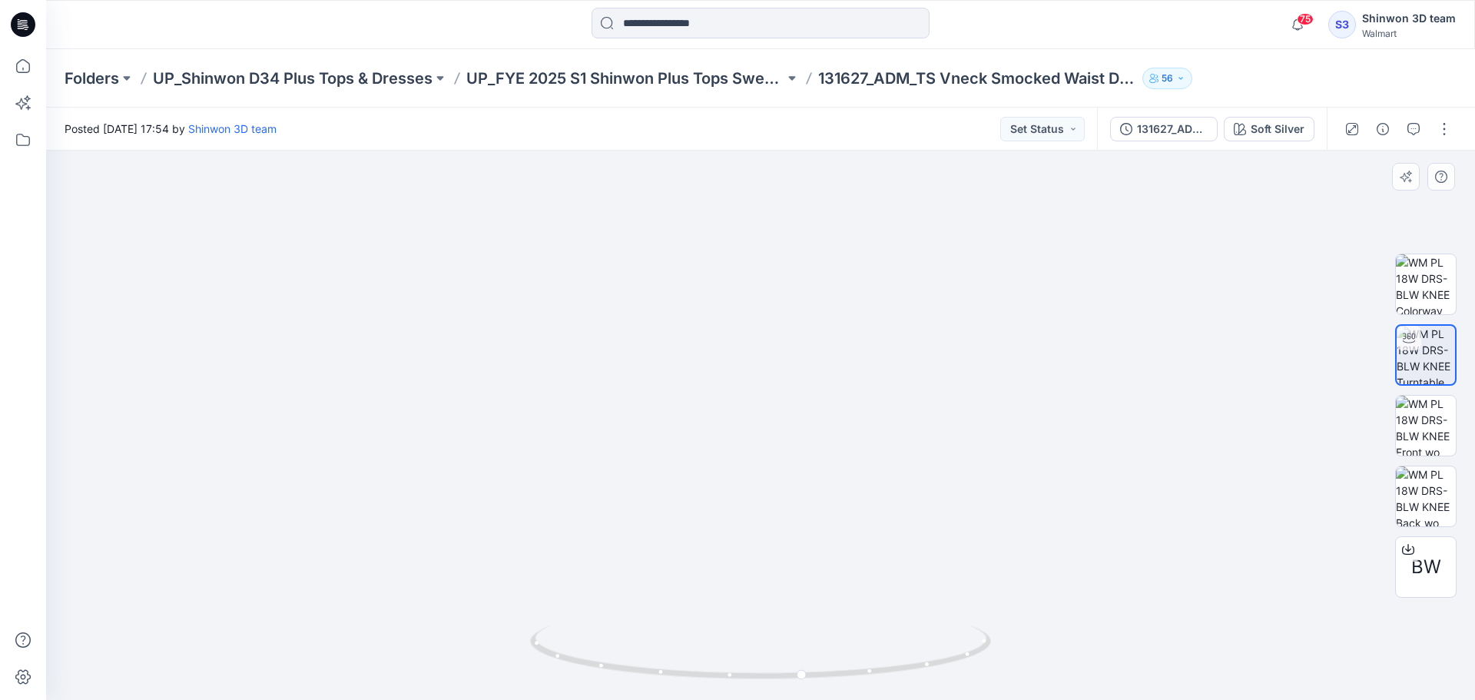
drag, startPoint x: 757, startPoint y: 358, endPoint x: 767, endPoint y: 402, distance: 44.7
click at [767, 406] on img at bounding box center [739, 164] width 2169 height 1071
drag, startPoint x: 784, startPoint y: 346, endPoint x: 782, endPoint y: 386, distance: 39.2
click at [783, 385] on img at bounding box center [757, 270] width 1579 height 859
click at [357, 76] on p "UP_Shinwon D34 Plus Tops & Dresses" at bounding box center [293, 79] width 280 height 22
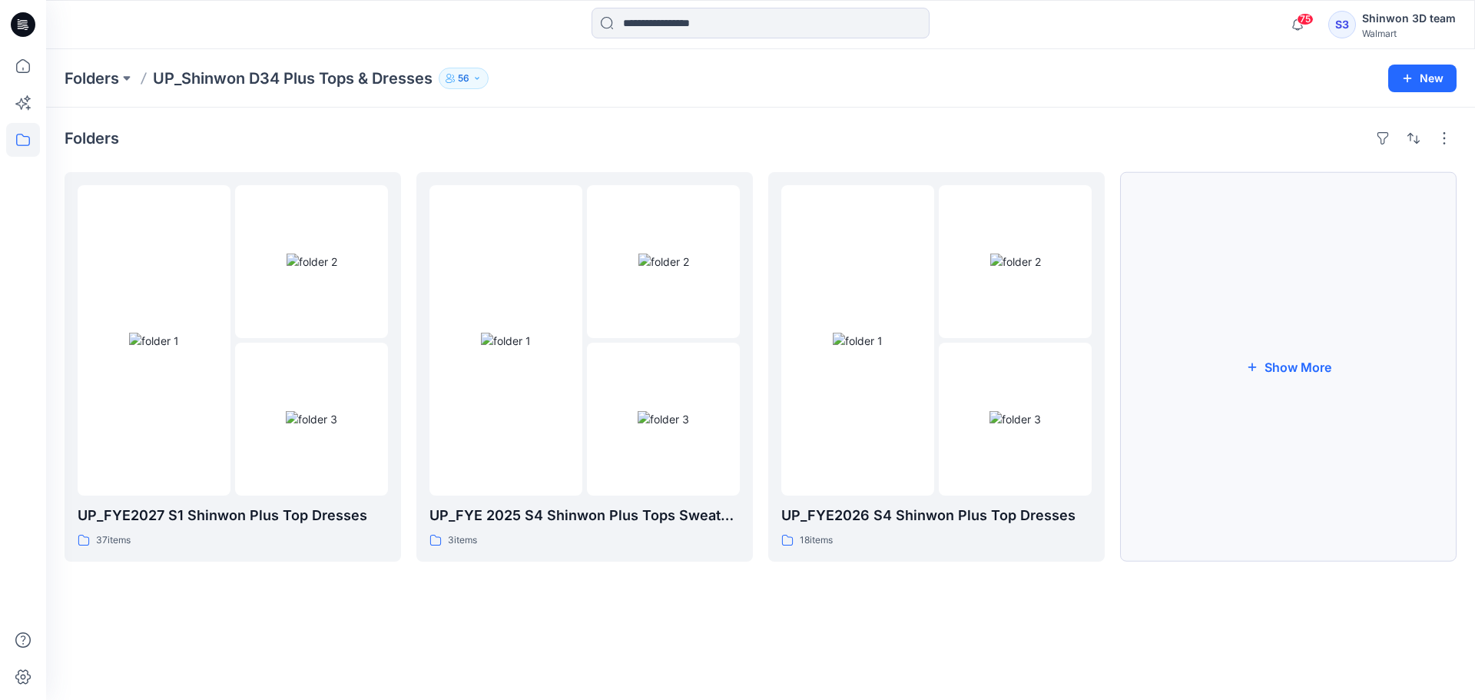
click at [1208, 461] on button "Show More" at bounding box center [1288, 366] width 336 height 389
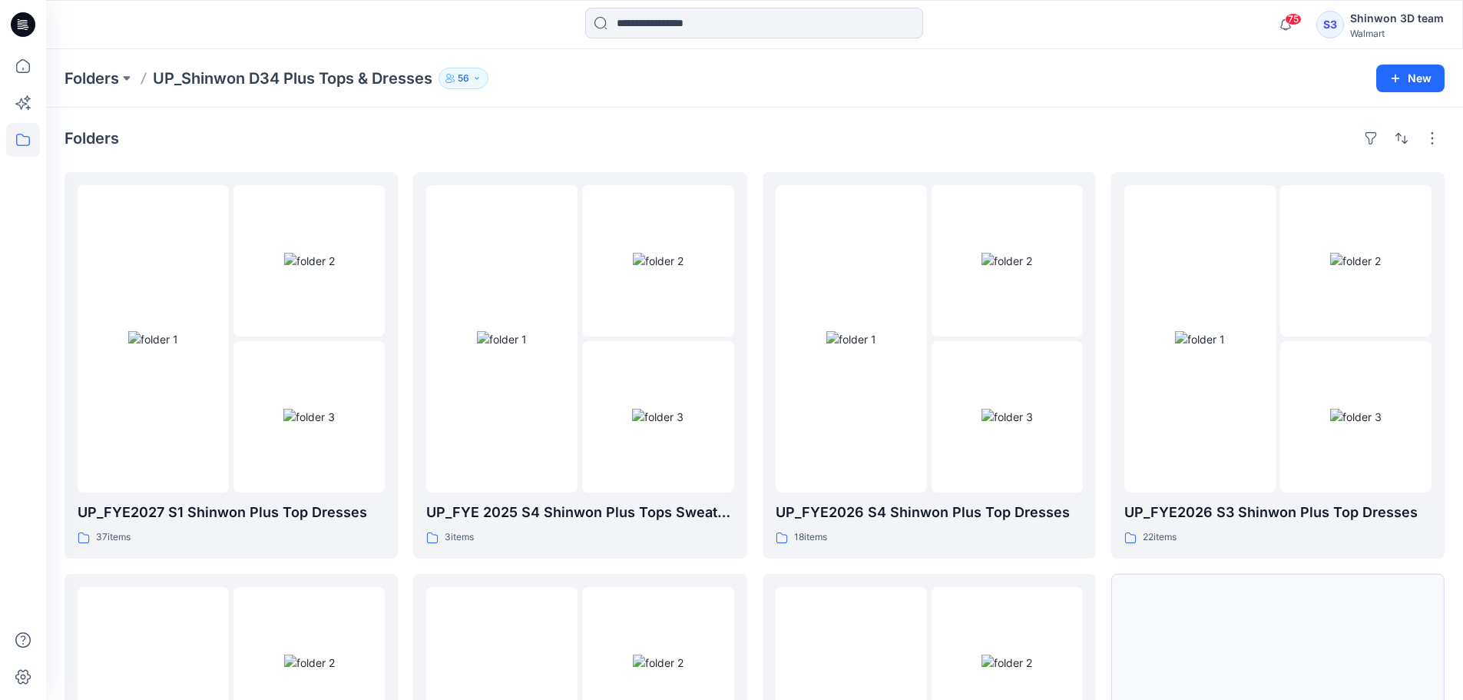
scroll to position [303, 0]
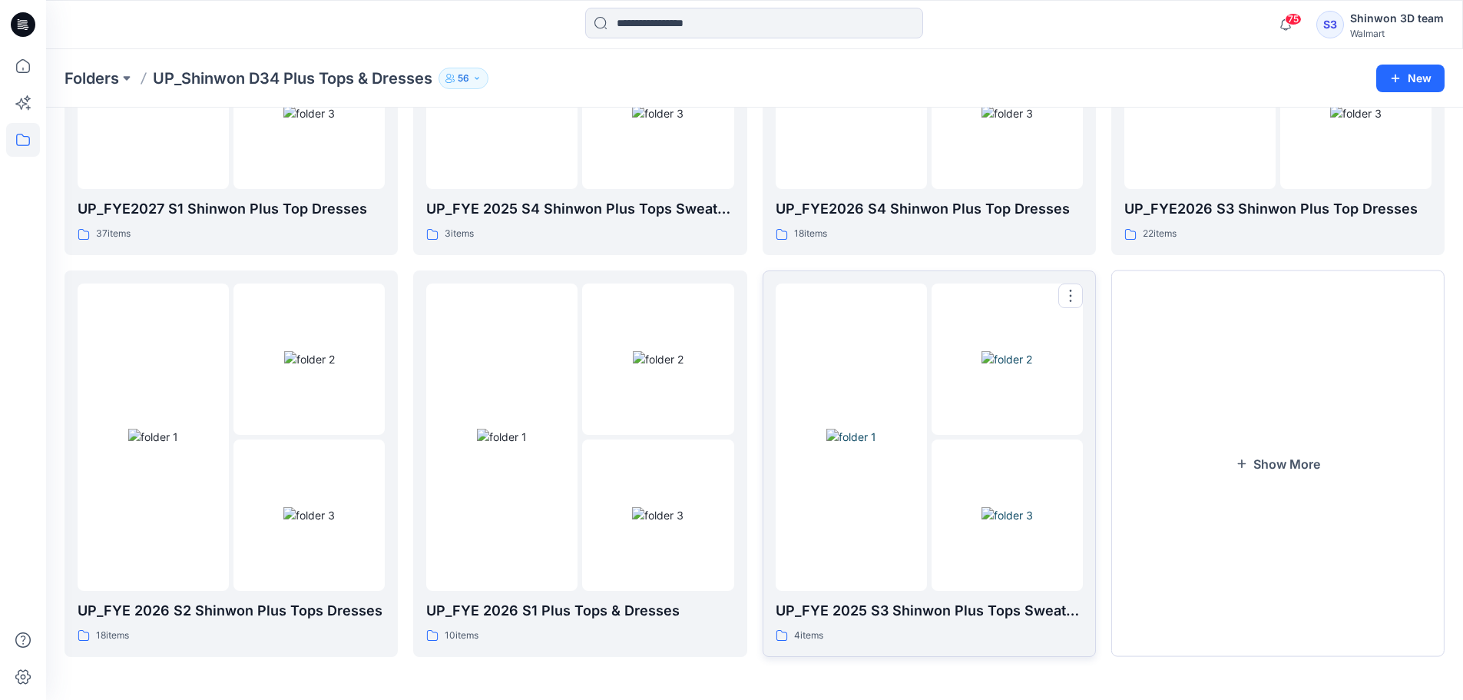
click at [1018, 623] on div "UP_FYE 2025 S3 Shinwon Plus Tops Sweaters Dresses – RnD White Space 4 items" at bounding box center [929, 622] width 307 height 44
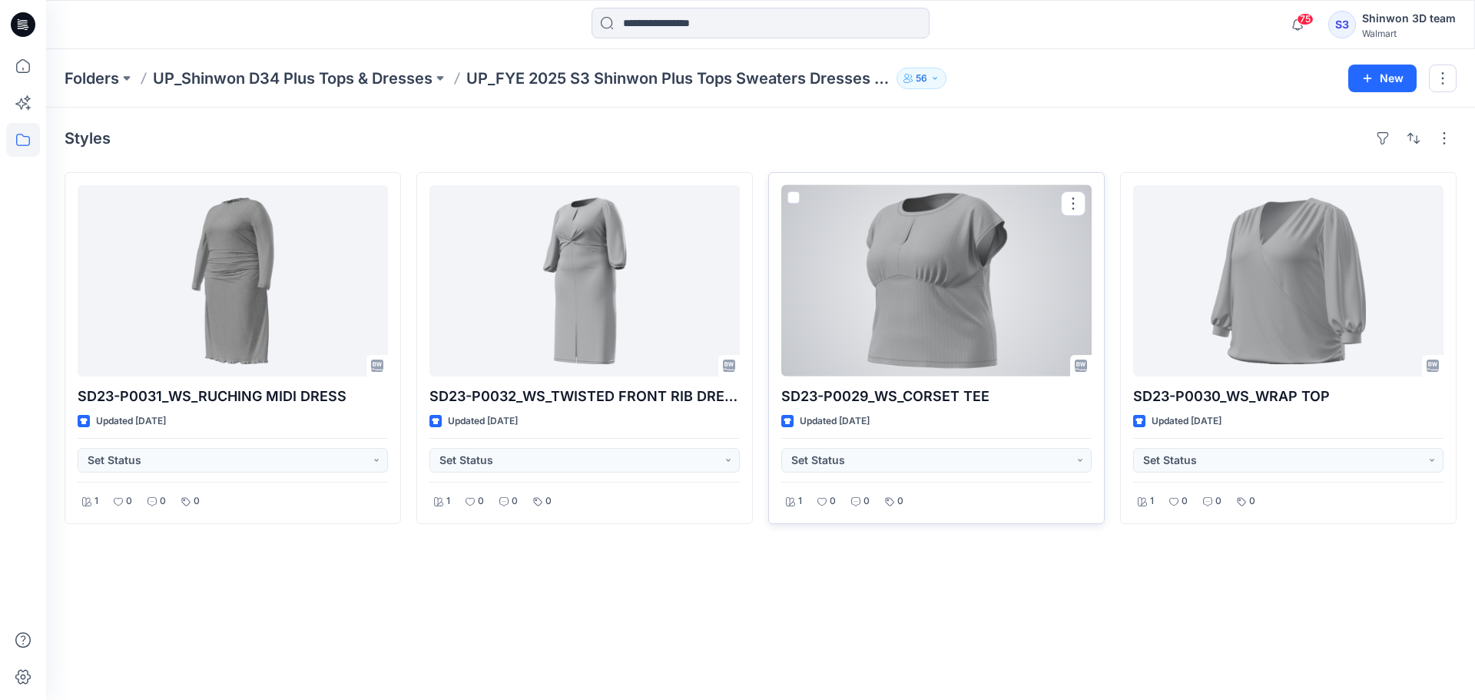
click at [939, 426] on div "Updated [DATE]" at bounding box center [936, 421] width 310 height 16
click at [1011, 314] on div at bounding box center [936, 280] width 310 height 191
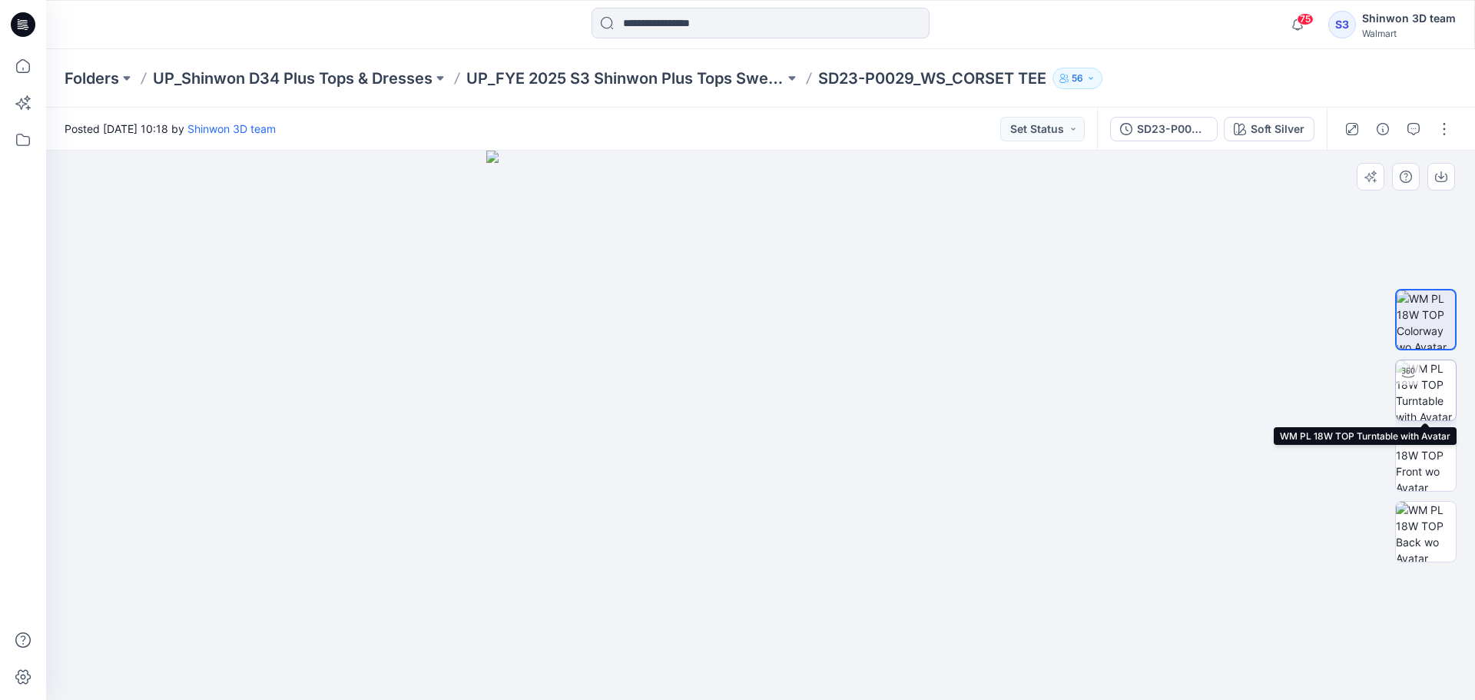
click at [1437, 392] on img at bounding box center [1426, 390] width 60 height 60
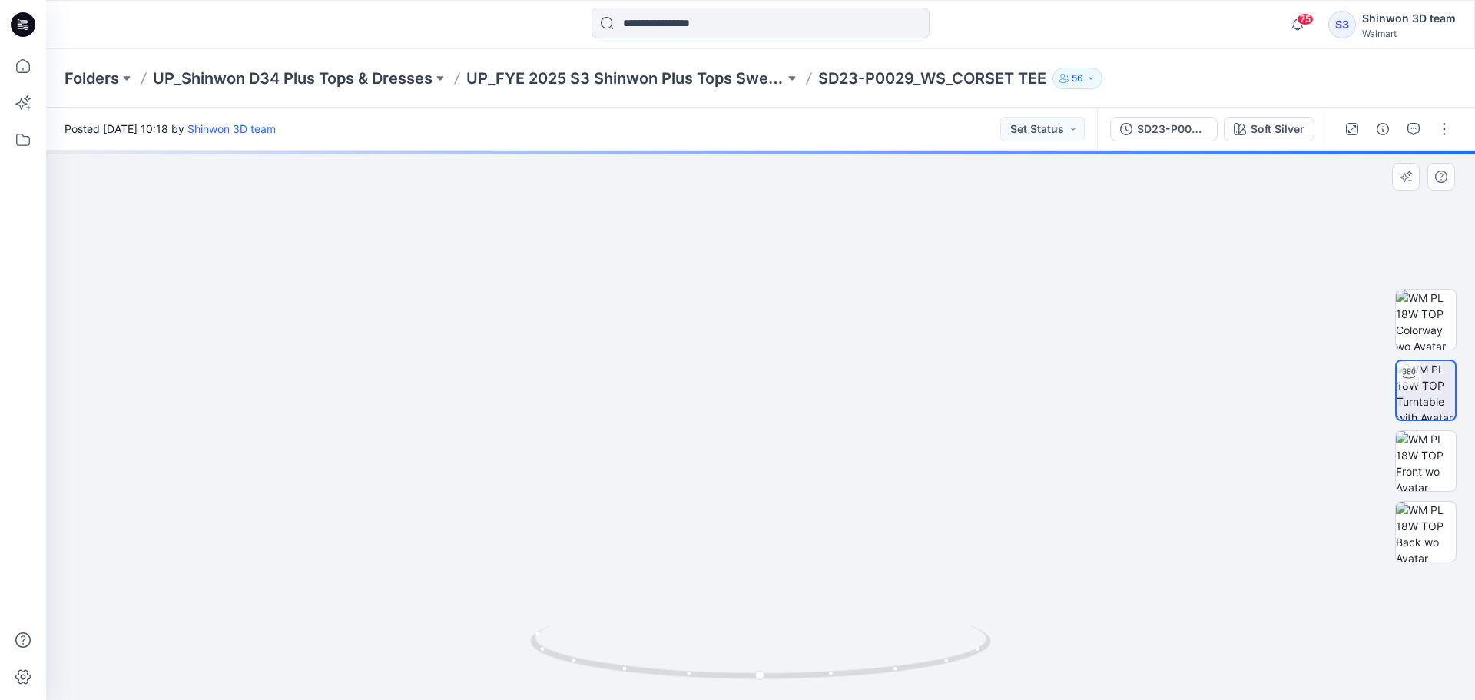
drag, startPoint x: 822, startPoint y: 288, endPoint x: 828, endPoint y: 338, distance: 50.3
click at [828, 338] on img at bounding box center [760, 327] width 991 height 744
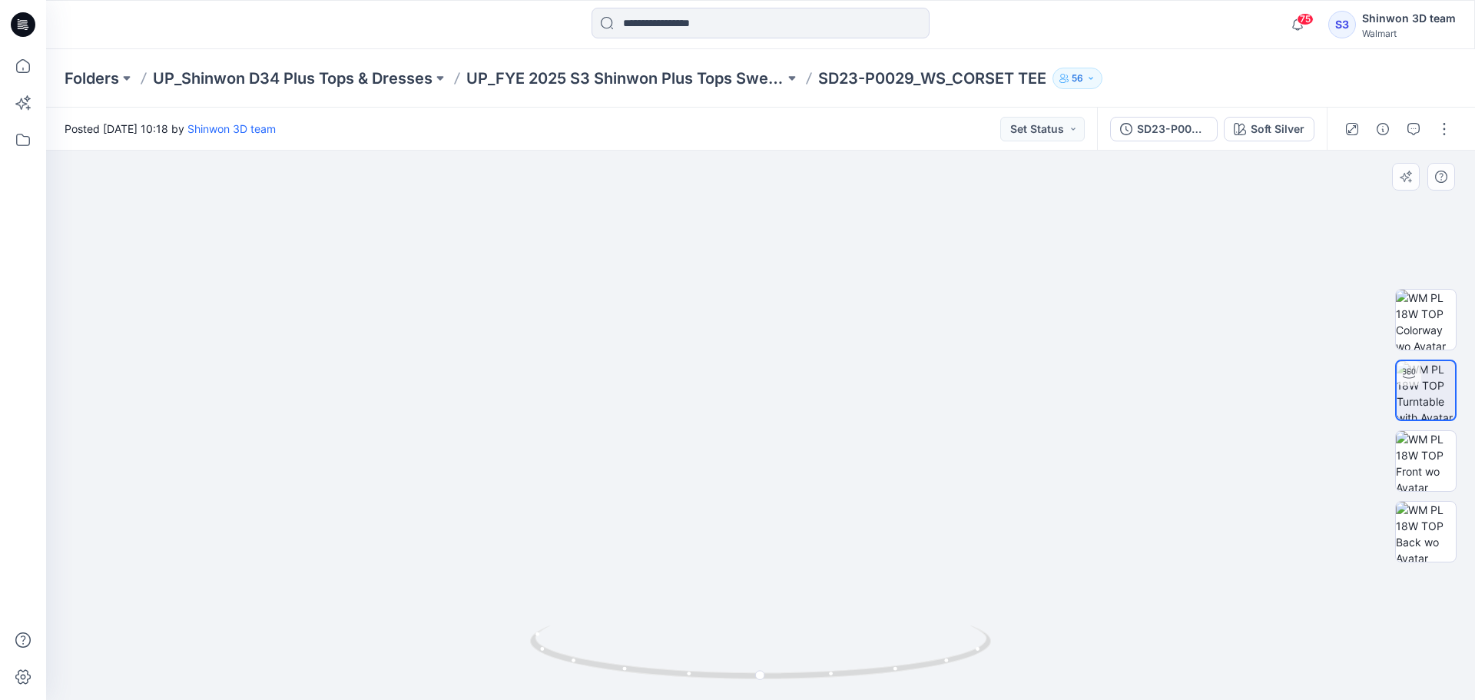
drag, startPoint x: 736, startPoint y: 691, endPoint x: 715, endPoint y: 684, distance: 21.6
click at [715, 684] on div at bounding box center [760, 661] width 461 height 77
click at [793, 385] on img at bounding box center [760, 393] width 733 height 613
drag, startPoint x: 844, startPoint y: 387, endPoint x: 831, endPoint y: 380, distance: 14.8
click at [831, 380] on img at bounding box center [760, 317] width 1175 height 765
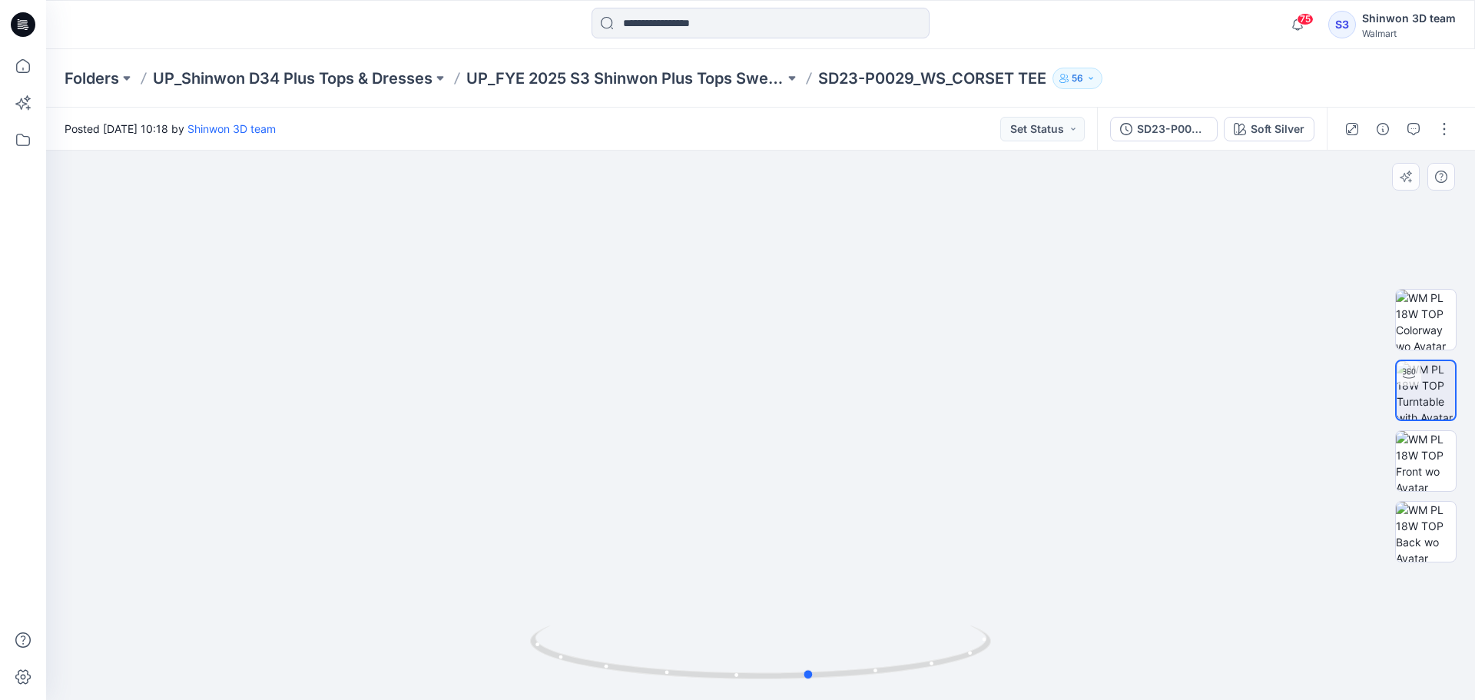
drag, startPoint x: 809, startPoint y: 682, endPoint x: 881, endPoint y: 695, distance: 73.4
click at [881, 695] on div at bounding box center [760, 661] width 461 height 77
drag, startPoint x: 834, startPoint y: 684, endPoint x: 852, endPoint y: 446, distance: 238.1
click at [764, 688] on div at bounding box center [760, 661] width 461 height 77
drag, startPoint x: 839, startPoint y: 351, endPoint x: 846, endPoint y: 569, distance: 218.3
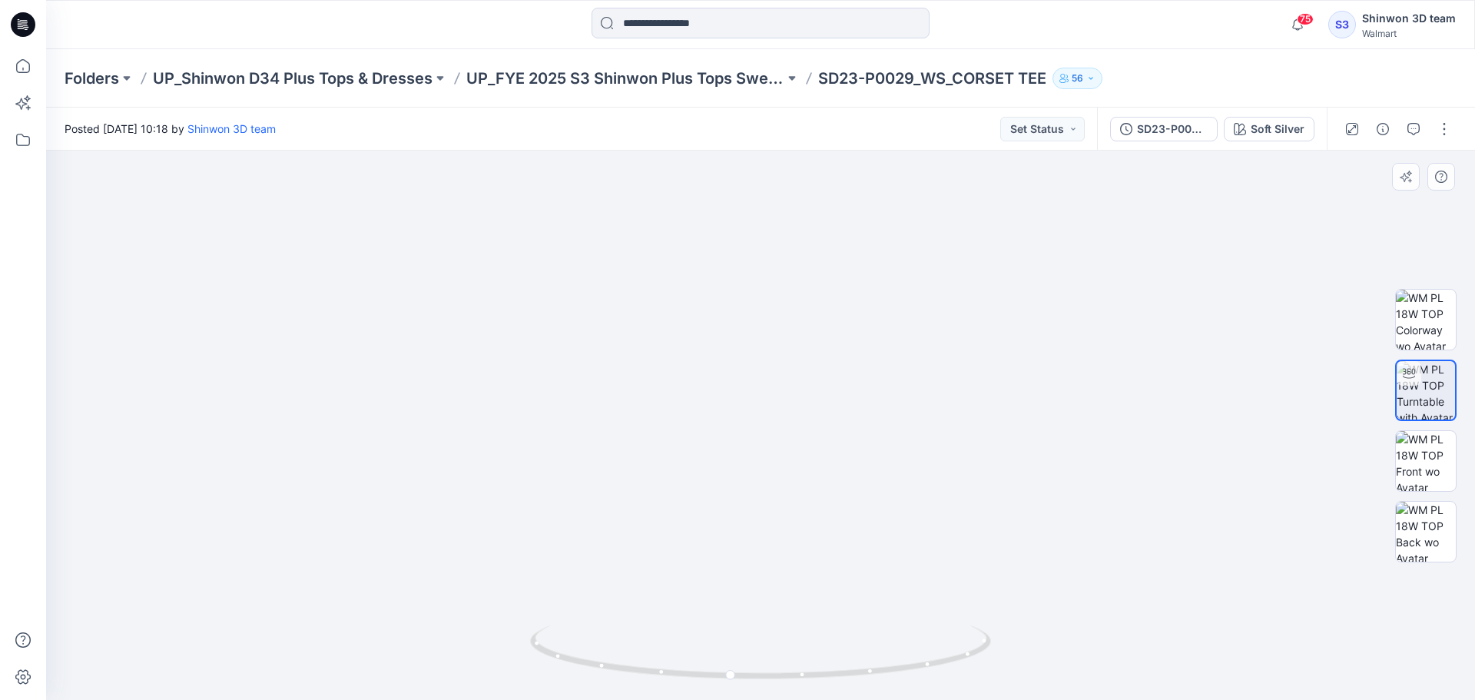
click at [810, 484] on img at bounding box center [725, 294] width 1764 height 811
drag, startPoint x: 908, startPoint y: 79, endPoint x: 825, endPoint y: 85, distance: 83.1
click at [825, 85] on p "SD23-P0029_WS_CORSET TEE" at bounding box center [932, 79] width 228 height 22
copy p "SD23-P0029"
drag, startPoint x: 752, startPoint y: 685, endPoint x: 897, endPoint y: 688, distance: 145.2
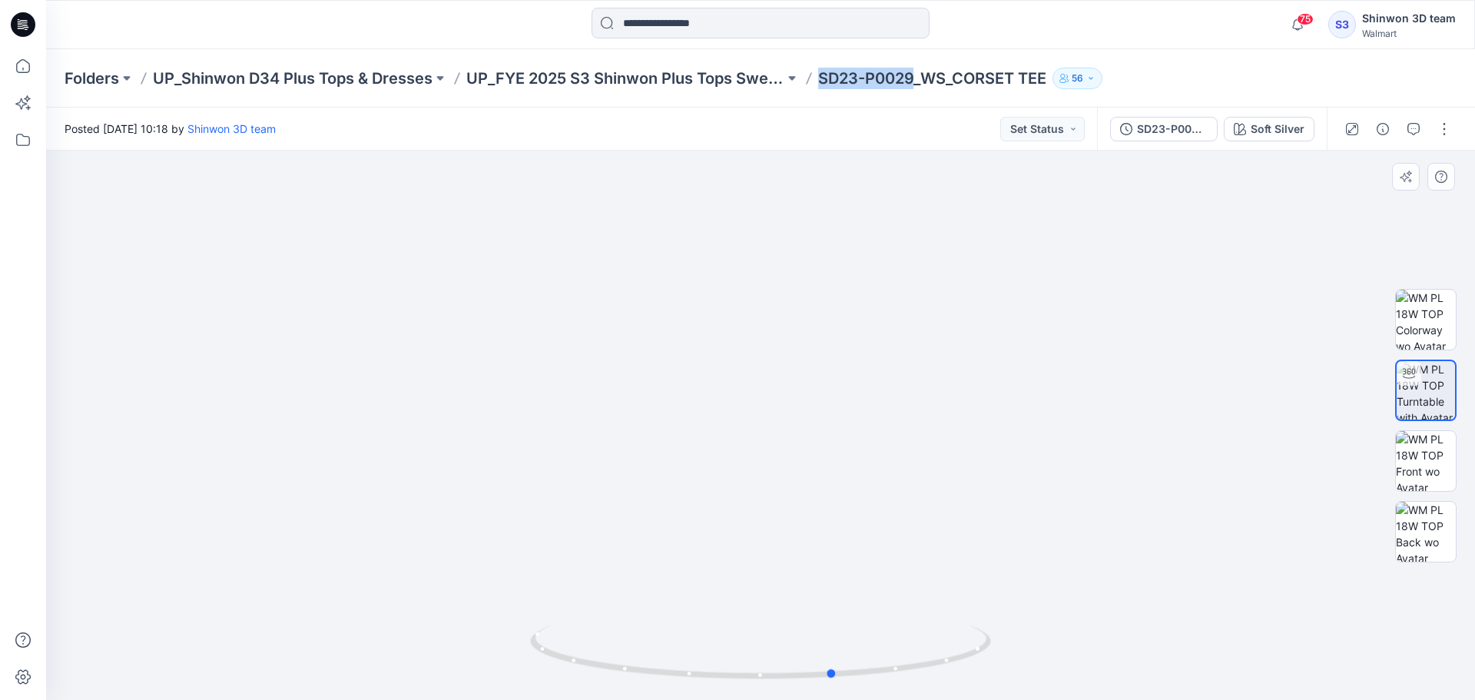
click at [897, 688] on img at bounding box center [760, 662] width 461 height 75
click at [1013, 82] on p "SD23-P0029_WS_CORSET TEE" at bounding box center [932, 79] width 228 height 22
drag, startPoint x: 1013, startPoint y: 82, endPoint x: 956, endPoint y: 81, distance: 56.9
click at [956, 81] on p "SD23-P0029_WS_CORSET TEE" at bounding box center [932, 79] width 228 height 22
copy p "CORSET"
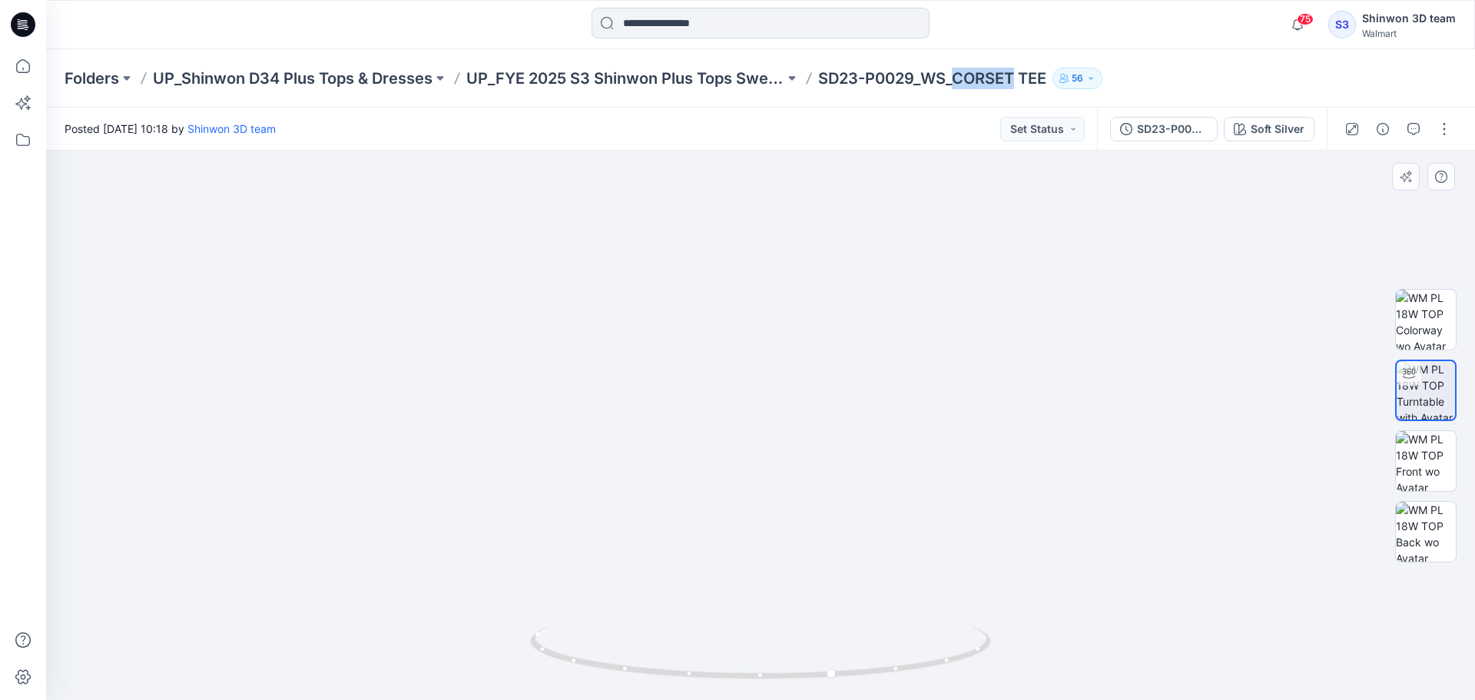
click at [1099, 370] on img at bounding box center [760, 325] width 1469 height 747
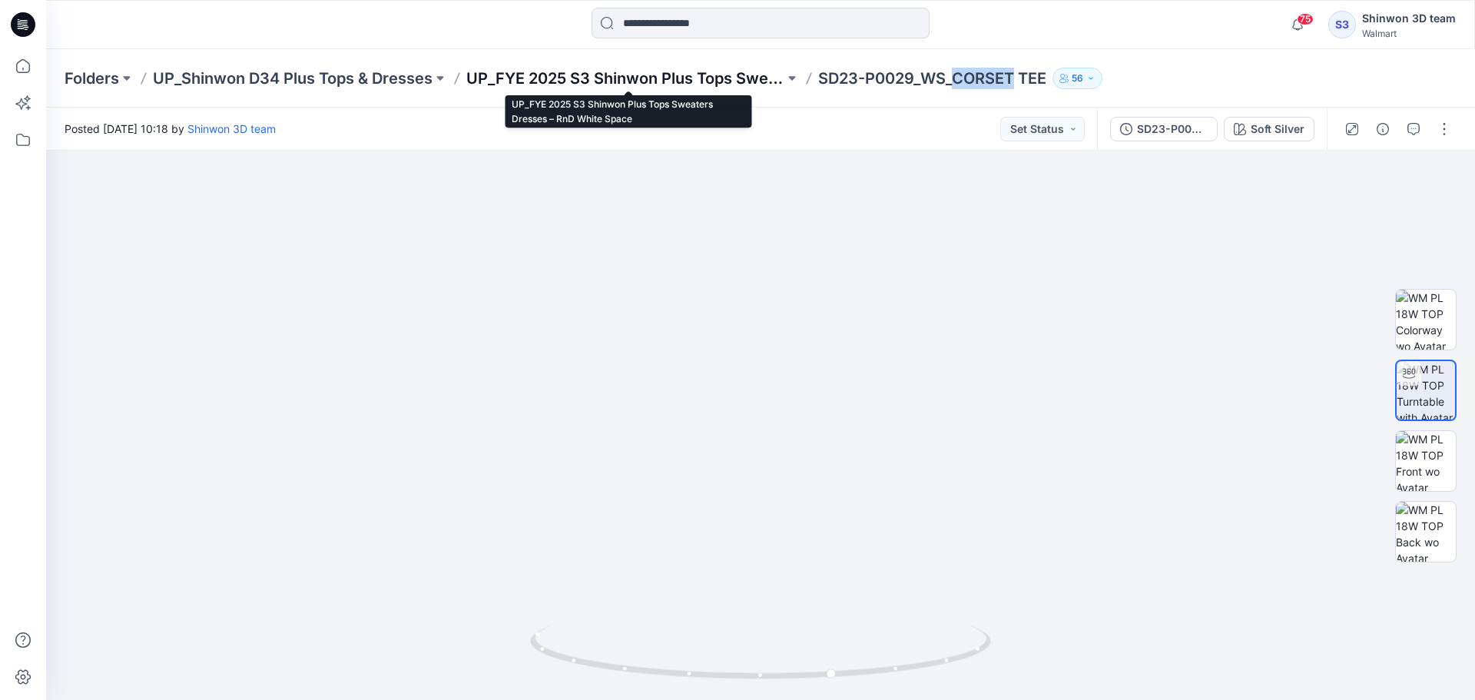
click at [711, 78] on p "UP_FYE 2025 S3 Shinwon Plus Tops Sweaters Dresses – RnD White Space" at bounding box center [625, 79] width 318 height 22
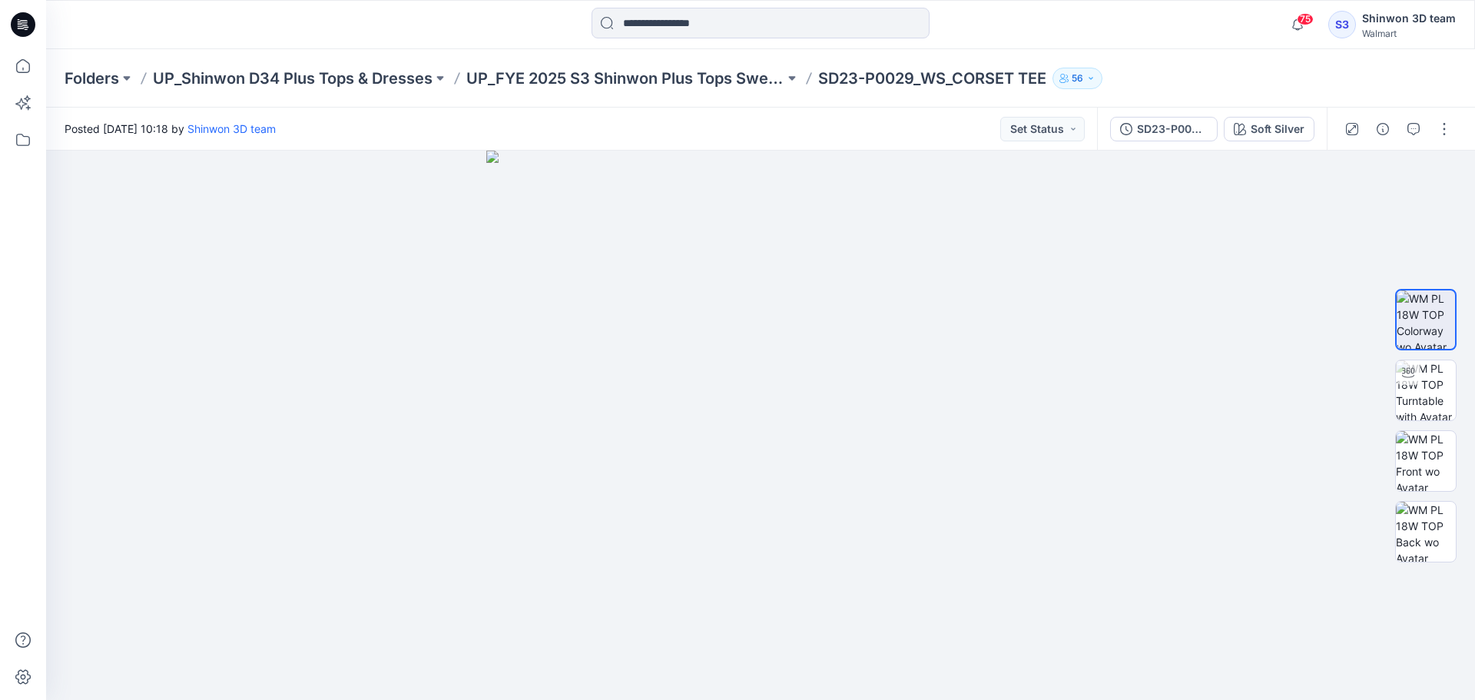
click at [921, 80] on p "SD23-P0029_WS_CORSET TEE" at bounding box center [932, 79] width 228 height 22
click at [1410, 401] on img at bounding box center [1426, 390] width 60 height 60
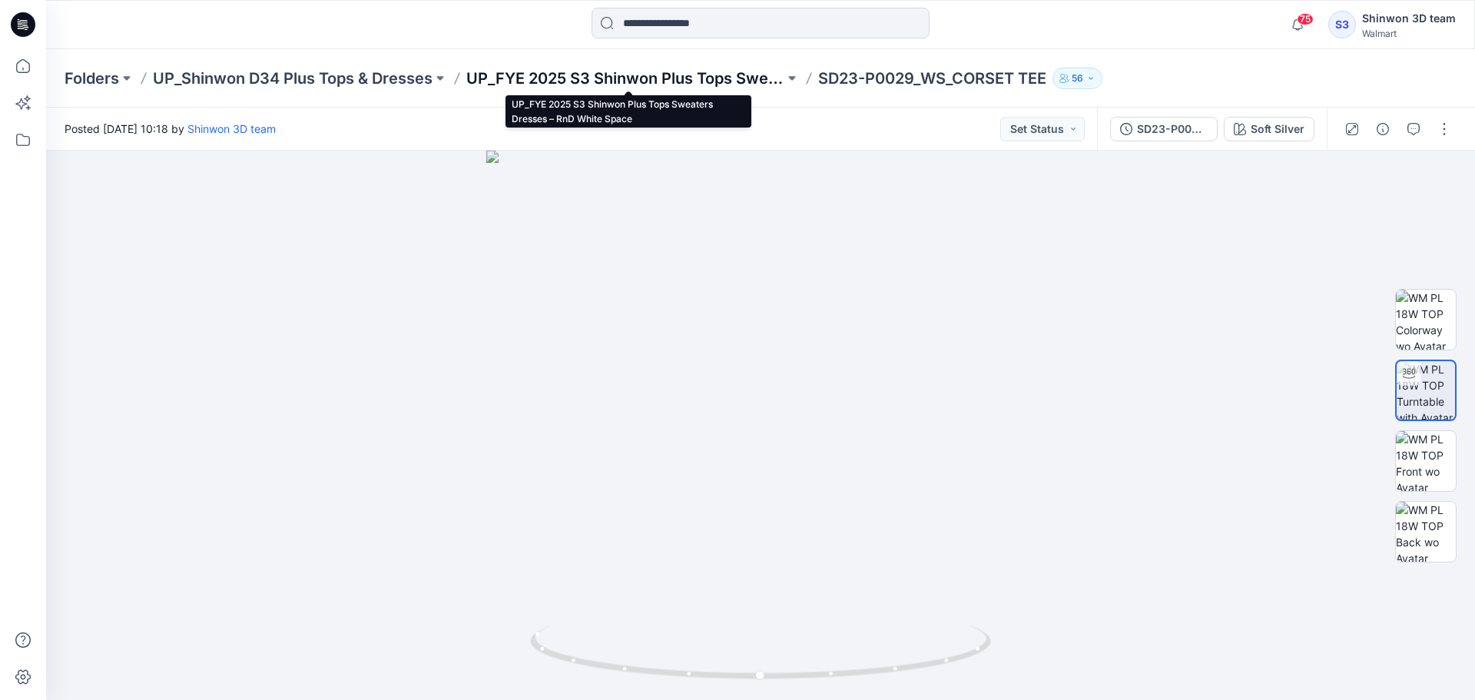
click at [678, 71] on p "UP_FYE 2025 S3 Shinwon Plus Tops Sweaters Dresses – RnD White Space" at bounding box center [625, 79] width 318 height 22
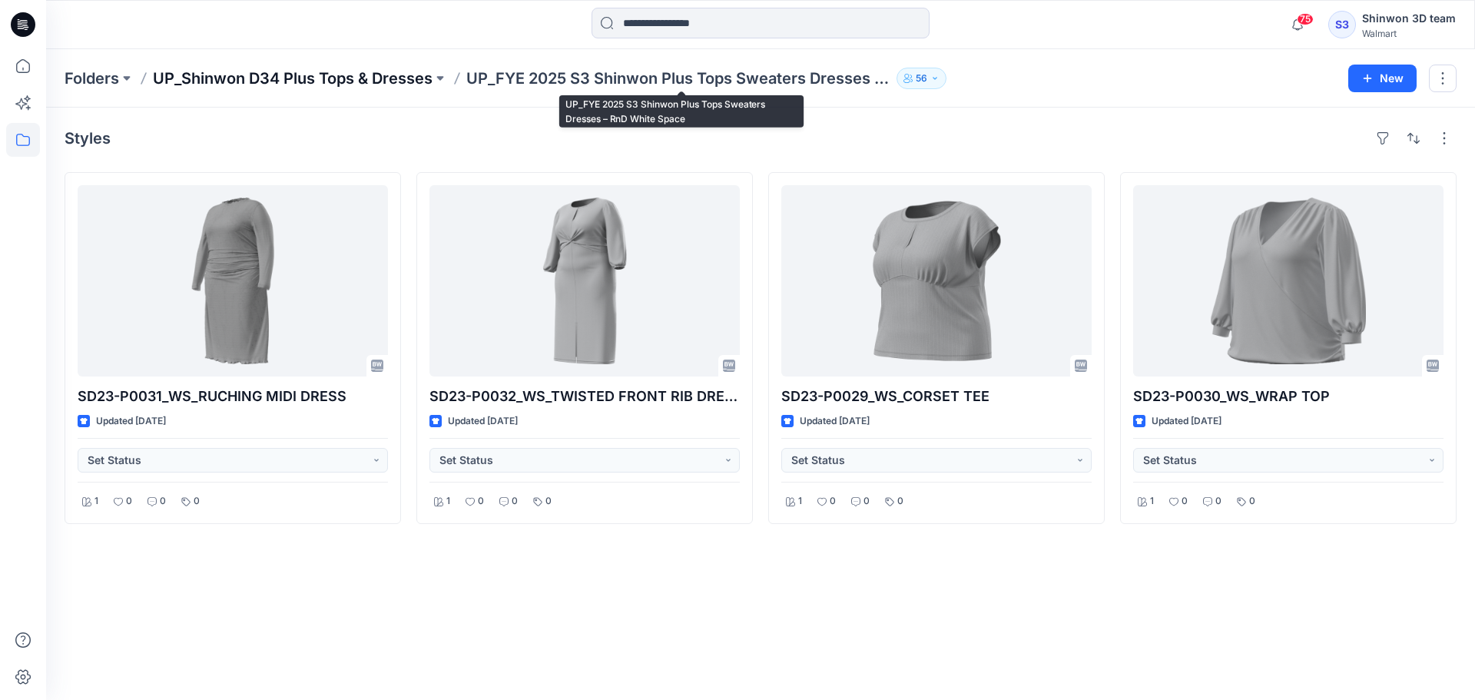
click at [387, 76] on p "UP_Shinwon D34 Plus Tops & Dresses" at bounding box center [293, 79] width 280 height 22
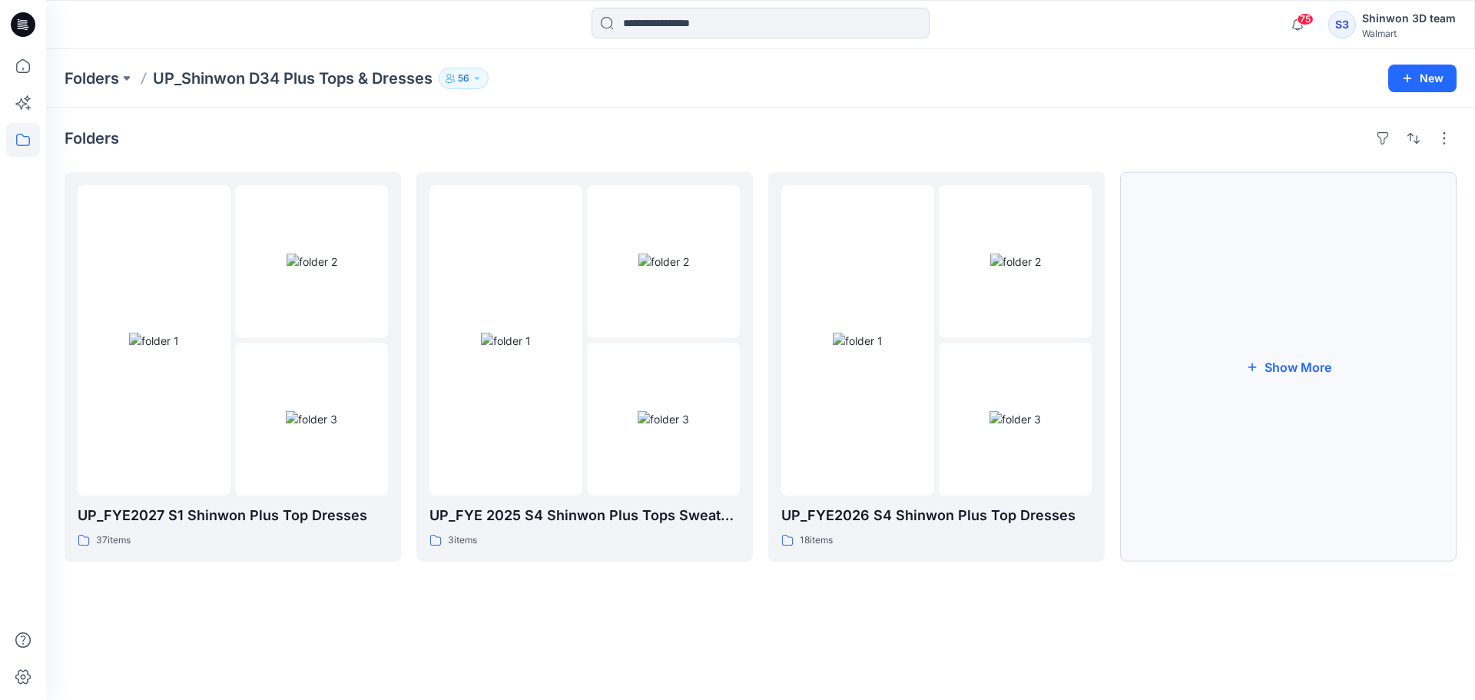
click at [1278, 418] on button "Show More" at bounding box center [1288, 366] width 336 height 389
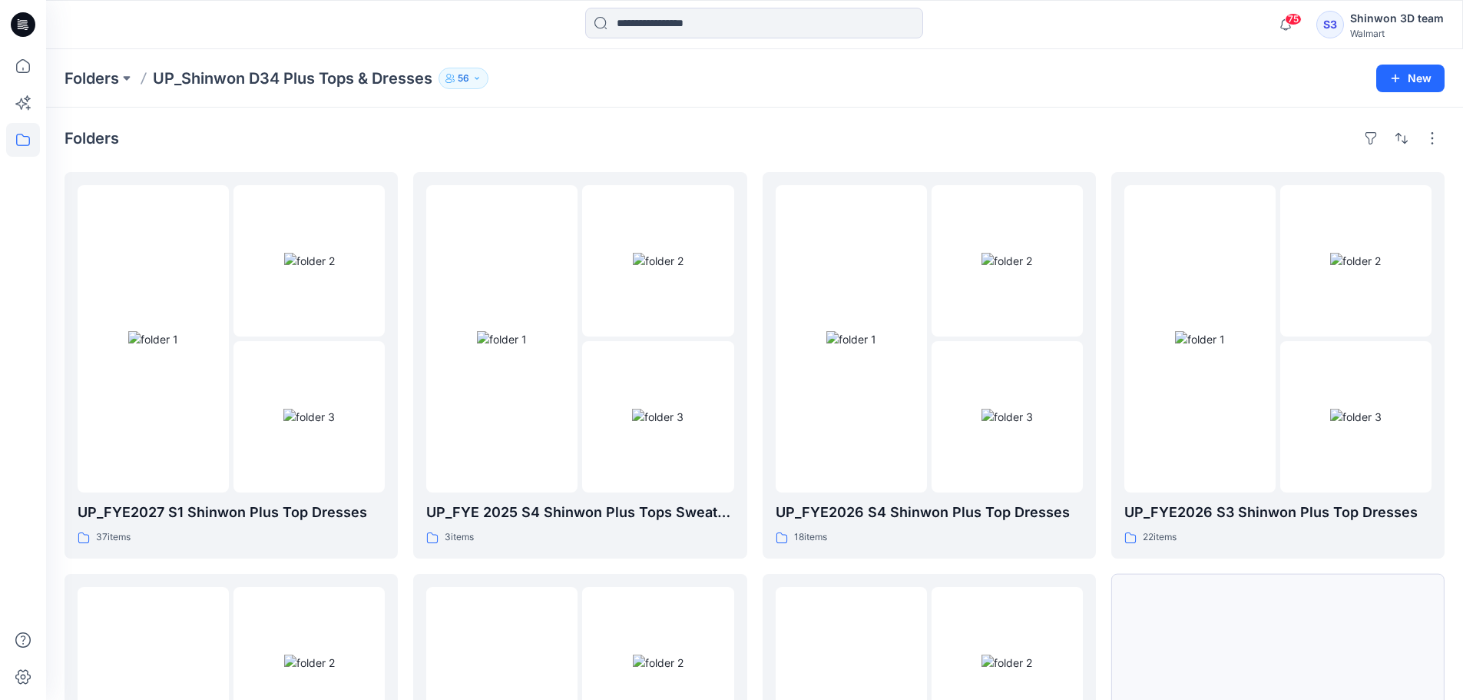
scroll to position [303, 0]
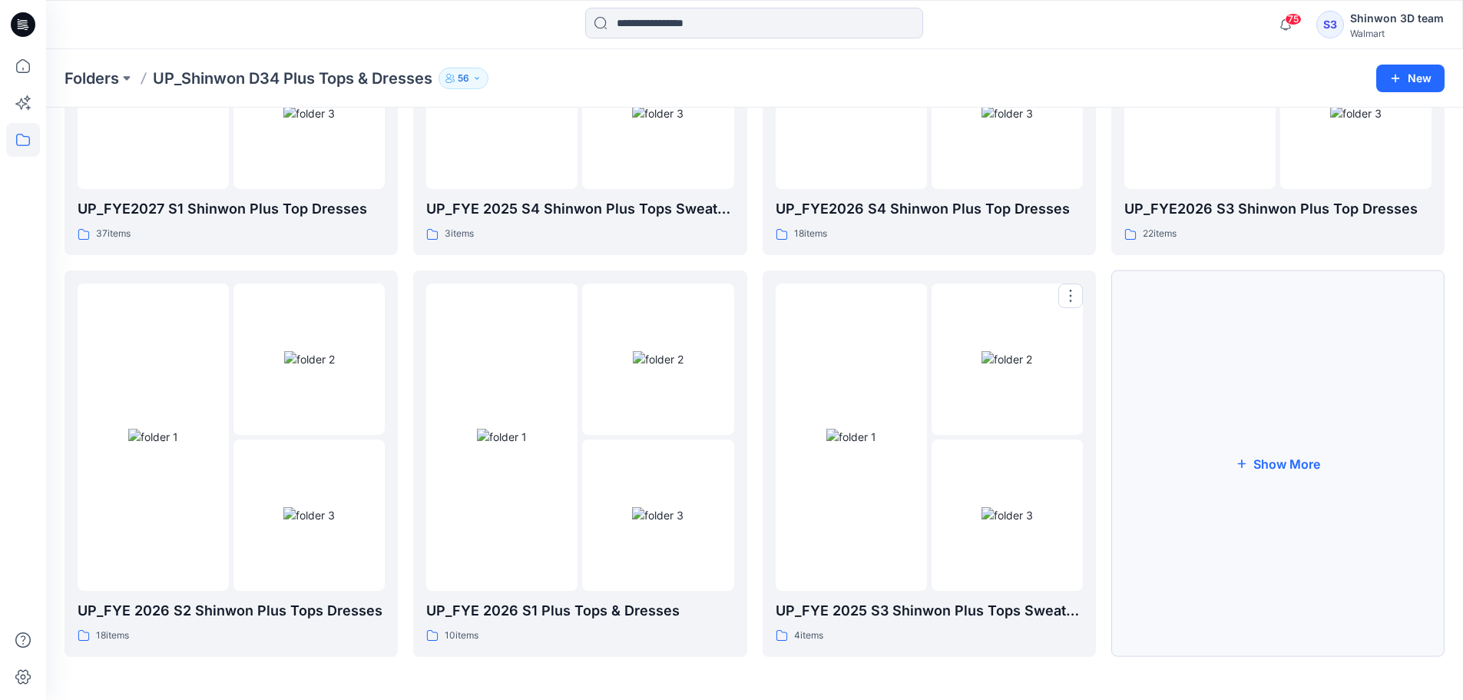
click at [1256, 611] on button "Show More" at bounding box center [1278, 463] width 333 height 386
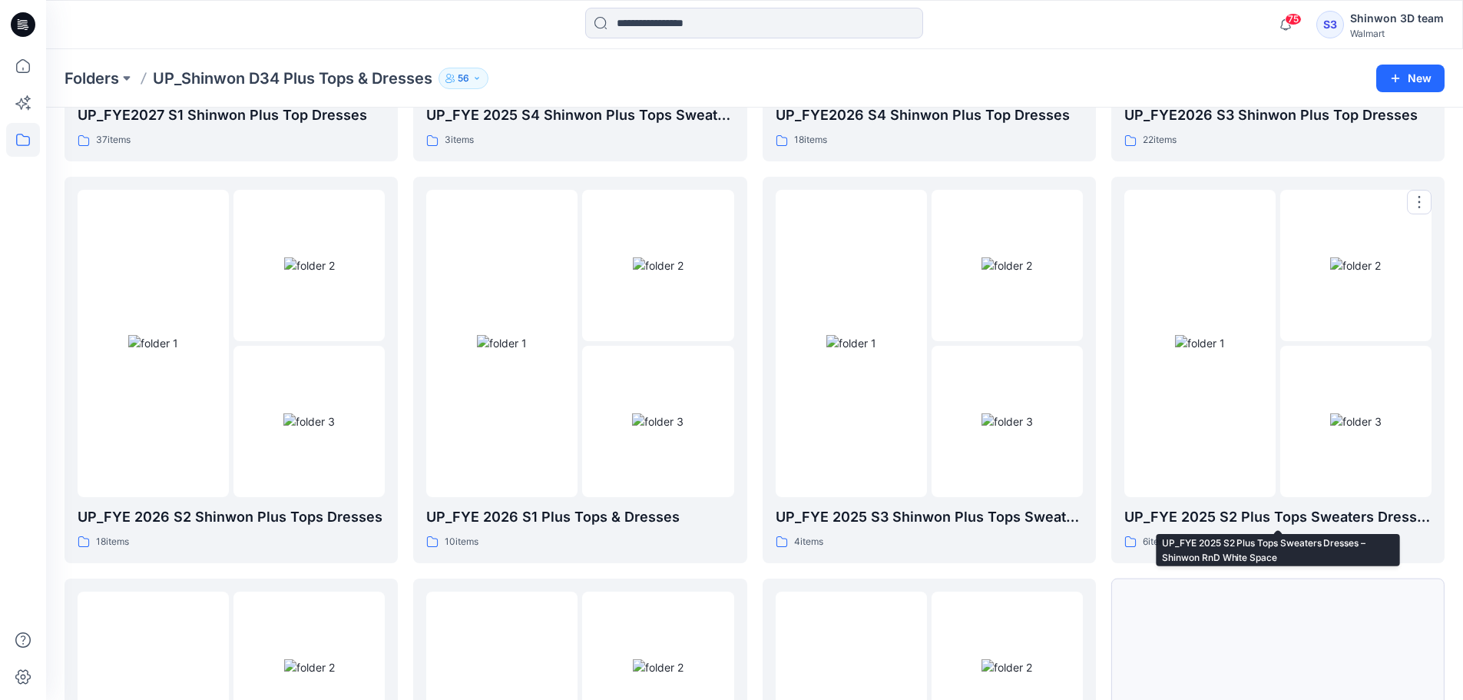
scroll to position [704, 0]
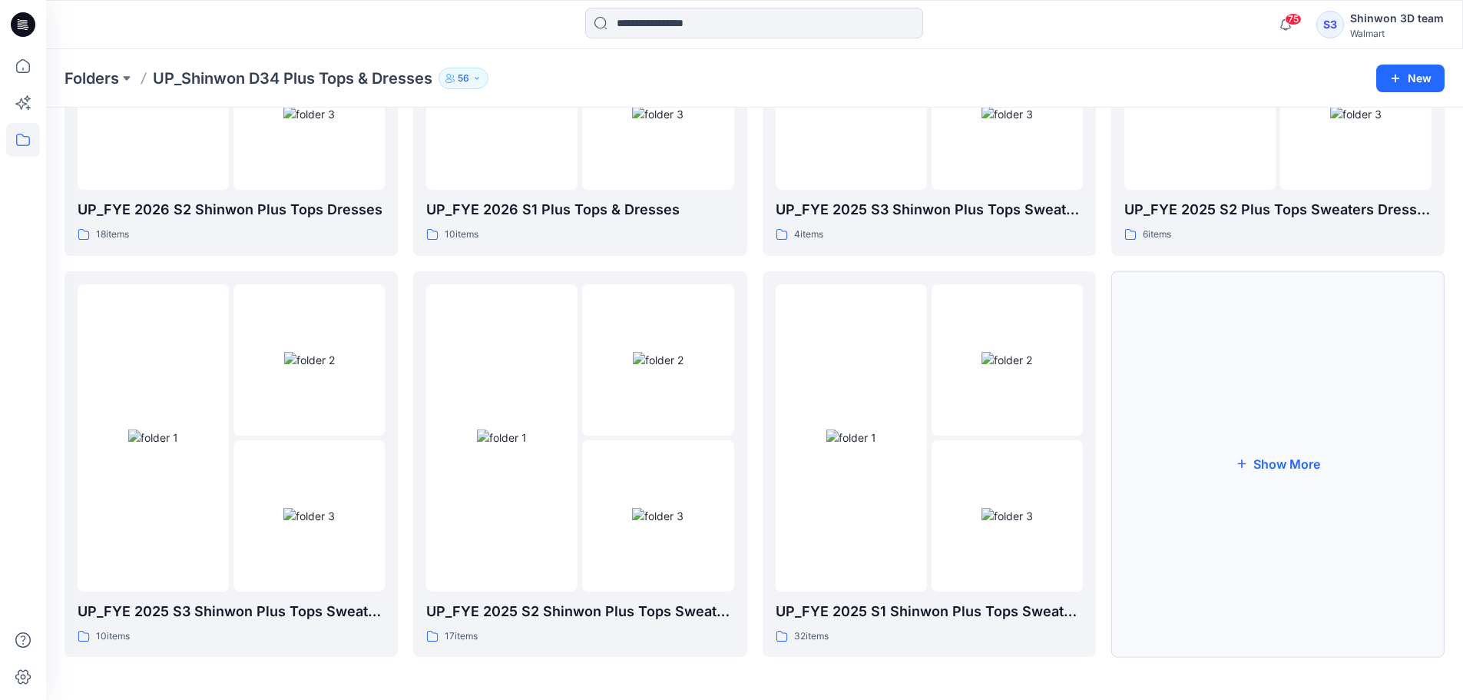
click at [1377, 619] on button "Show More" at bounding box center [1278, 464] width 333 height 386
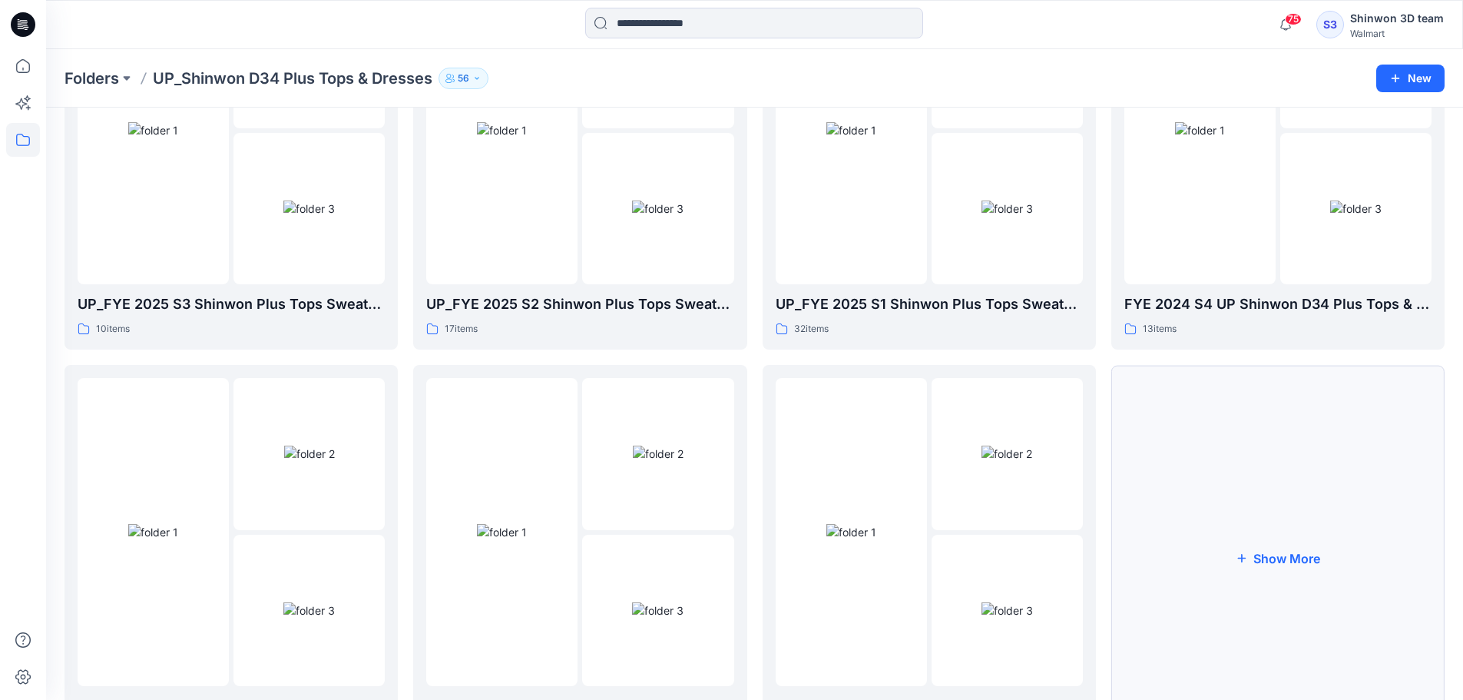
scroll to position [1106, 0]
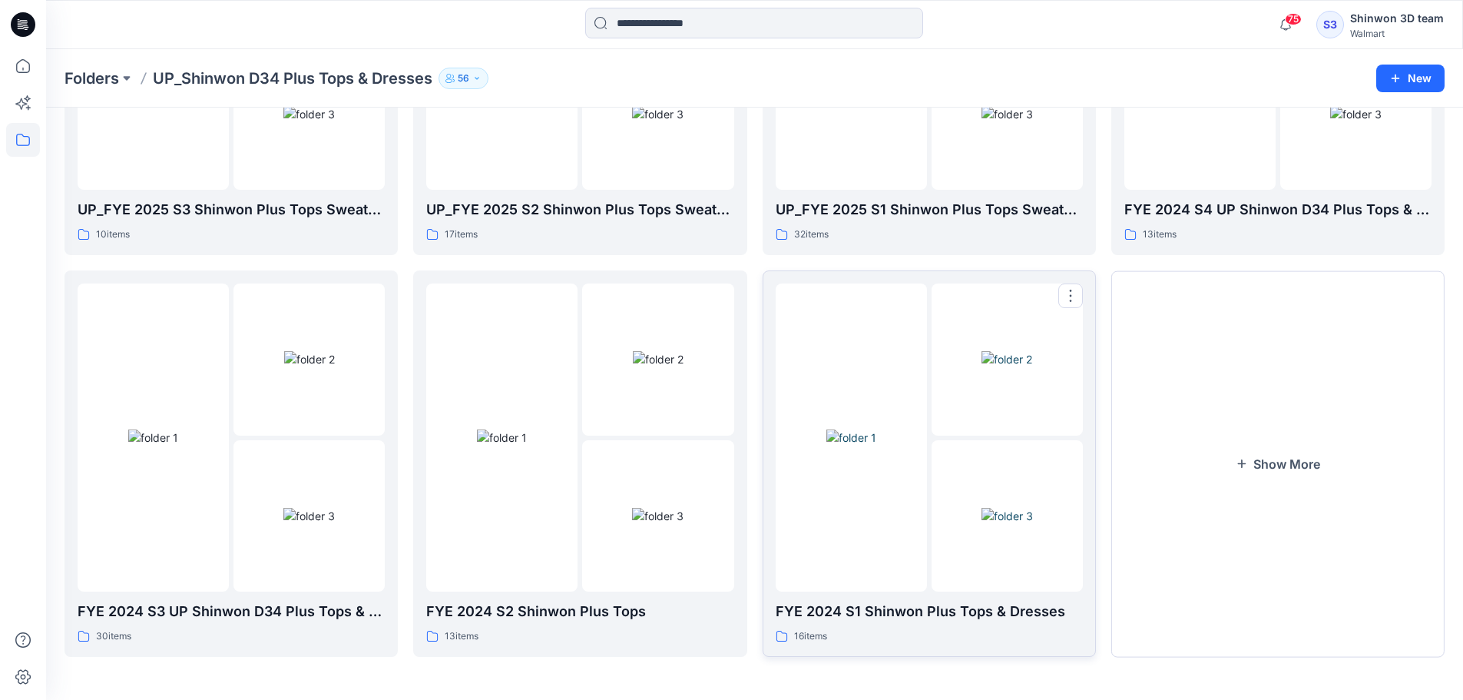
click at [1025, 367] on img at bounding box center [1007, 359] width 51 height 16
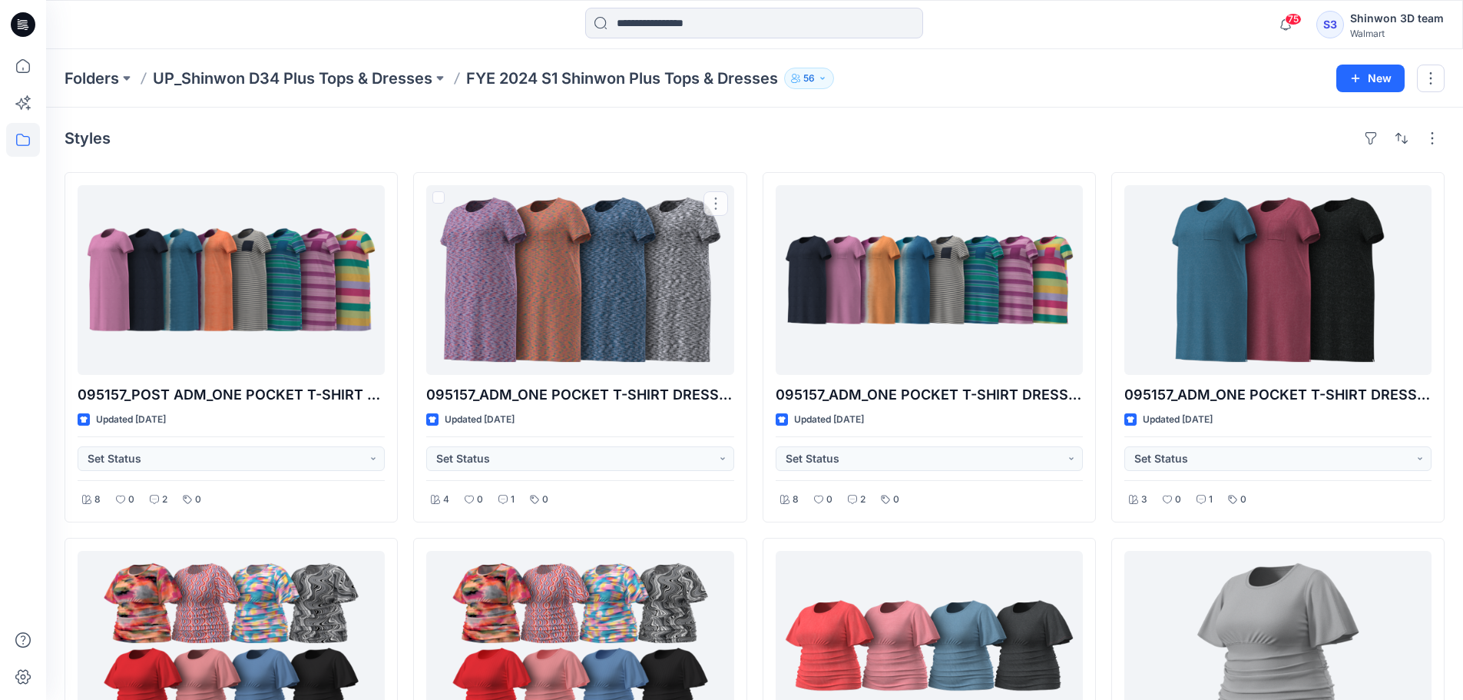
drag, startPoint x: 748, startPoint y: 399, endPoint x: 757, endPoint y: 385, distance: 16.9
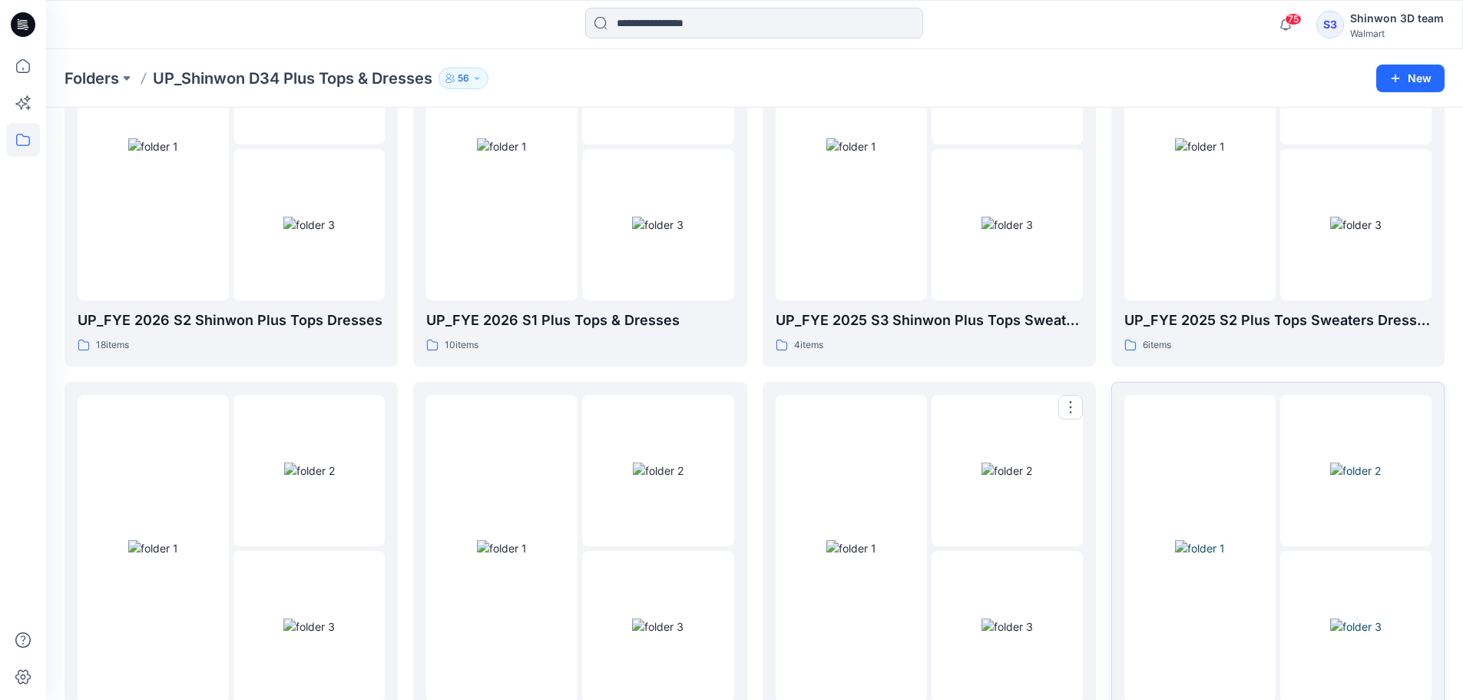
scroll to position [492, 0]
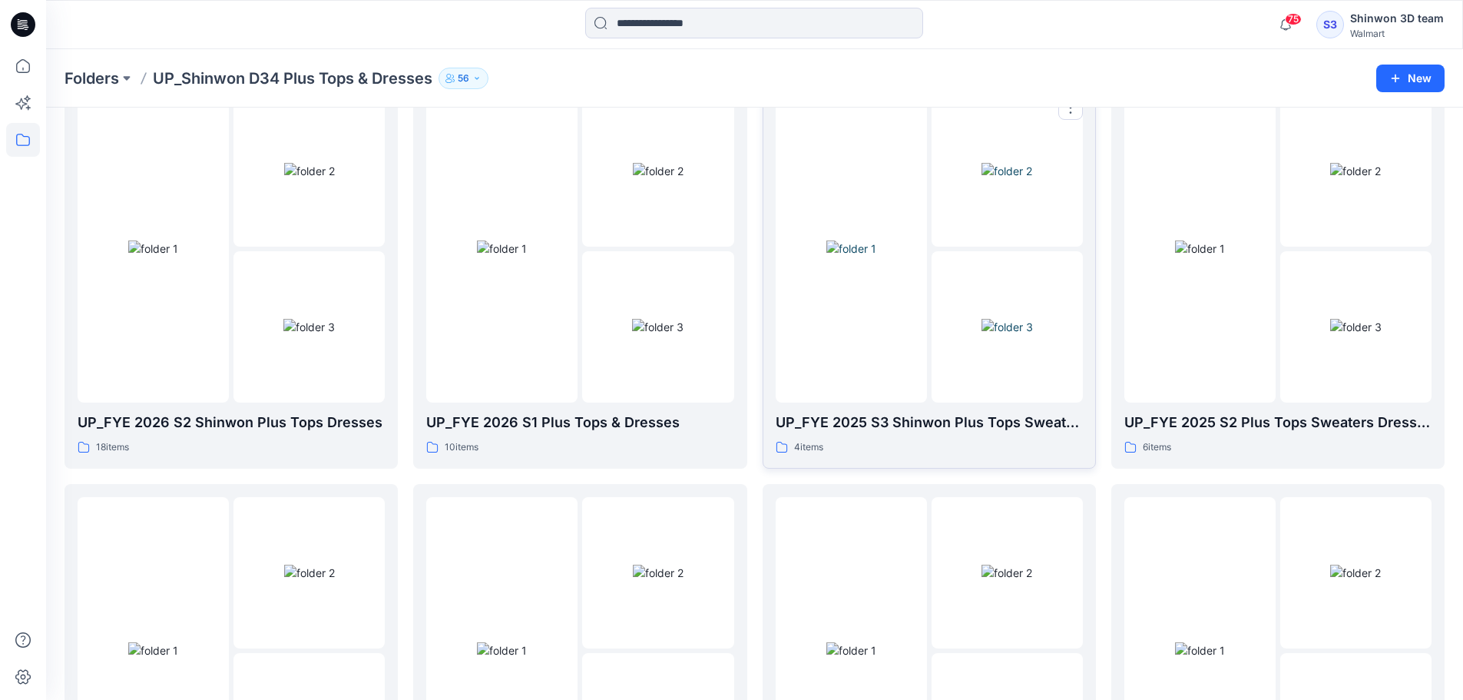
click at [1033, 320] on img at bounding box center [1007, 327] width 51 height 16
